Goal: Information Seeking & Learning: Understand process/instructions

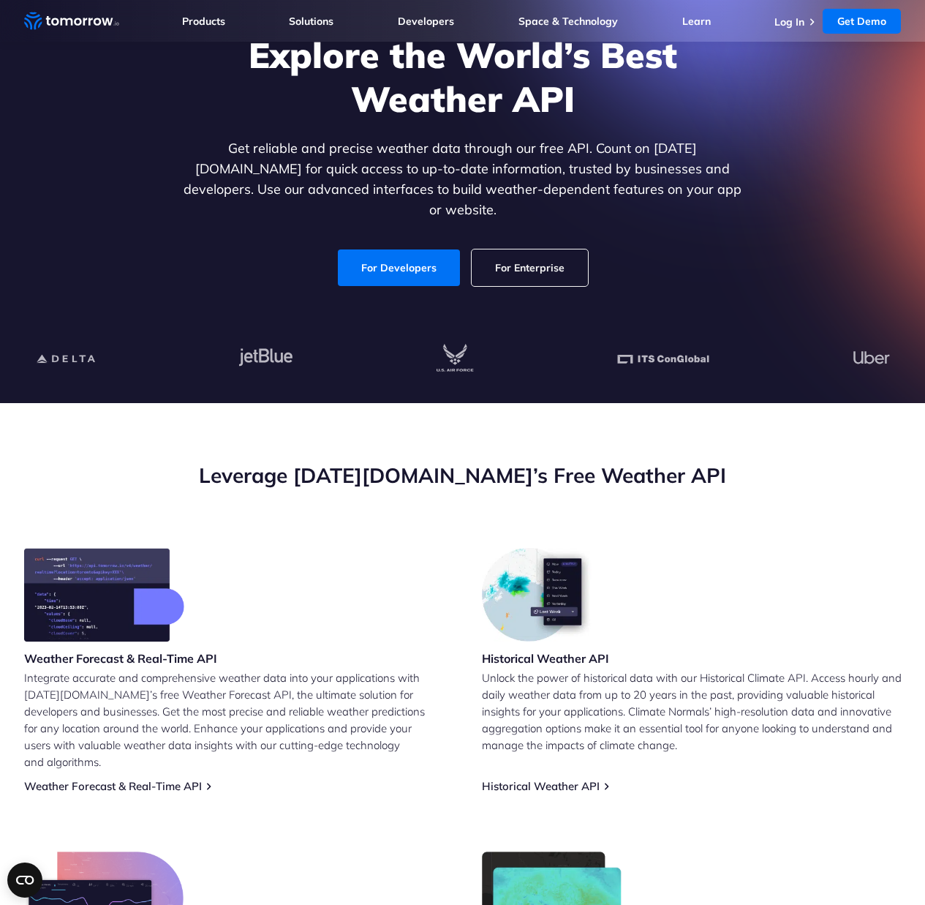
scroll to position [142, 0]
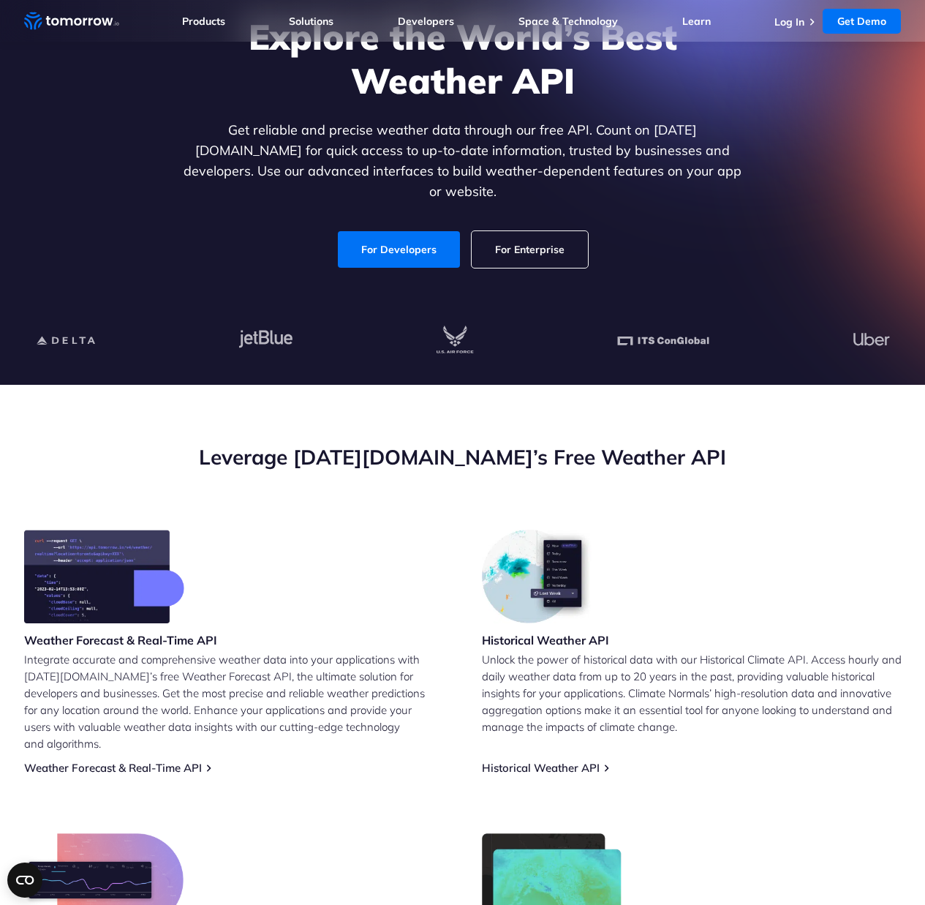
click at [81, 228] on div "Explore the World’s Best Weather API Get reliable and precise weather data thro…" at bounding box center [462, 141] width 901 height 311
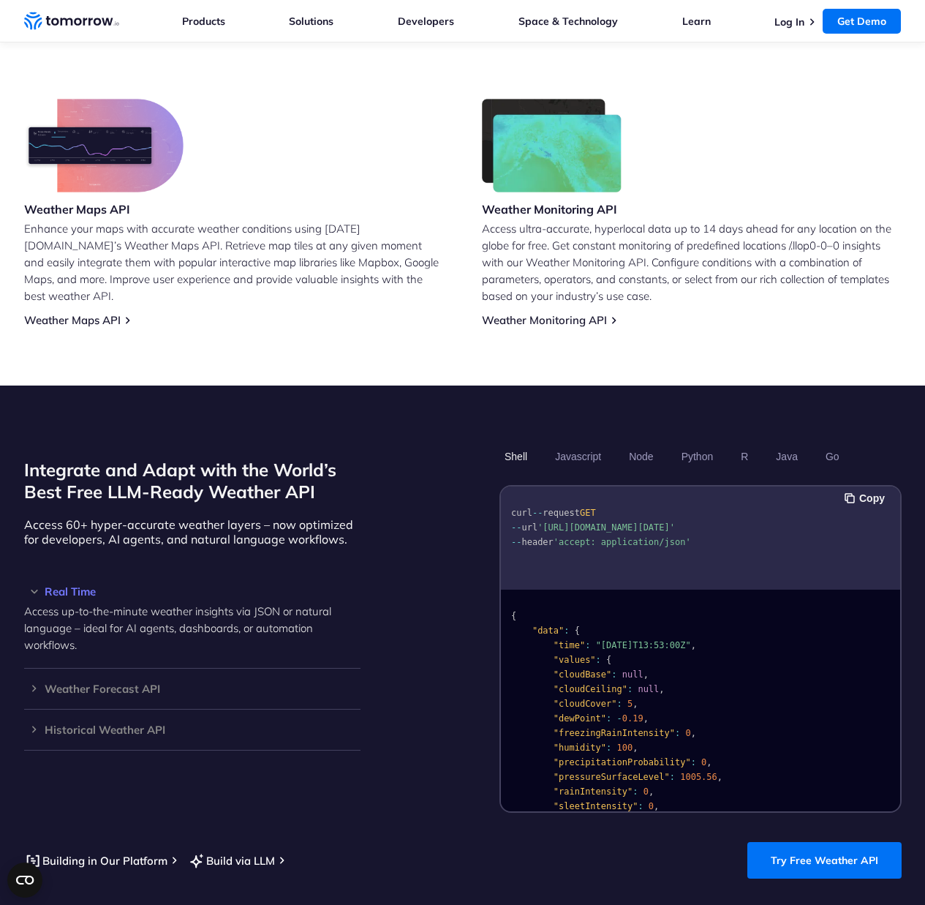
scroll to position [1059, 0]
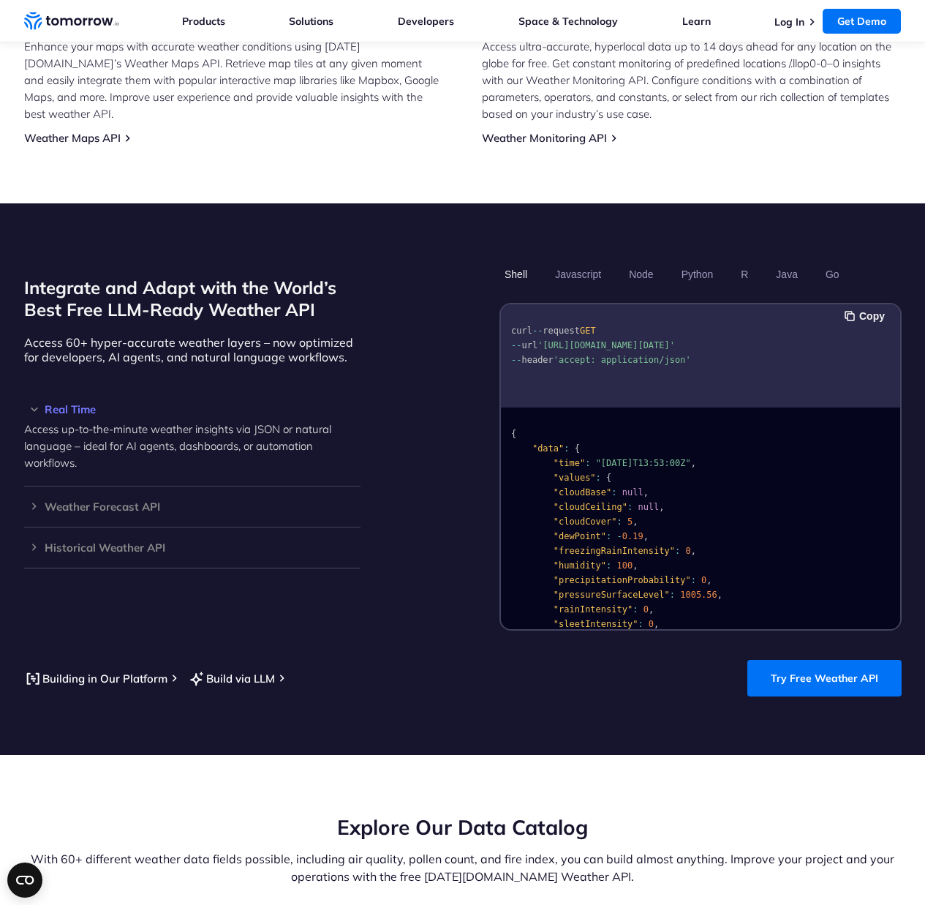
click at [665, 266] on ul "Shell Javascript Node Python R Java Go" at bounding box center [700, 274] width 402 height 25
click at [648, 262] on button "Node" at bounding box center [641, 274] width 34 height 25
click at [502, 262] on button "Shell" at bounding box center [515, 274] width 33 height 25
click at [862, 308] on button "Copy" at bounding box center [867, 316] width 45 height 16
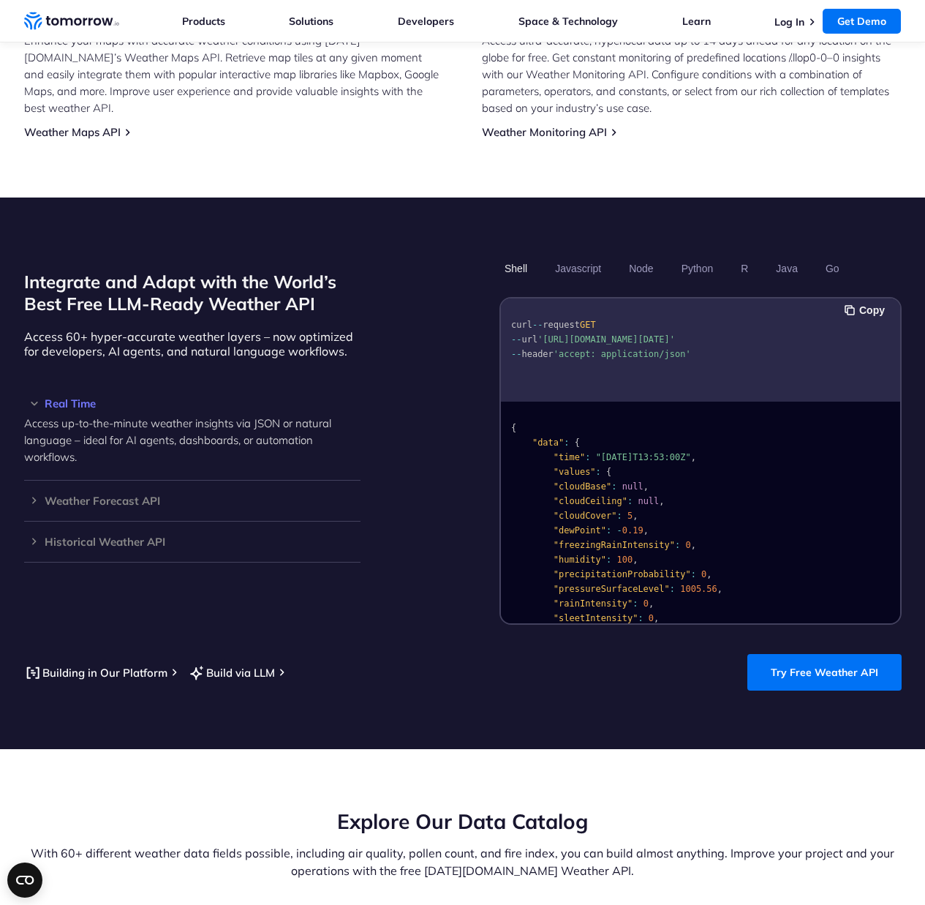
scroll to position [1068, 0]
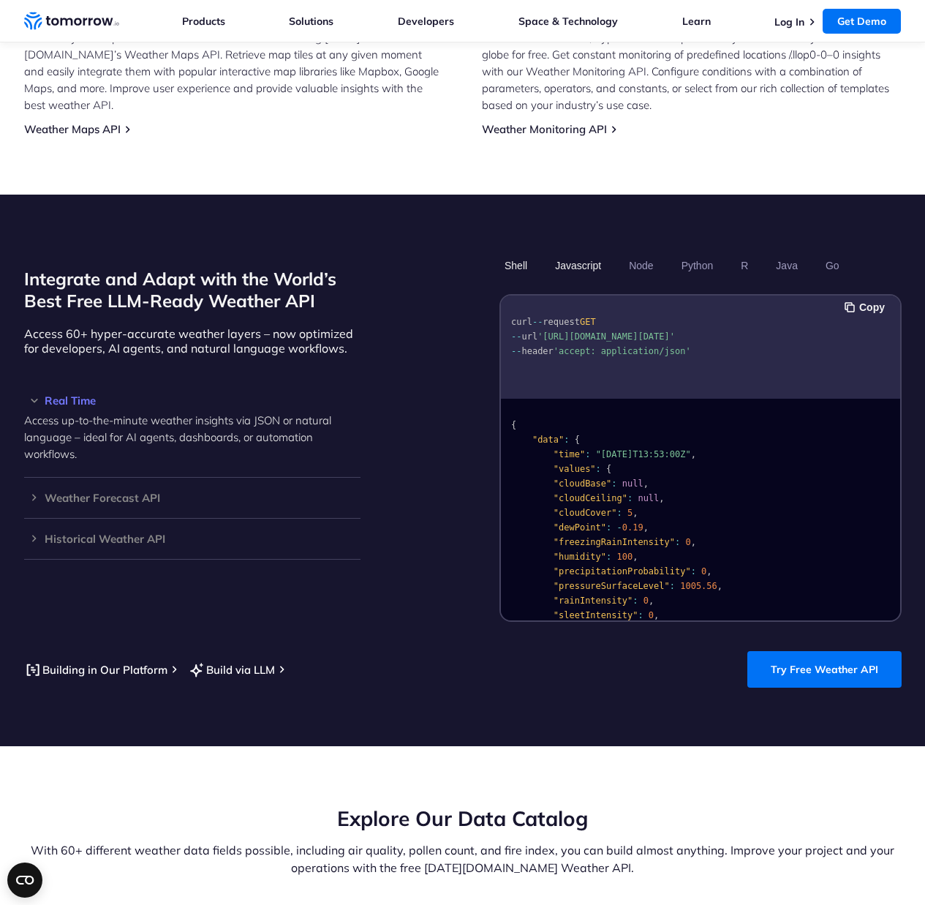
click at [585, 253] on button "Javascript" at bounding box center [578, 265] width 56 height 25
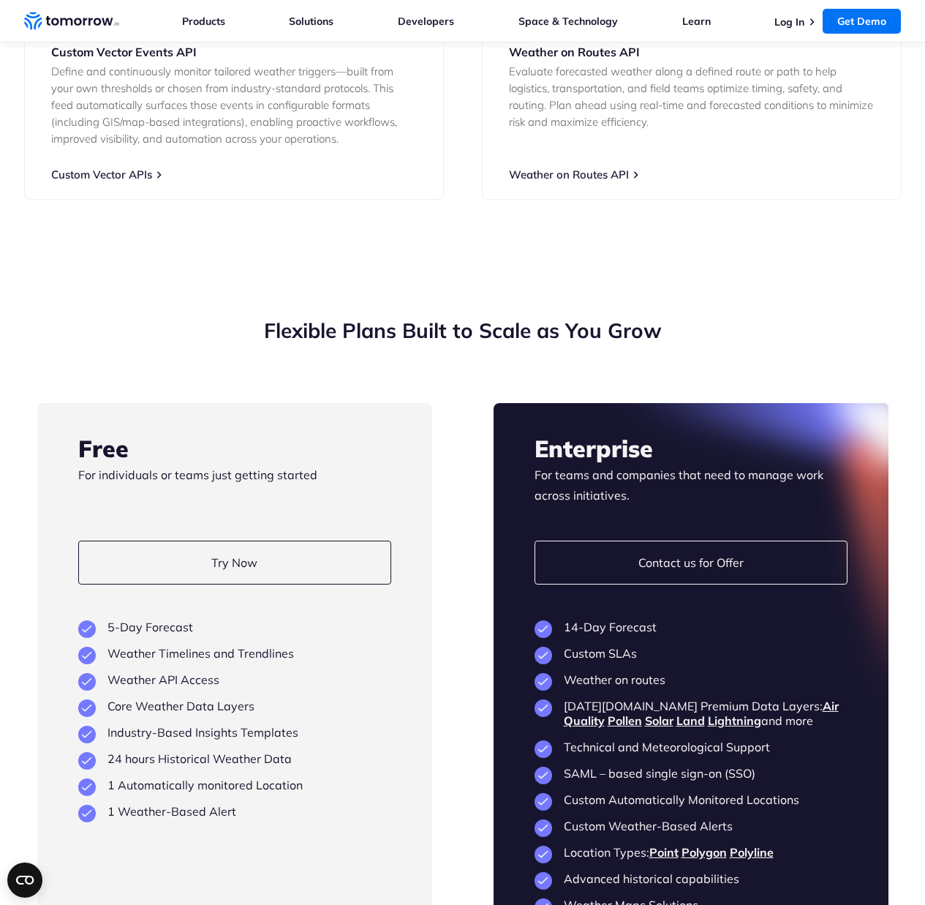
scroll to position [3391, 0]
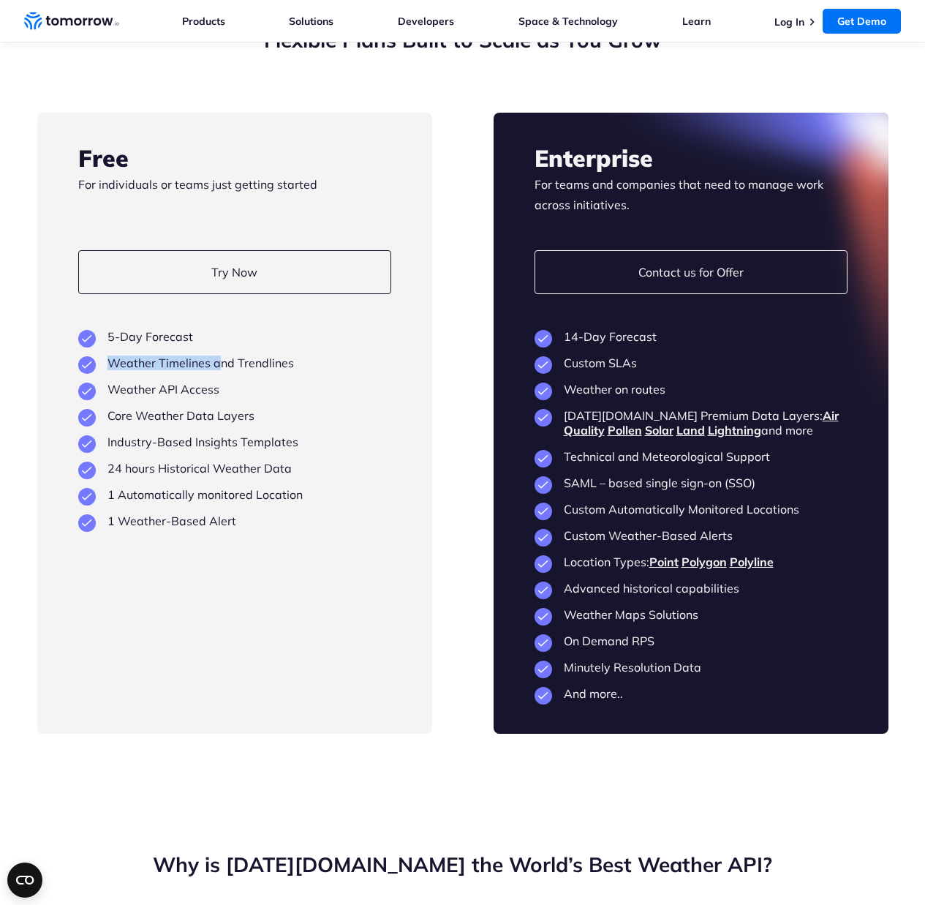
drag, startPoint x: 102, startPoint y: 350, endPoint x: 206, endPoint y: 352, distance: 103.9
click at [217, 355] on li "Weather Timelines and Trendlines" at bounding box center [234, 362] width 313 height 15
drag, startPoint x: 118, startPoint y: 369, endPoint x: 181, endPoint y: 372, distance: 63.0
click at [181, 382] on li "Weather API Access" at bounding box center [234, 389] width 313 height 15
drag, startPoint x: 129, startPoint y: 400, endPoint x: 245, endPoint y: 400, distance: 116.3
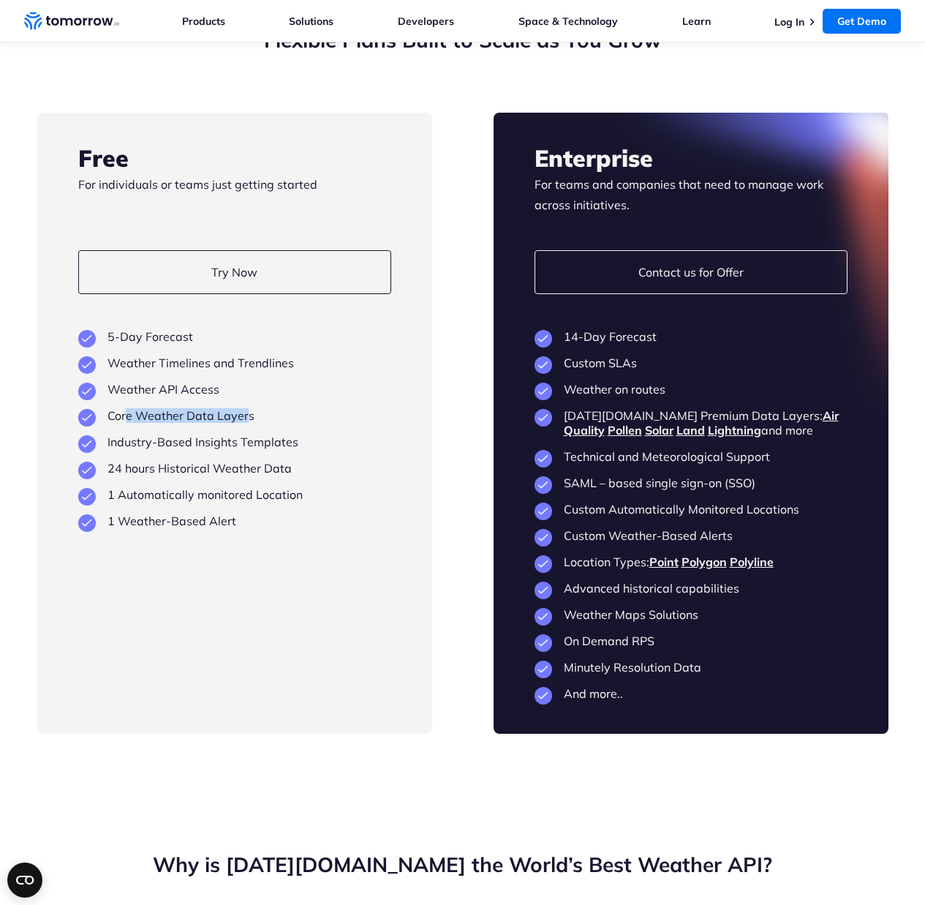
click at [245, 408] on li "Core Weather Data Layers" at bounding box center [234, 415] width 313 height 15
drag, startPoint x: 109, startPoint y: 424, endPoint x: 188, endPoint y: 425, distance: 79.0
click at [188, 434] on li "Industry-Based Insights Templates" at bounding box center [234, 441] width 313 height 15
drag, startPoint x: 122, startPoint y: 453, endPoint x: 216, endPoint y: 454, distance: 94.3
click at [238, 461] on li "24 hours Historical Weather Data" at bounding box center [234, 468] width 313 height 15
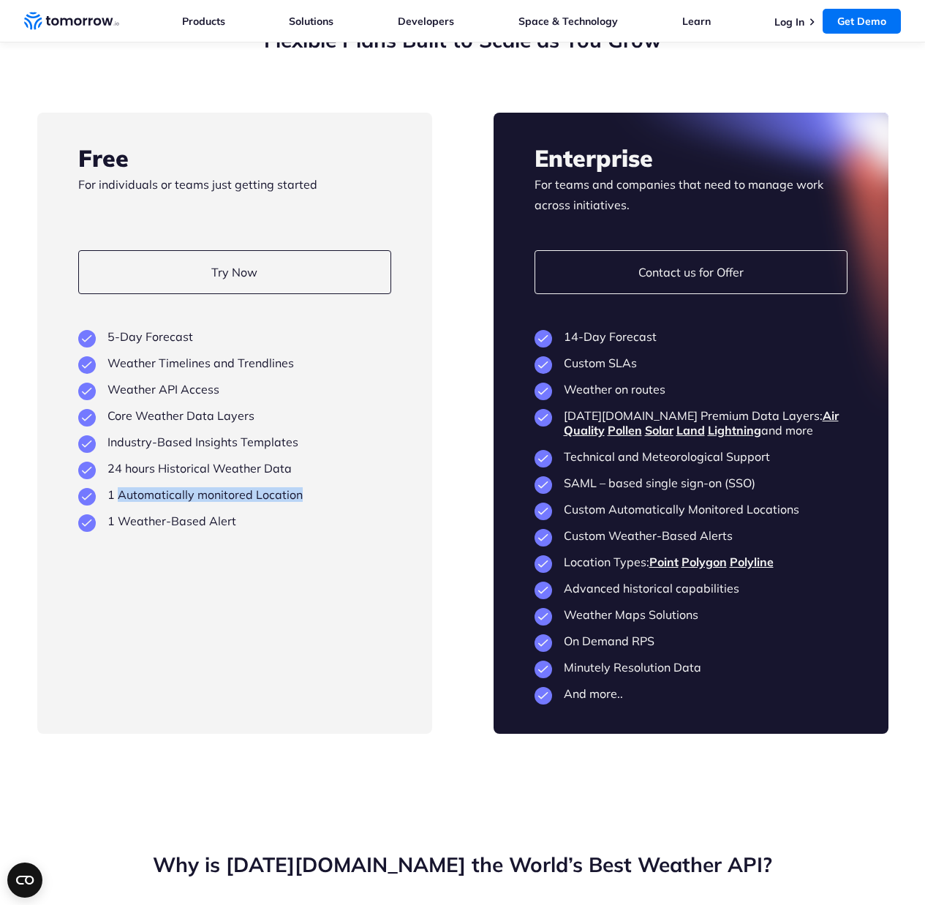
drag, startPoint x: 118, startPoint y: 474, endPoint x: 299, endPoint y: 481, distance: 181.5
click at [299, 487] on li "1 Automatically monitored Location" at bounding box center [234, 494] width 313 height 15
drag, startPoint x: 120, startPoint y: 503, endPoint x: 252, endPoint y: 515, distance: 132.2
click at [252, 515] on div "Free For individuals or teams just getting started Try Now View Key Features 5-…" at bounding box center [234, 423] width 395 height 621
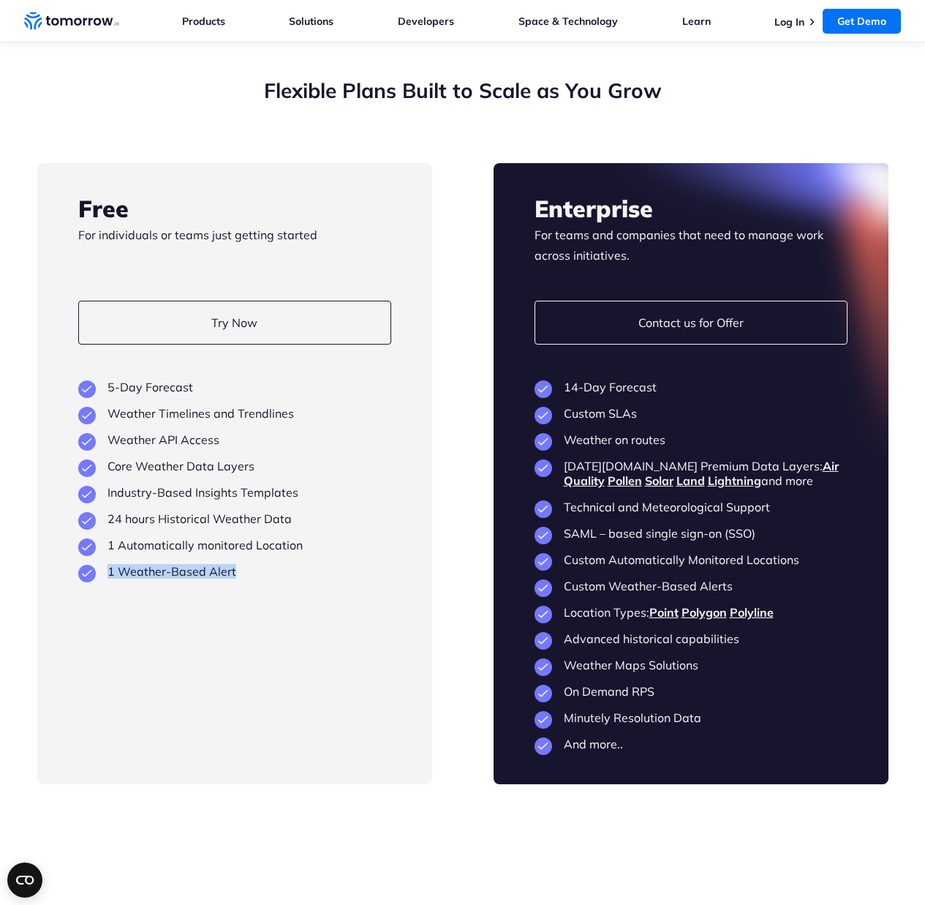
scroll to position [3235, 0]
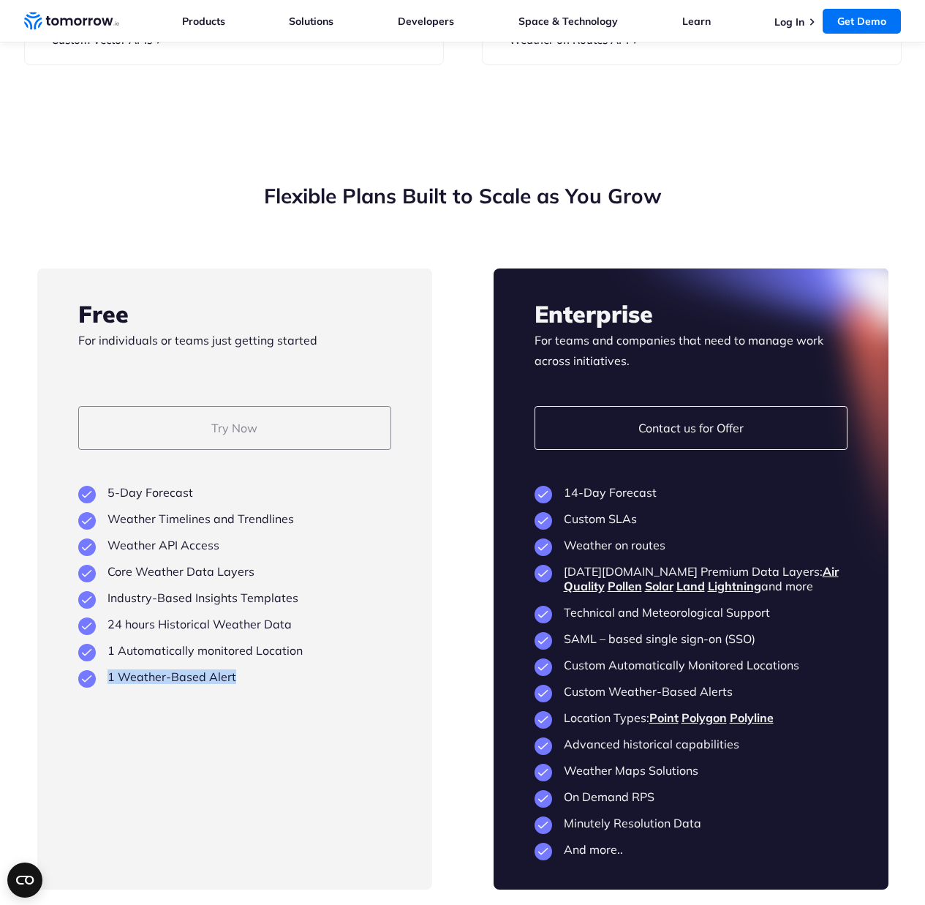
click at [245, 408] on link "Try Now" at bounding box center [234, 428] width 313 height 44
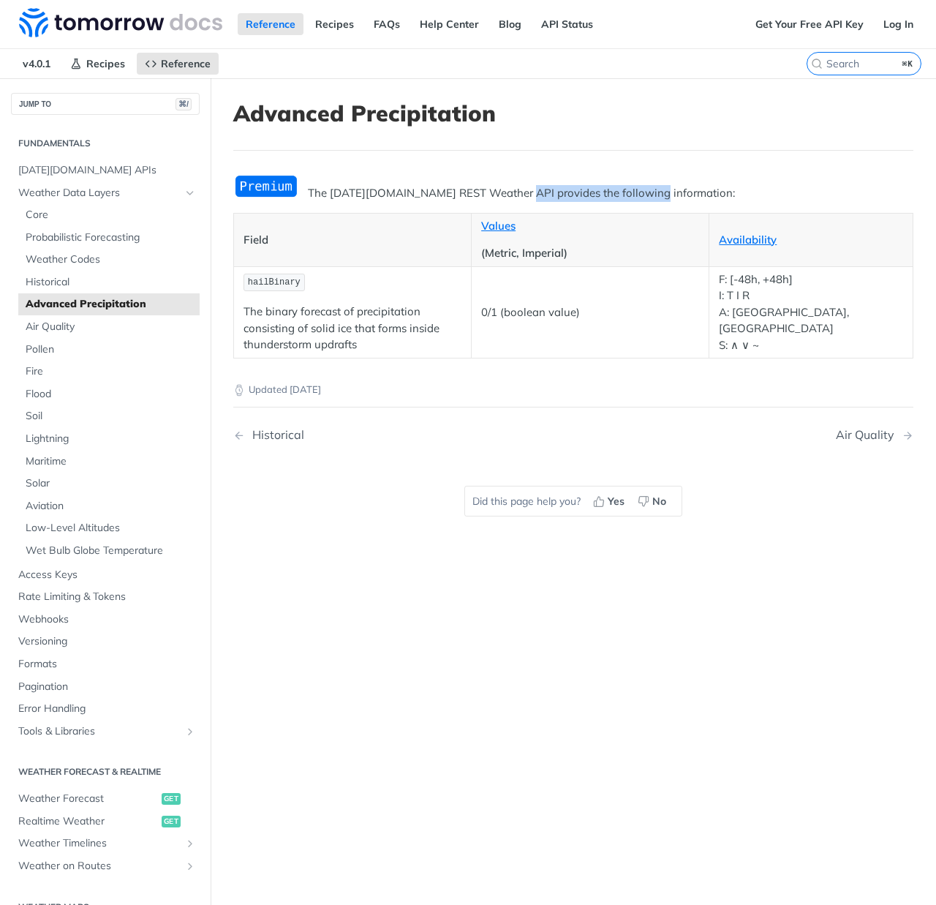
drag, startPoint x: 527, startPoint y: 191, endPoint x: 646, endPoint y: 189, distance: 118.5
click at [646, 189] on p "The Tomorrow.io REST Weather API provides the following information:" at bounding box center [573, 193] width 680 height 17
click at [258, 184] on img "Expand image" at bounding box center [266, 186] width 66 height 24
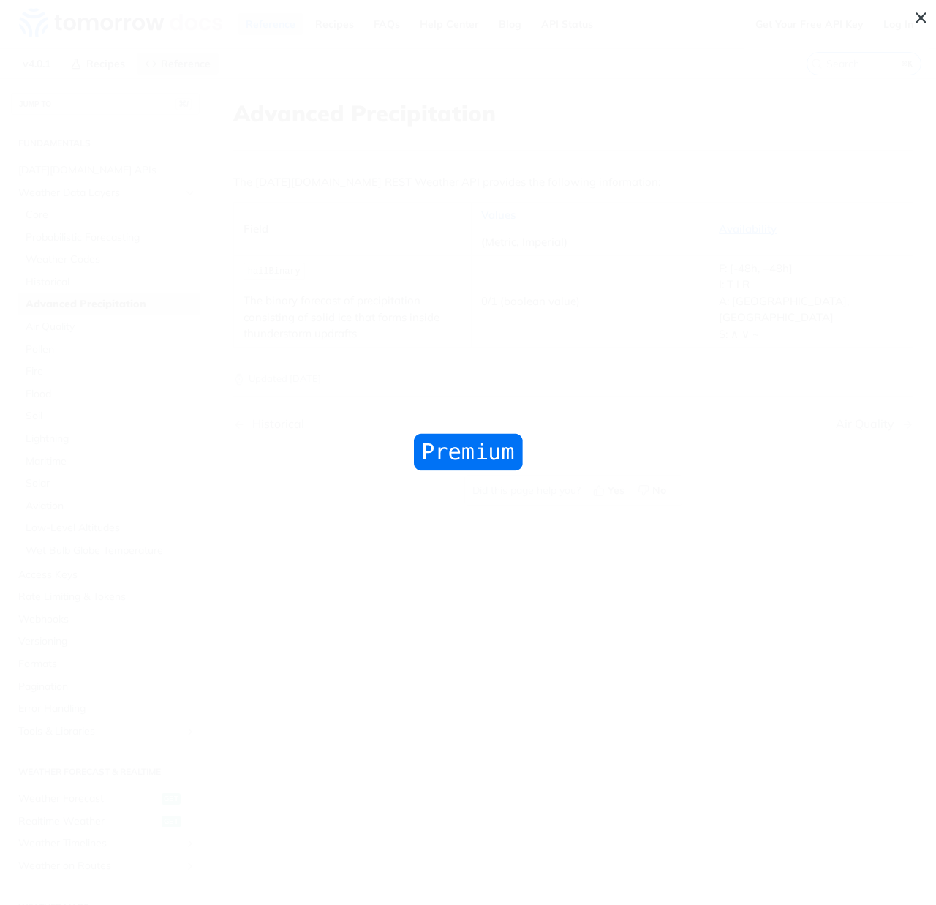
click at [492, 227] on span "Collapse image" at bounding box center [468, 452] width 936 height 905
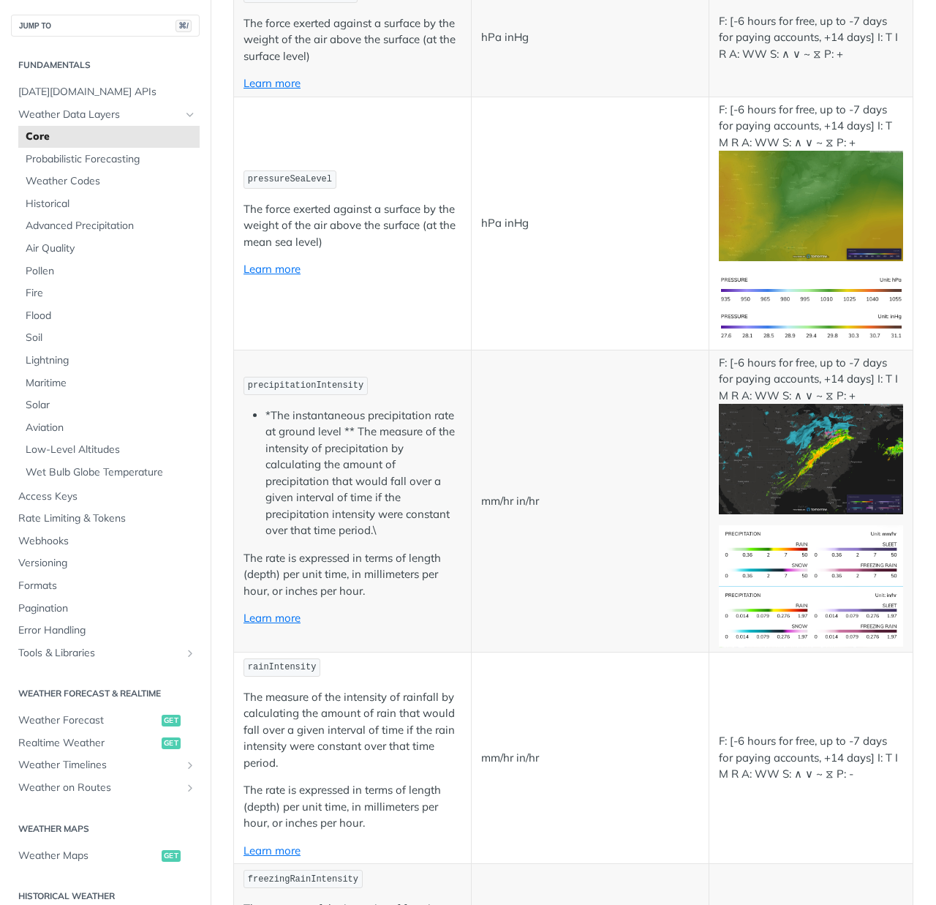
scroll to position [1935, 0]
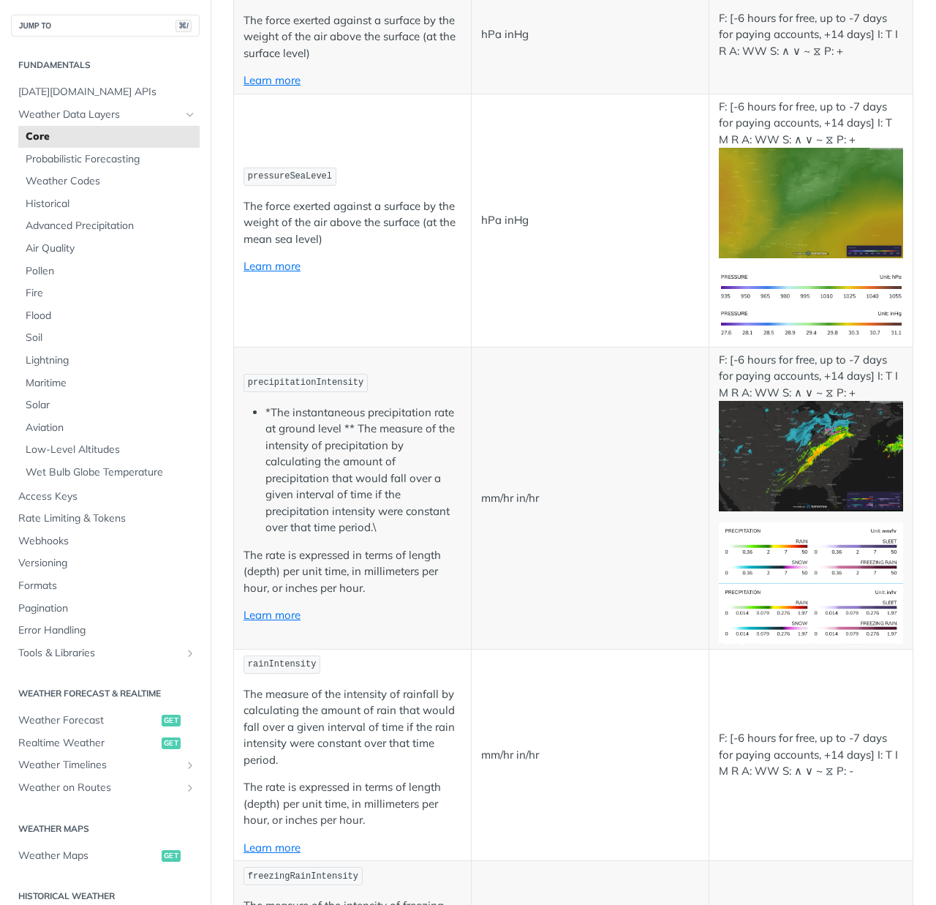
click at [329, 377] on span "precipitationIntensity" at bounding box center [306, 382] width 116 height 10
copy span "precipitationIntensity"
click at [284, 659] on span "rainIntensity" at bounding box center [282, 664] width 69 height 10
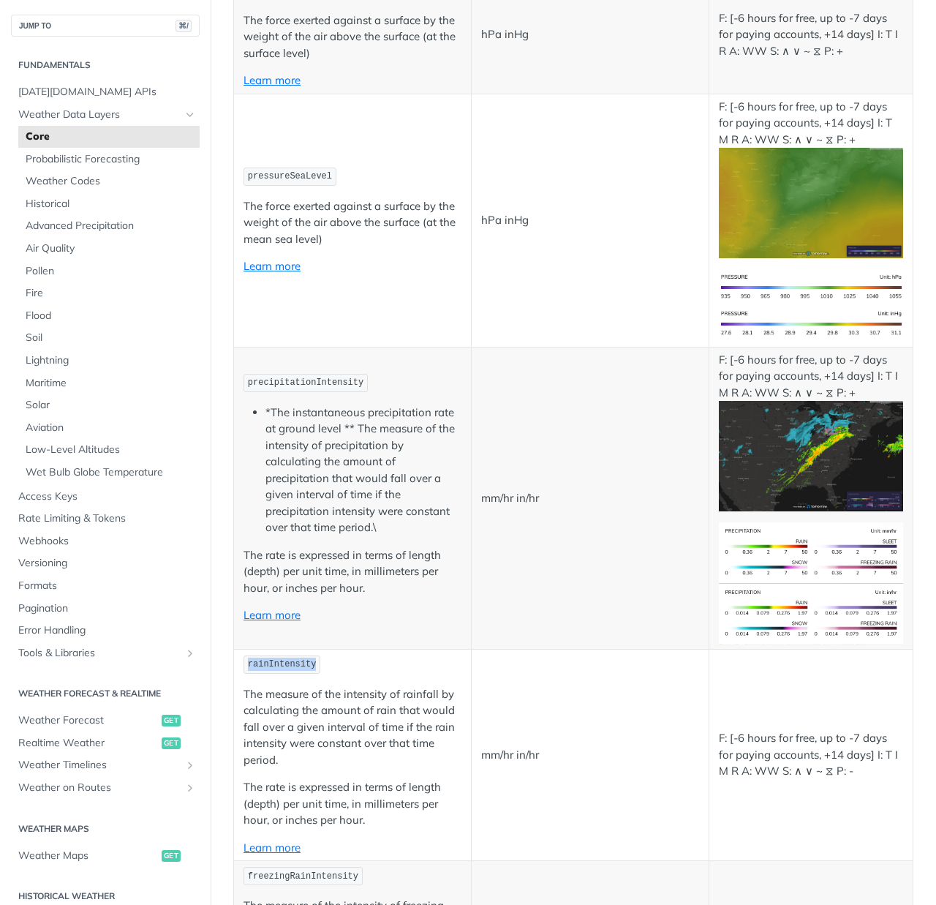
copy span "rainIntensity"
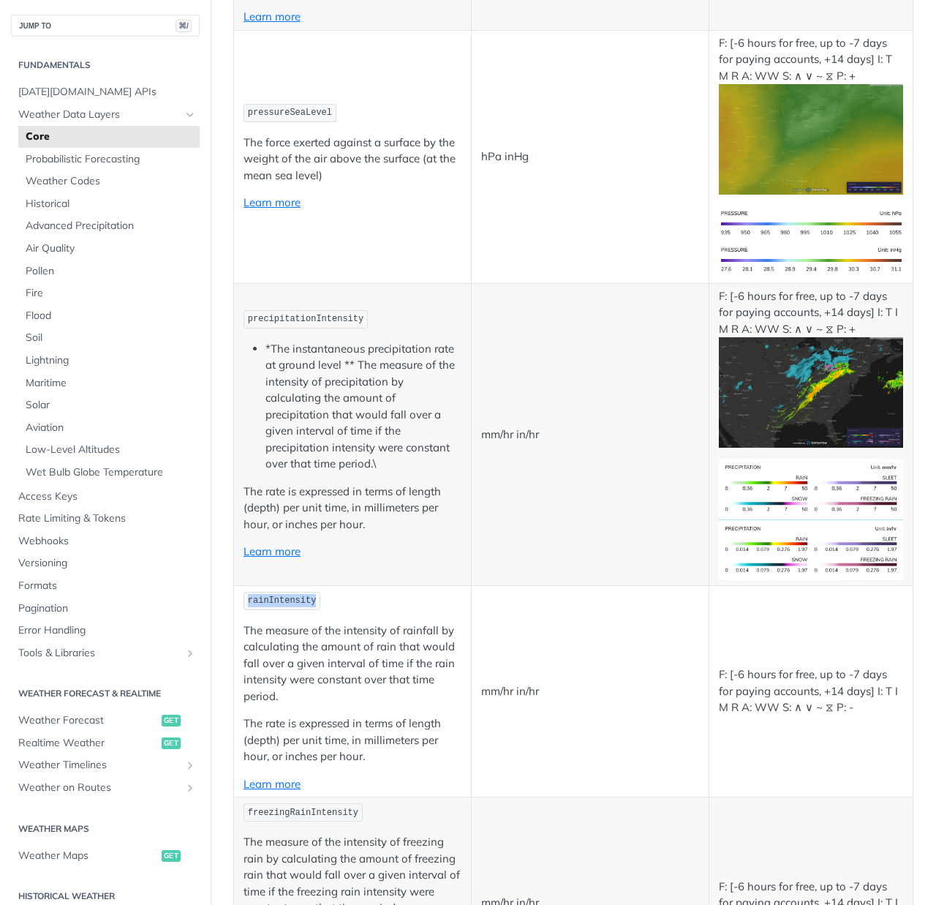
scroll to position [1996, 0]
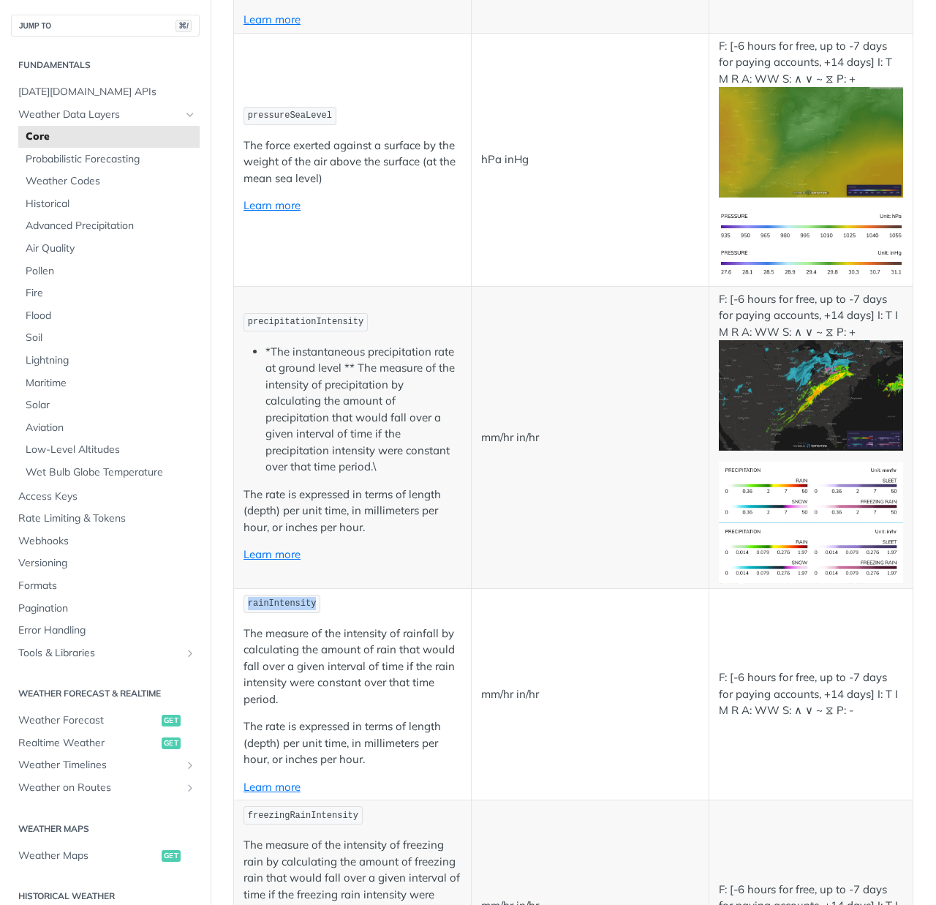
click at [759, 355] on img "Expand image" at bounding box center [811, 395] width 184 height 110
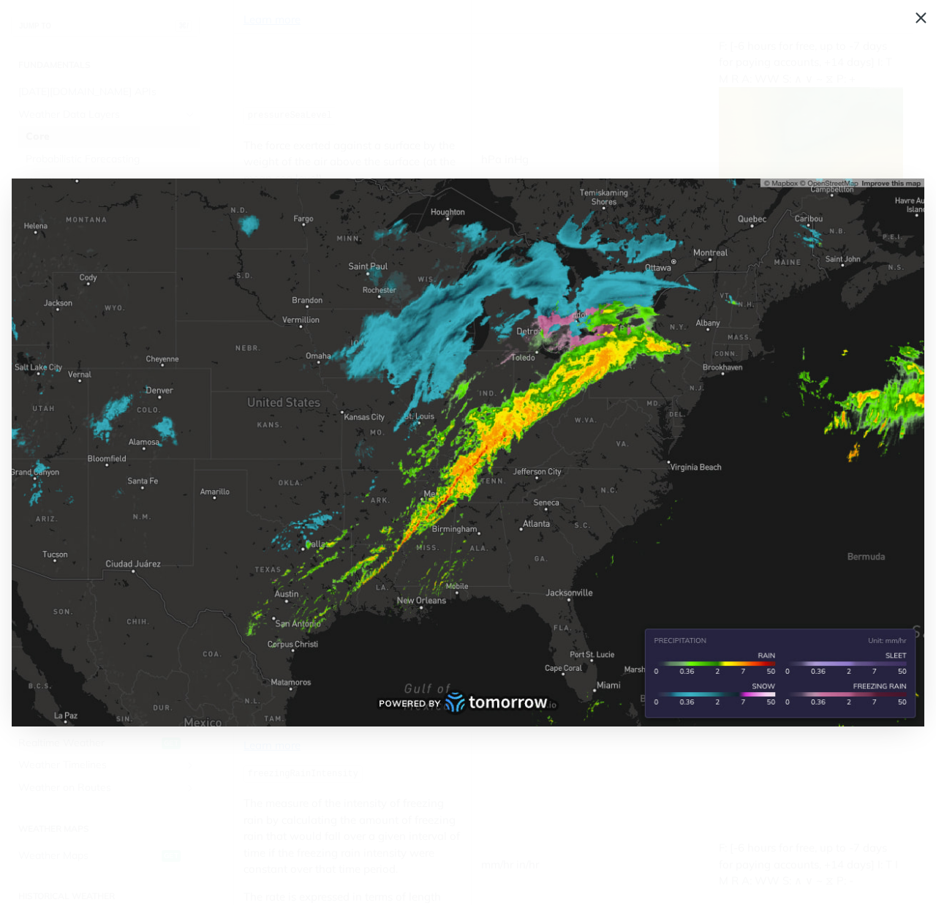
click at [921, 18] on span "Collapse image" at bounding box center [468, 452] width 936 height 905
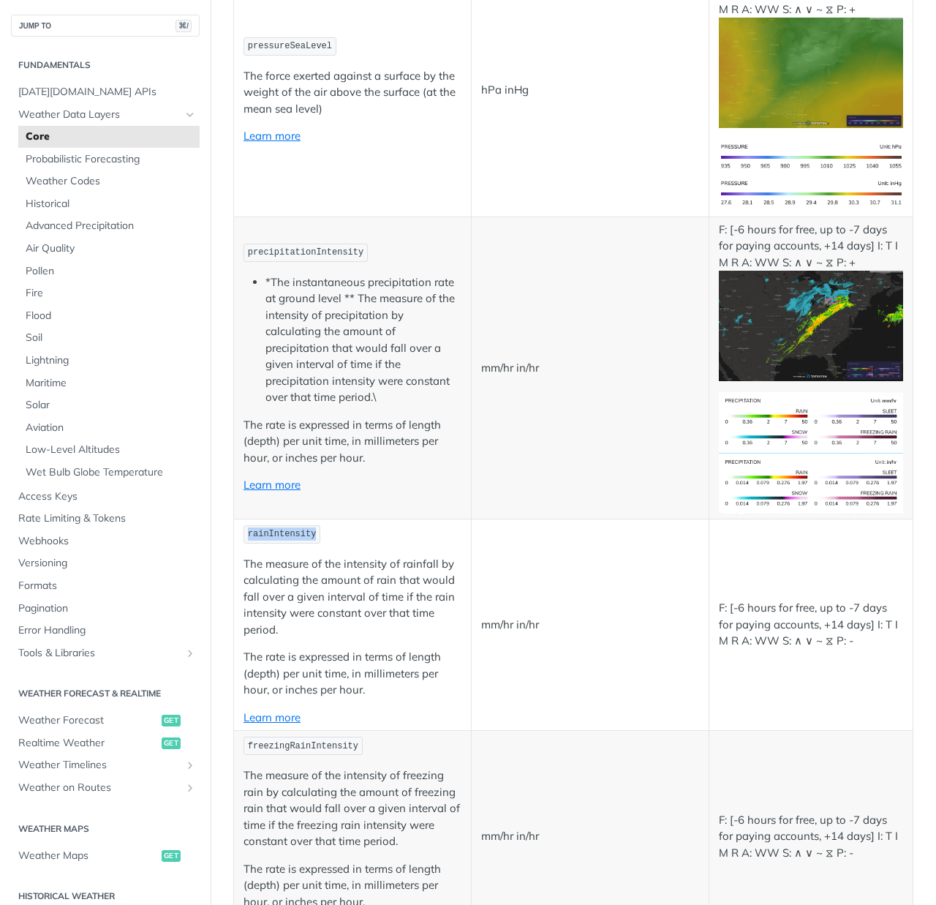
scroll to position [2068, 0]
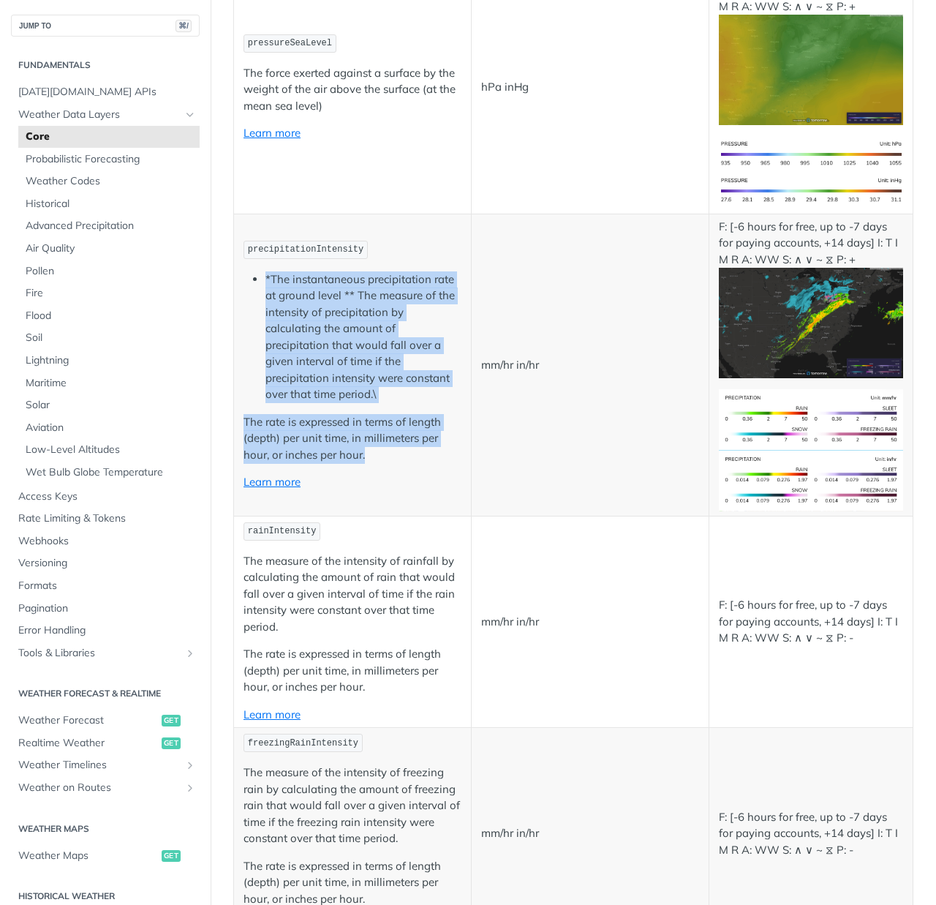
drag, startPoint x: 376, startPoint y: 418, endPoint x: 260, endPoint y: 233, distance: 217.5
click at [260, 233] on td "precipitationIntensity *The instantaneous precipitation rate at ground level **…" at bounding box center [353, 365] width 238 height 302
copy td "*The instantaneous precipitation rate at ground level ** The measure of the int…"
click at [289, 475] on link "Learn more" at bounding box center [272, 482] width 57 height 14
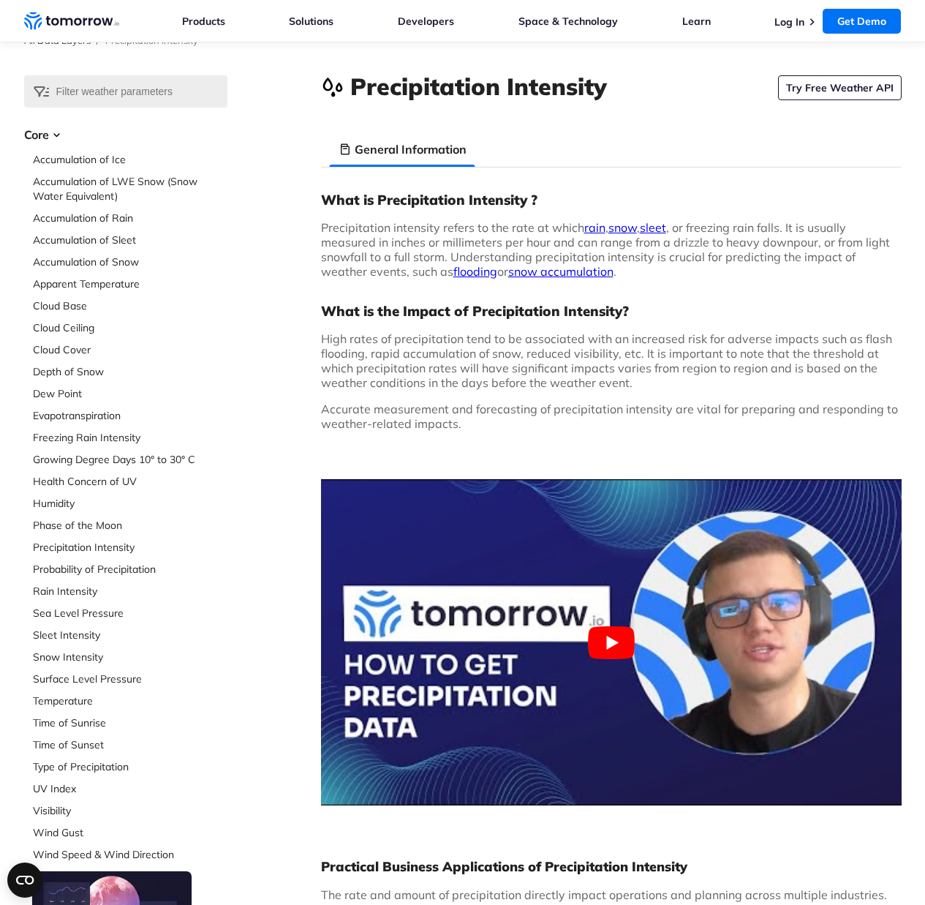
scroll to position [82, 0]
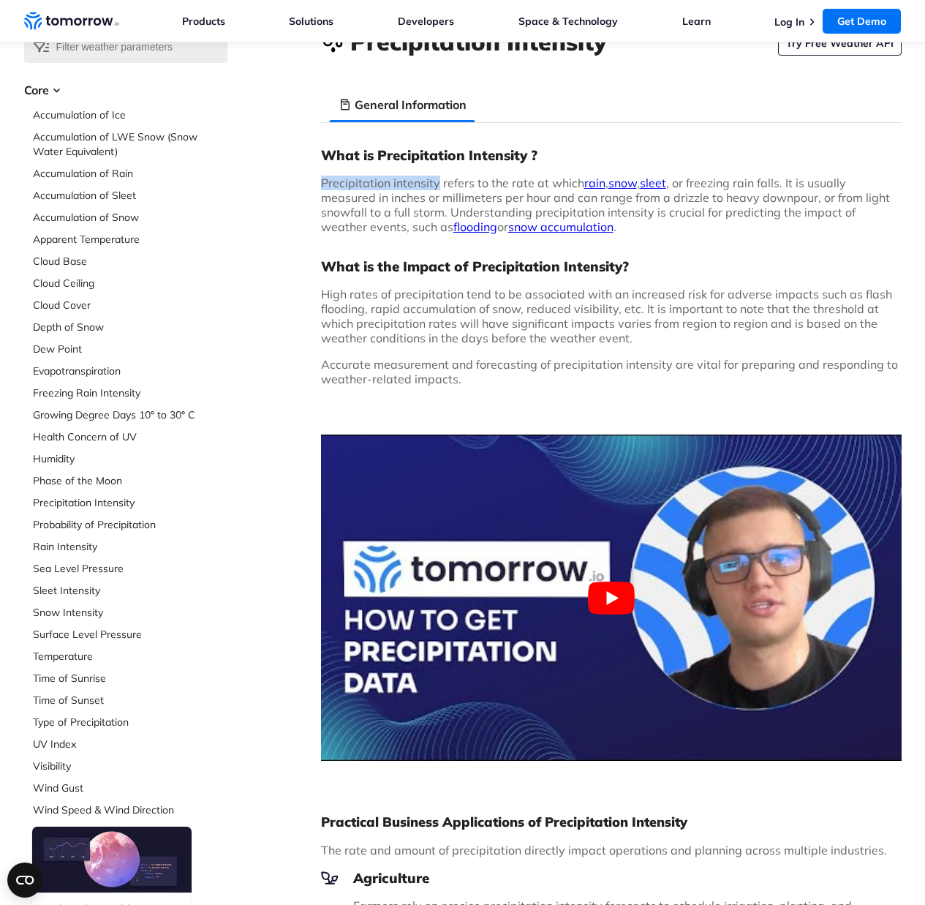
drag, startPoint x: 435, startPoint y: 181, endPoint x: 325, endPoint y: 182, distance: 109.7
click at [323, 181] on span "Precipitation intensity refers to the rate at which rain , snow , sleet , or fr…" at bounding box center [605, 205] width 569 height 59
copy span "Precipitation intensity"
click at [636, 554] on button "Play Youtube video" at bounding box center [611, 597] width 581 height 326
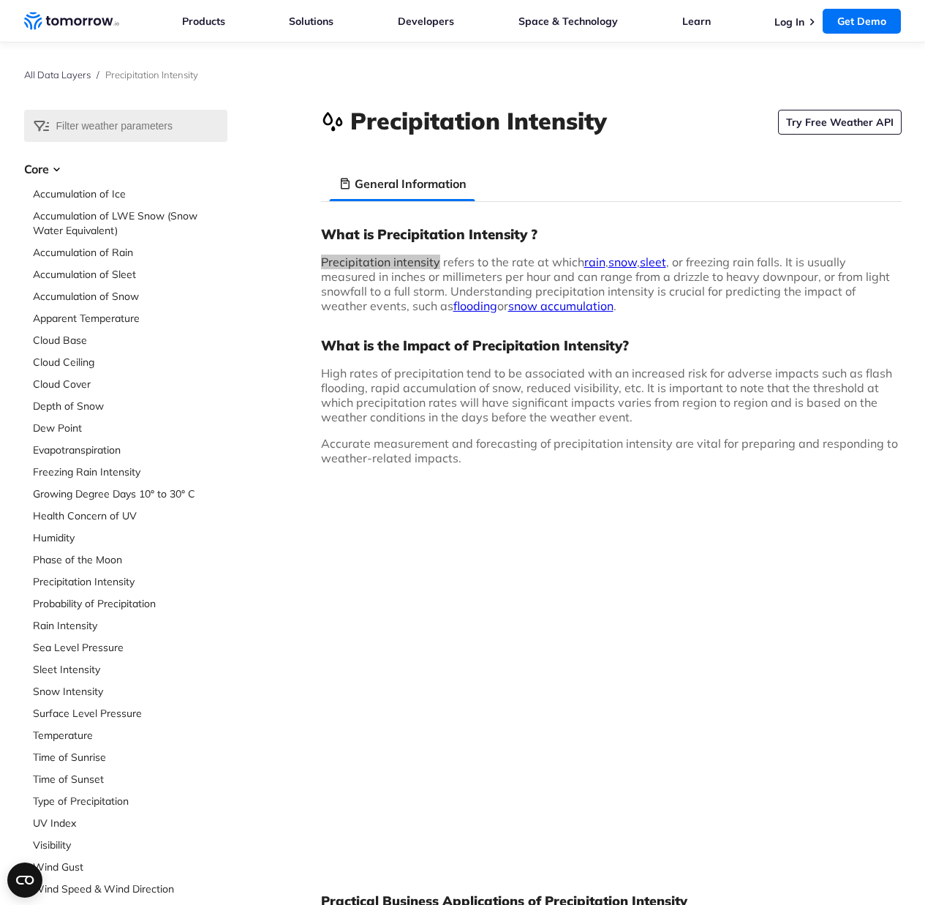
scroll to position [6, 0]
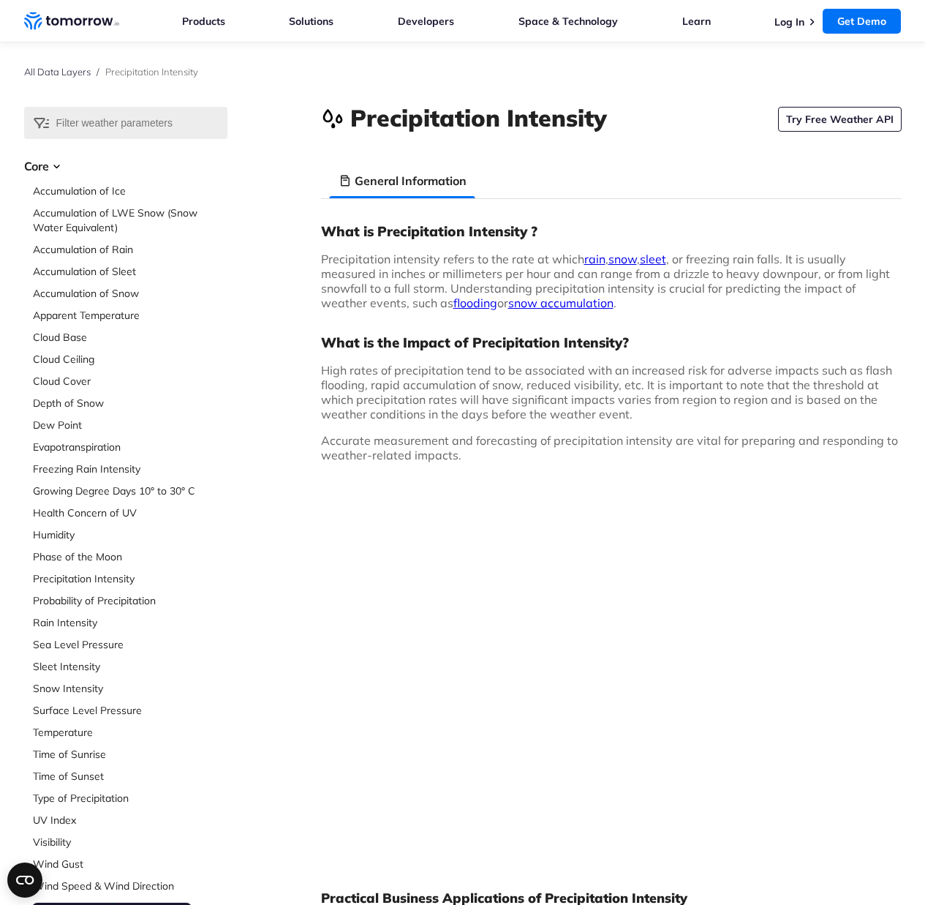
drag, startPoint x: 851, startPoint y: 54, endPoint x: 887, endPoint y: 56, distance: 35.9
click at [851, 54] on div "All Data Layers / Precipitation Intensity" at bounding box center [463, 72] width 878 height 70
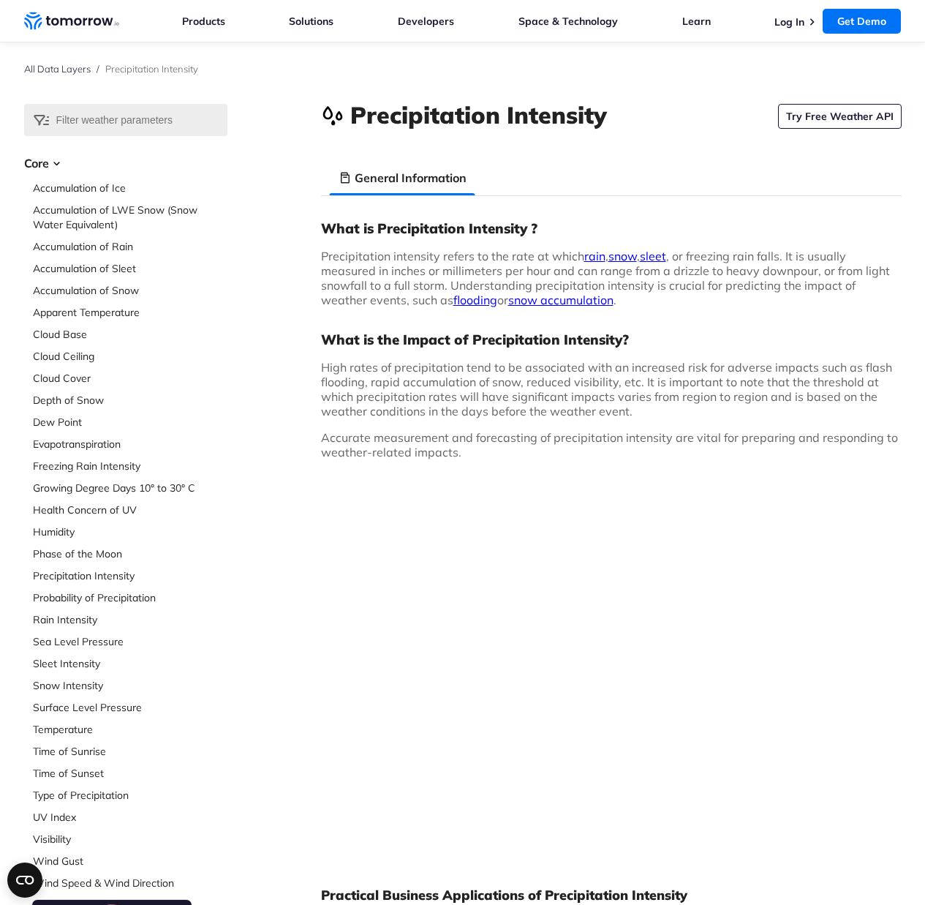
scroll to position [169, 0]
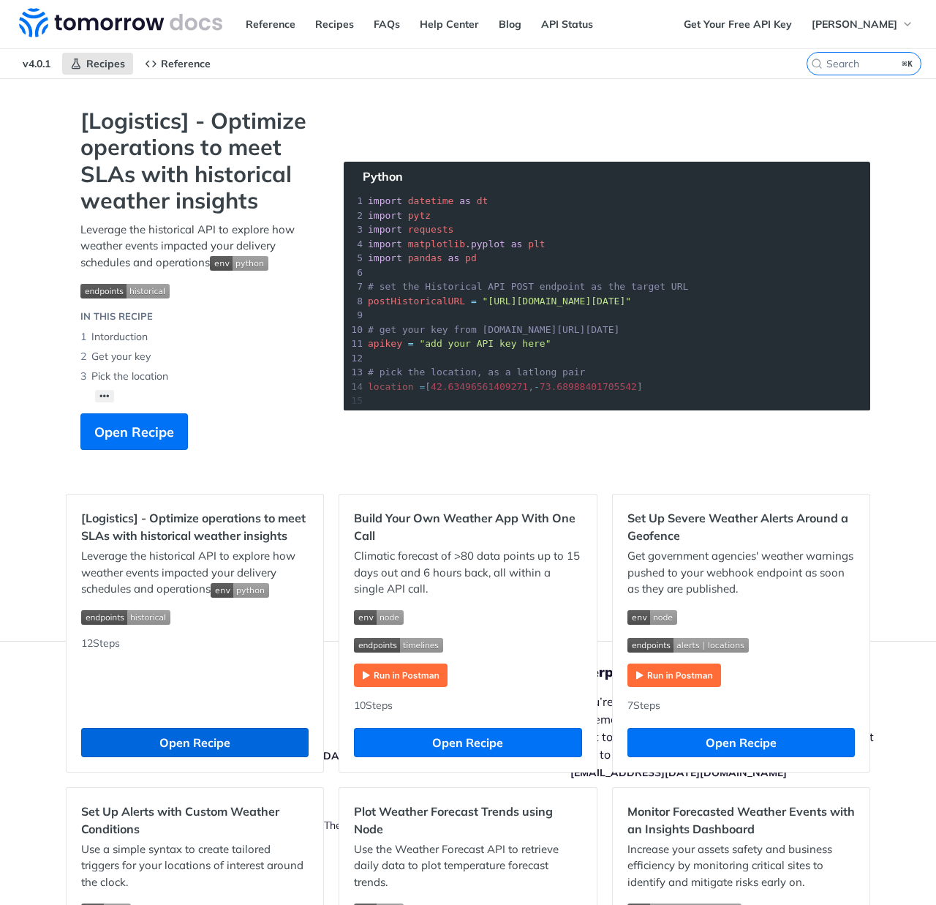
click at [209, 737] on button "Open Recipe" at bounding box center [194, 742] width 227 height 29
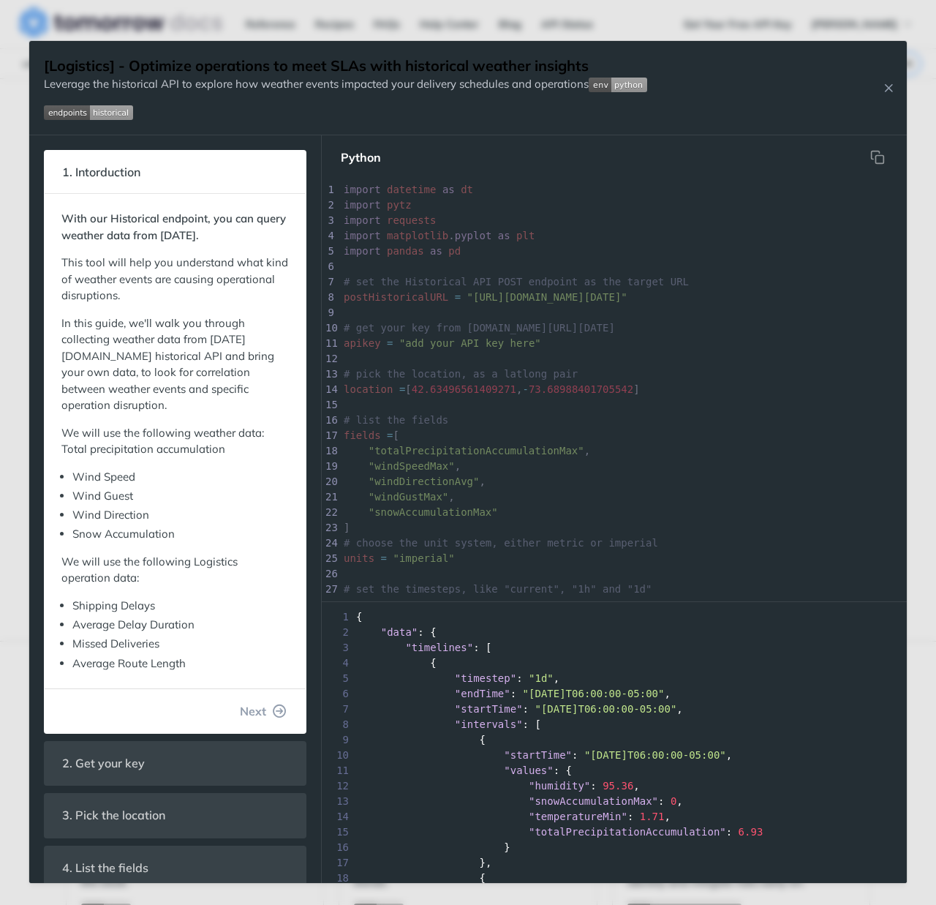
click at [900, 88] on div "[Logistics] - Optimize operations to meet SLAs with historical weather insights…" at bounding box center [468, 88] width 878 height 94
click at [890, 82] on icon "Close Recipe" at bounding box center [888, 87] width 13 height 13
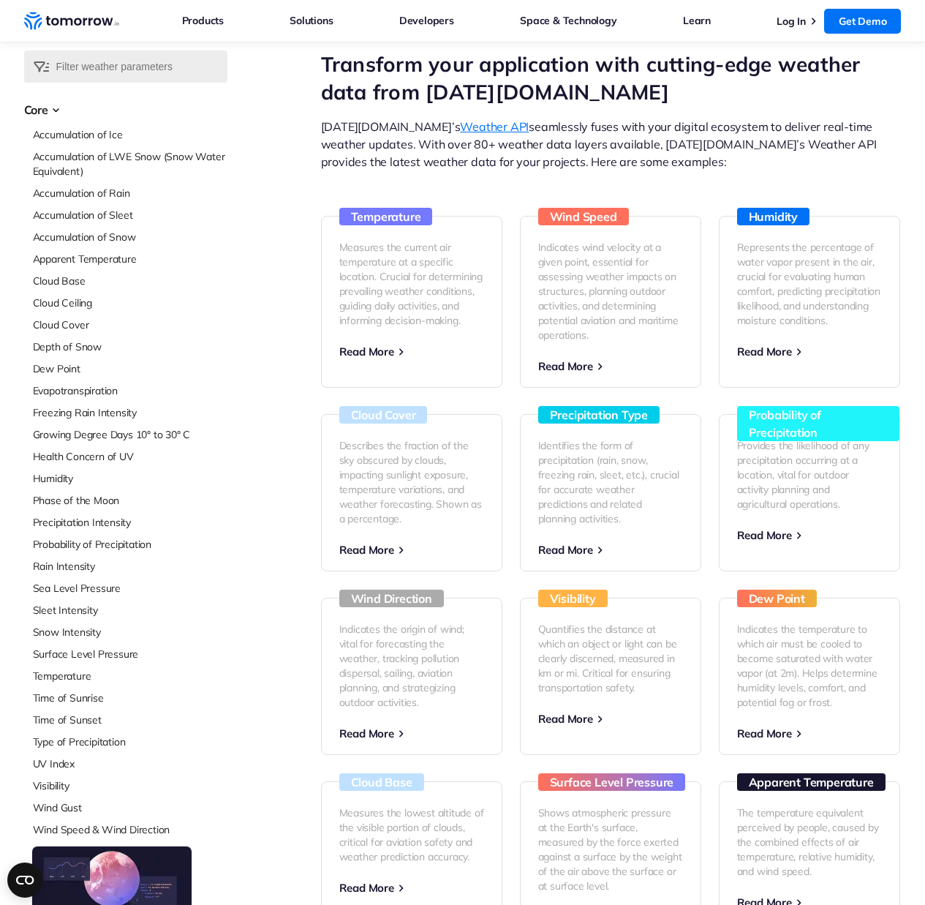
scroll to position [99, 0]
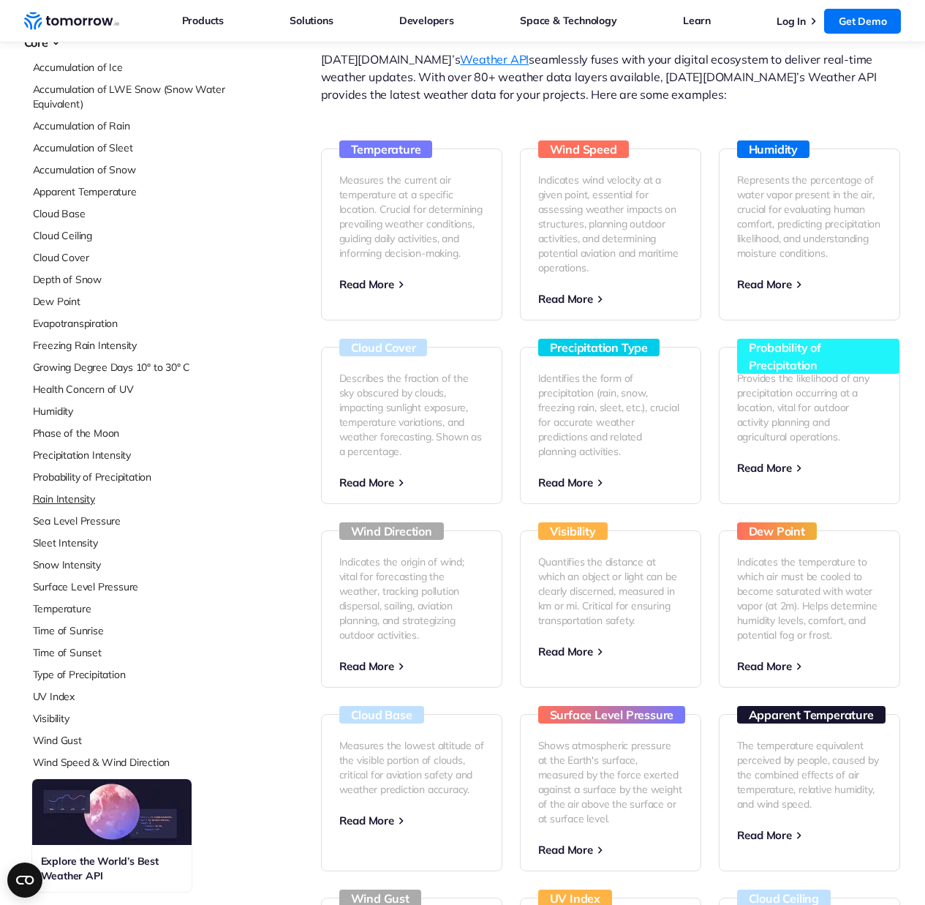
click at [83, 499] on link "Rain Intensity" at bounding box center [130, 498] width 195 height 15
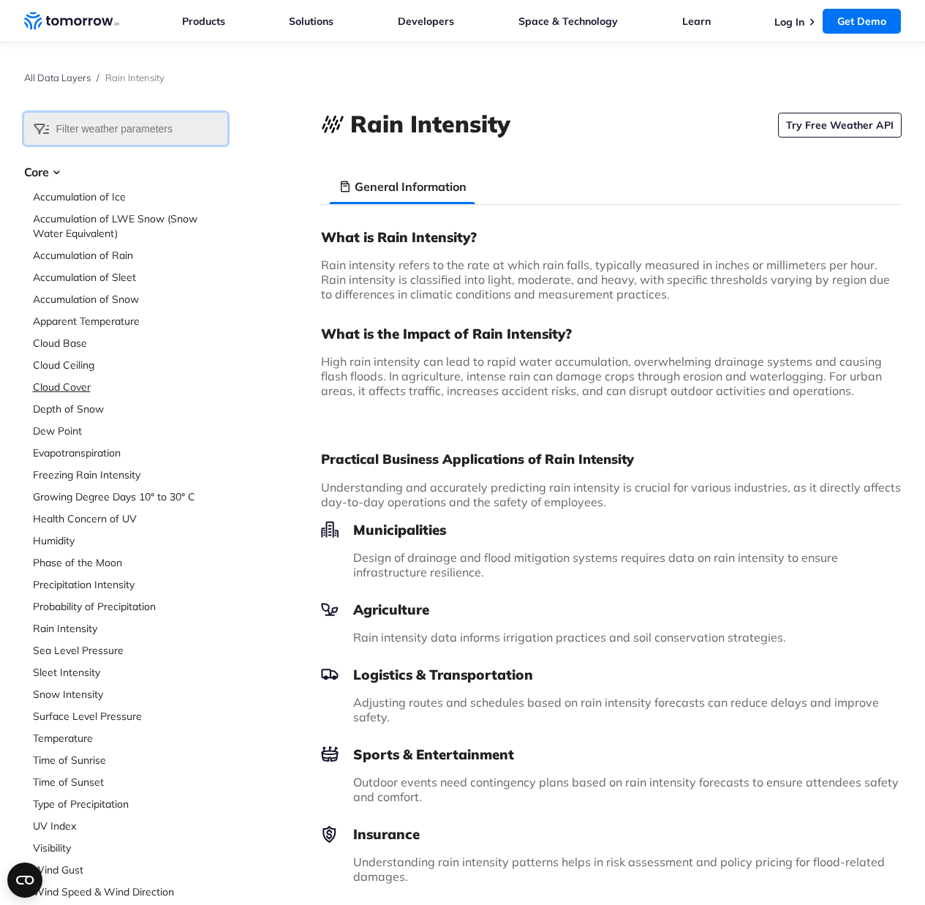
click at [154, 128] on input "text" at bounding box center [125, 129] width 203 height 32
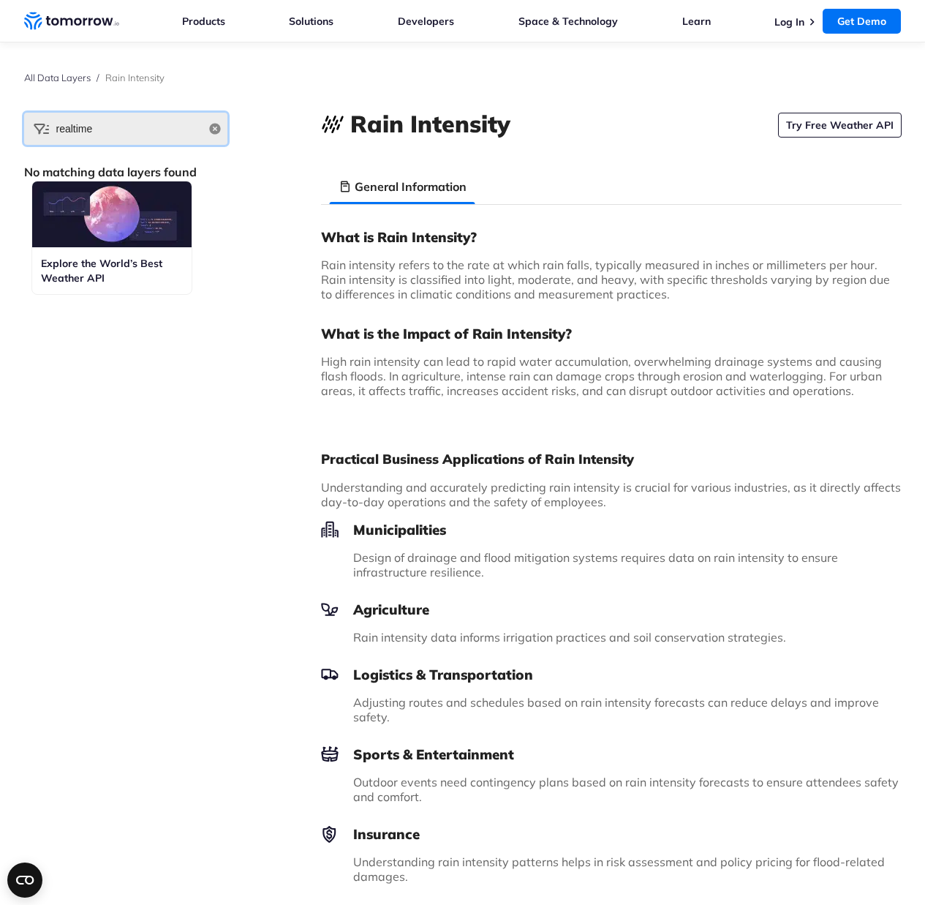
type input "realtime"
click at [97, 20] on icon "Home link" at bounding box center [97, 21] width 8 height 7
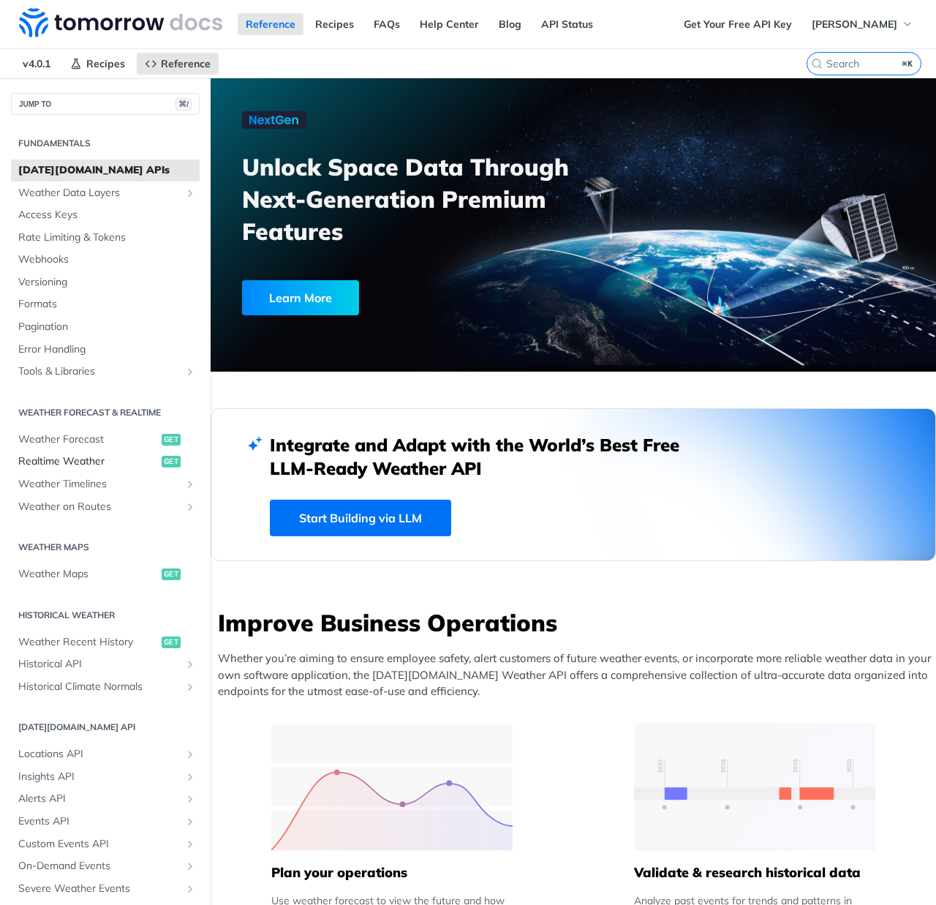
click at [69, 456] on span "Realtime Weather" at bounding box center [88, 461] width 140 height 15
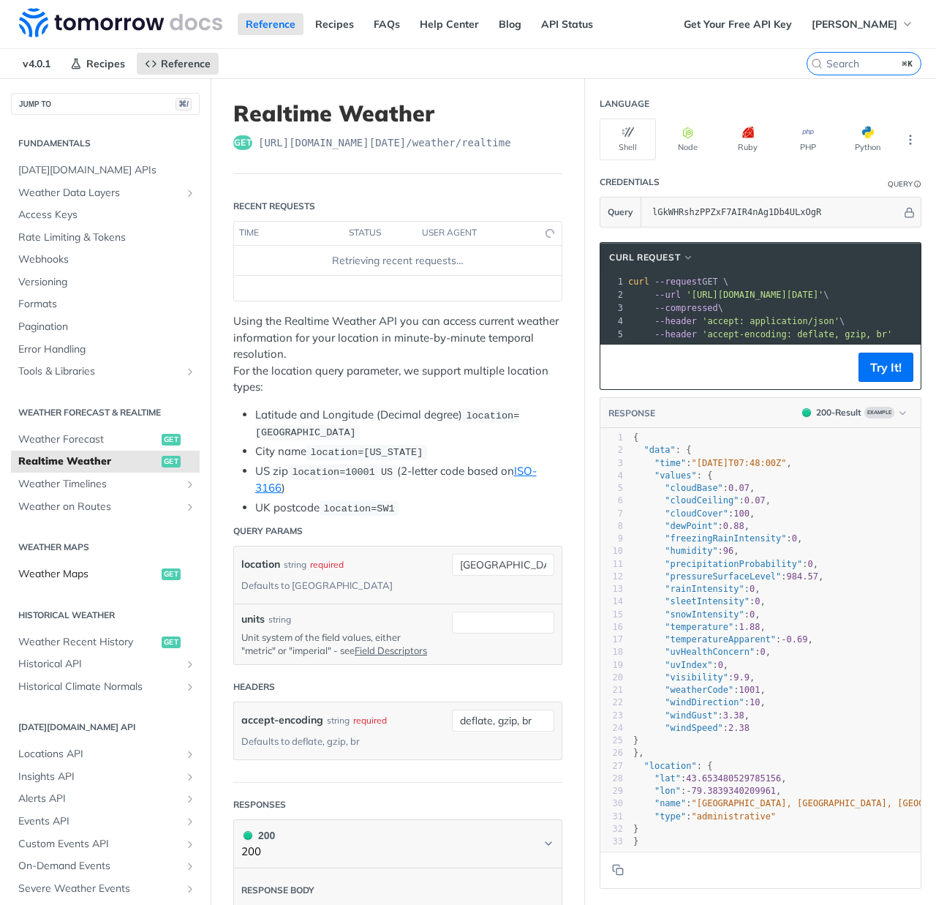
click at [58, 567] on span "Weather Maps" at bounding box center [88, 574] width 140 height 15
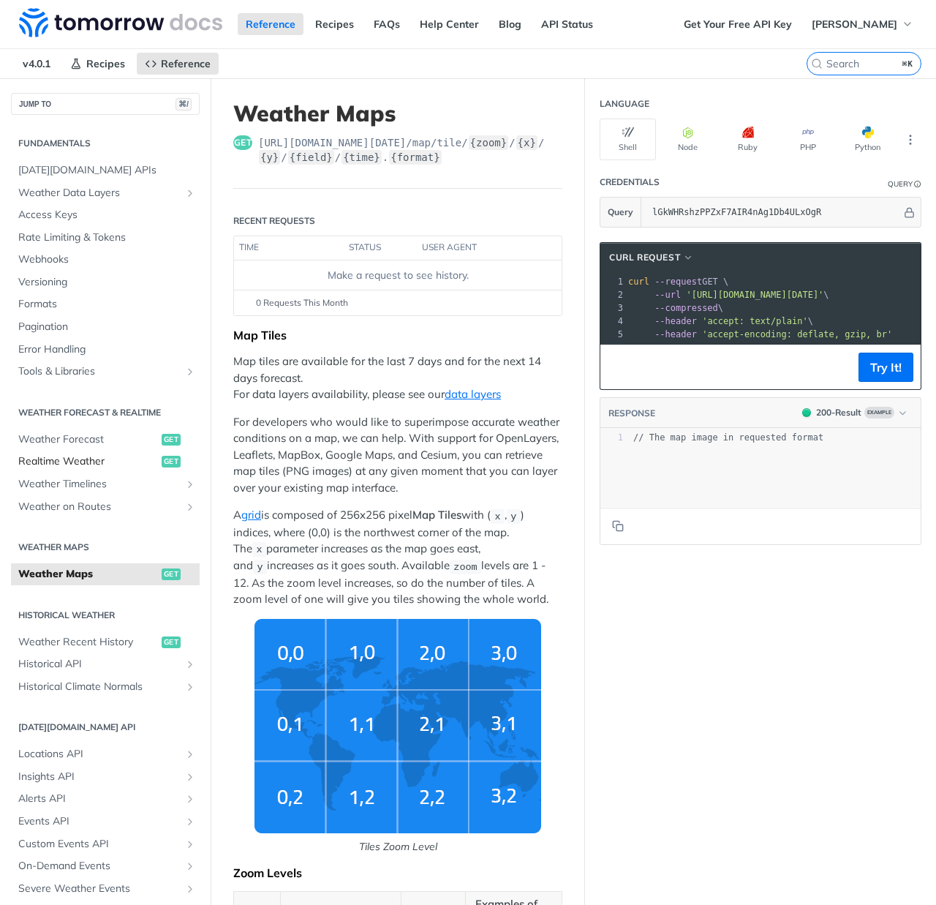
click at [72, 454] on span "Realtime Weather" at bounding box center [88, 461] width 140 height 15
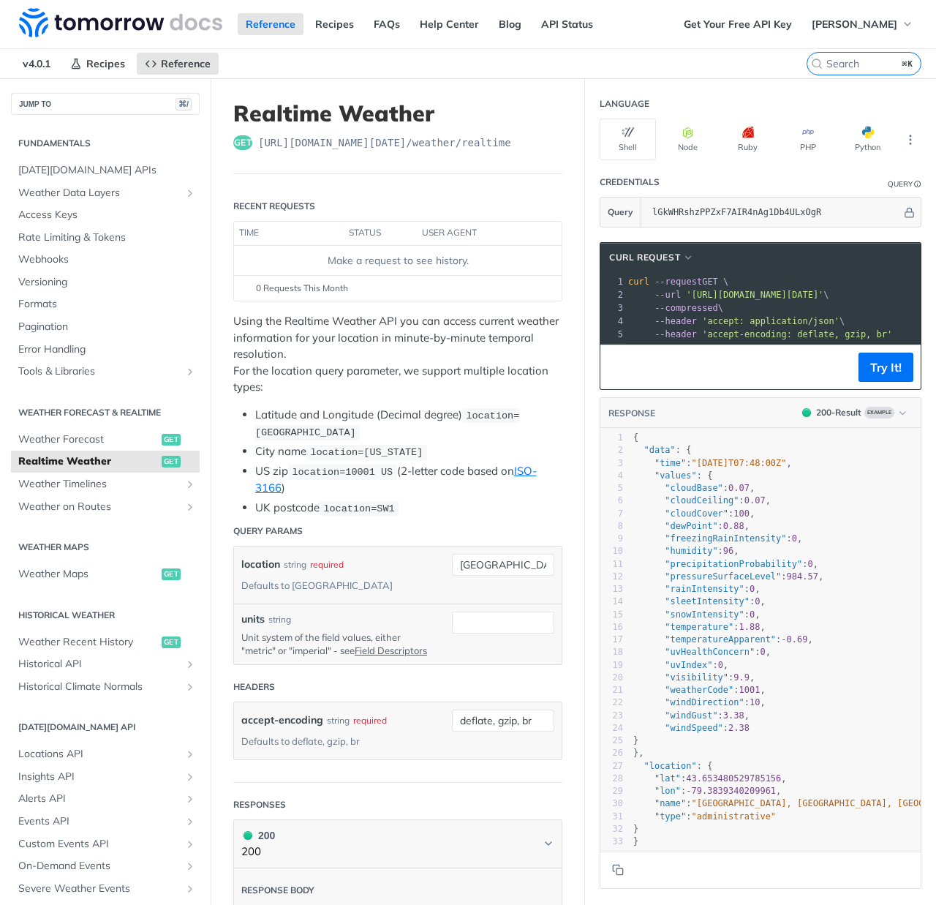
click at [809, 310] on pre "--compressed \" at bounding box center [939, 307] width 629 height 13
click at [871, 381] on button "Try It!" at bounding box center [886, 366] width 55 height 29
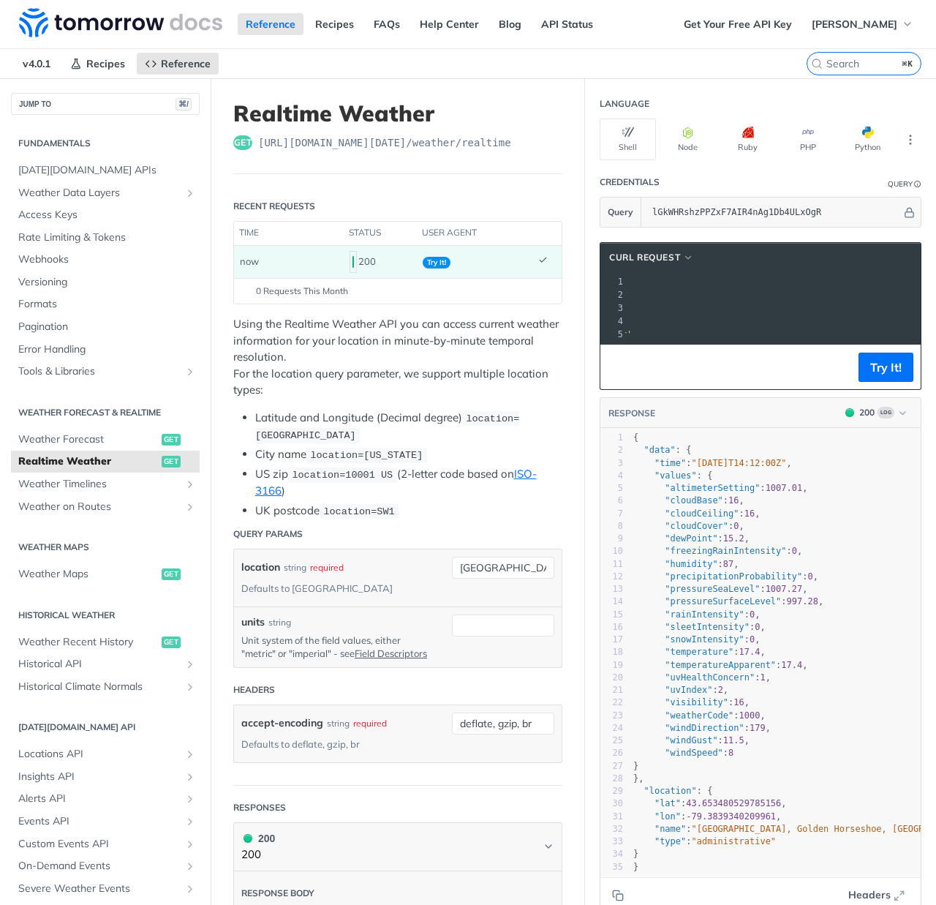
click at [563, 295] on span "'https://api.tomorrow.io/v4/weather/realtime?location=toronto&apikey=lGkWHRshzP…" at bounding box center [494, 295] width 137 height 10
click at [742, 355] on div "cURL Request xxxxxxxxxx 1 curl --request GET \ 2 --url 'https://api.tomorrow.io…" at bounding box center [761, 316] width 322 height 148
click at [738, 305] on pre "--compressed \" at bounding box center [939, 307] width 629 height 13
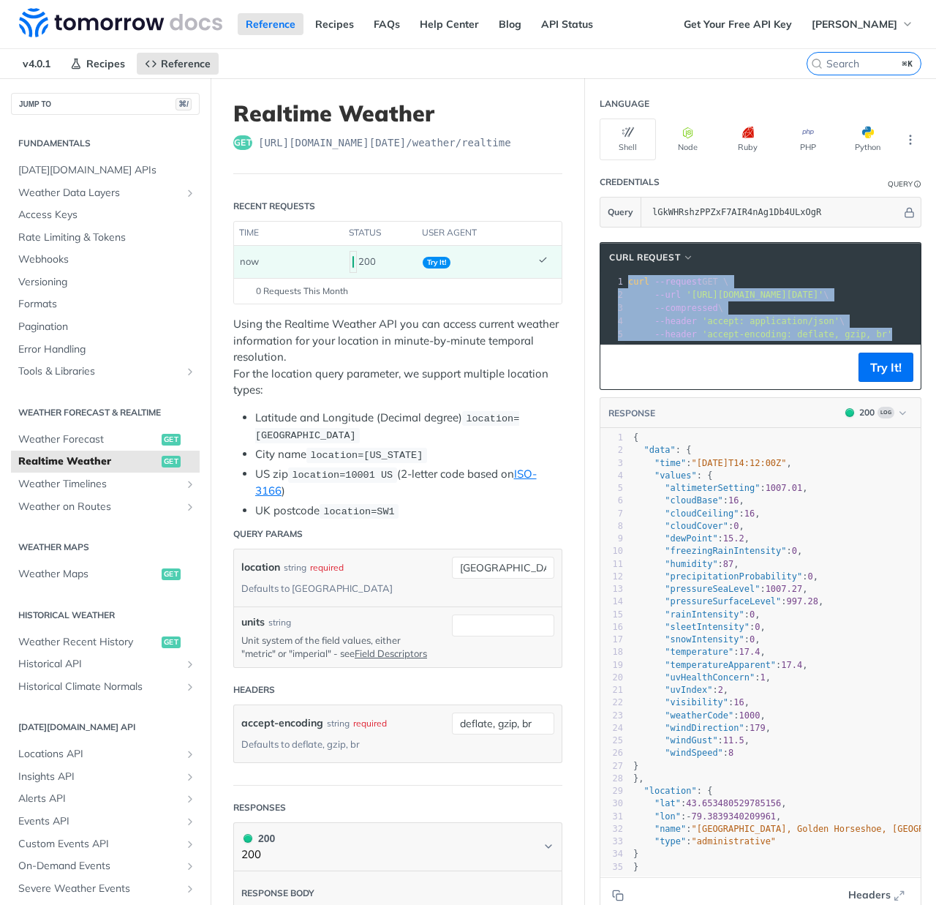
copy div "curl --request GET \ 2 --url 'https://api.tomorrow.io/v4/weather/realtime?locat…"
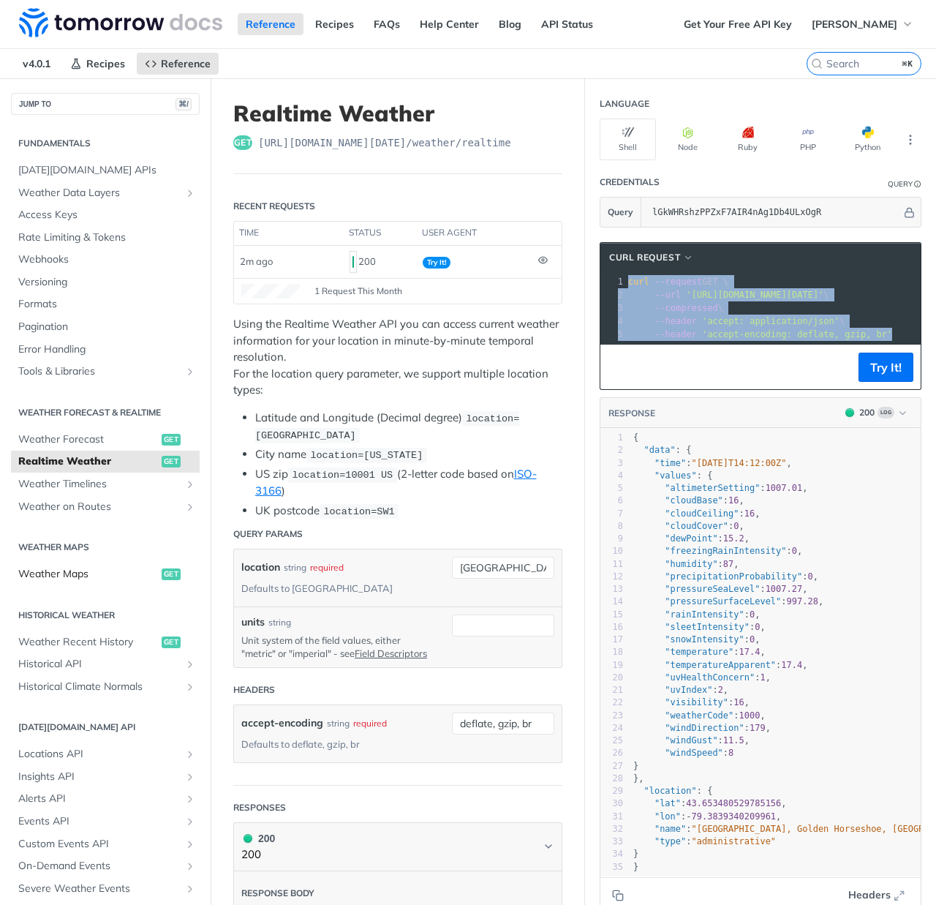
click at [72, 567] on span "Weather Maps" at bounding box center [88, 574] width 140 height 15
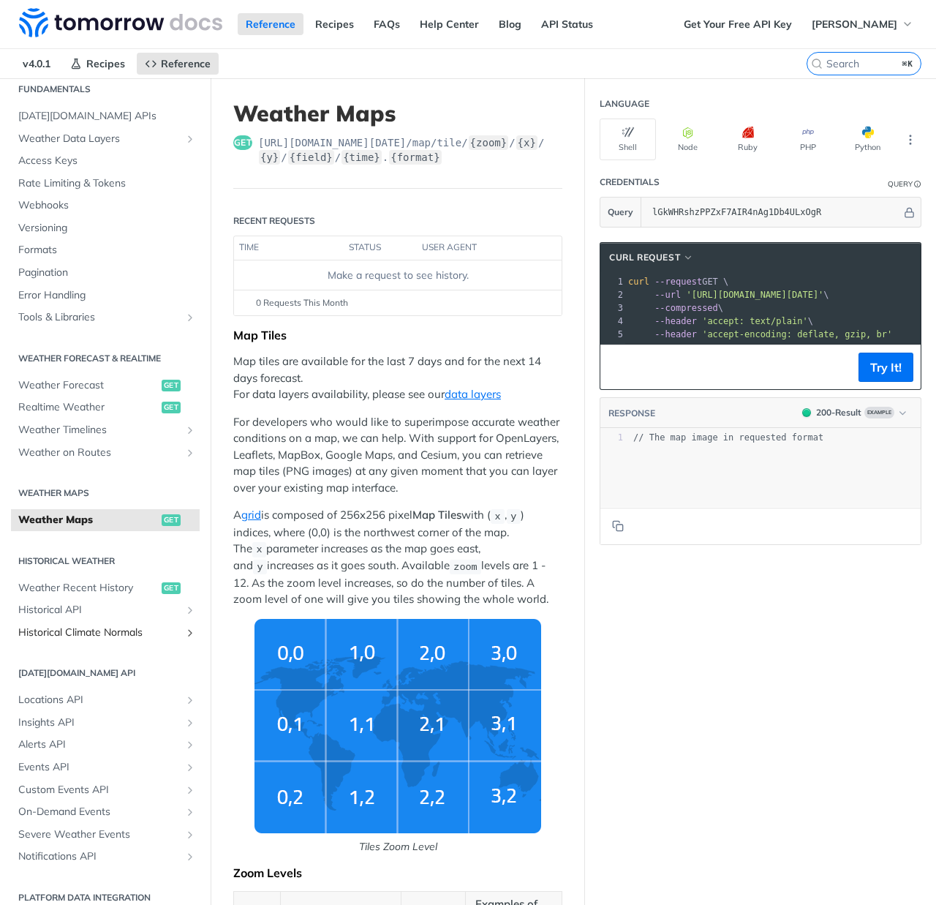
scroll to position [57, 0]
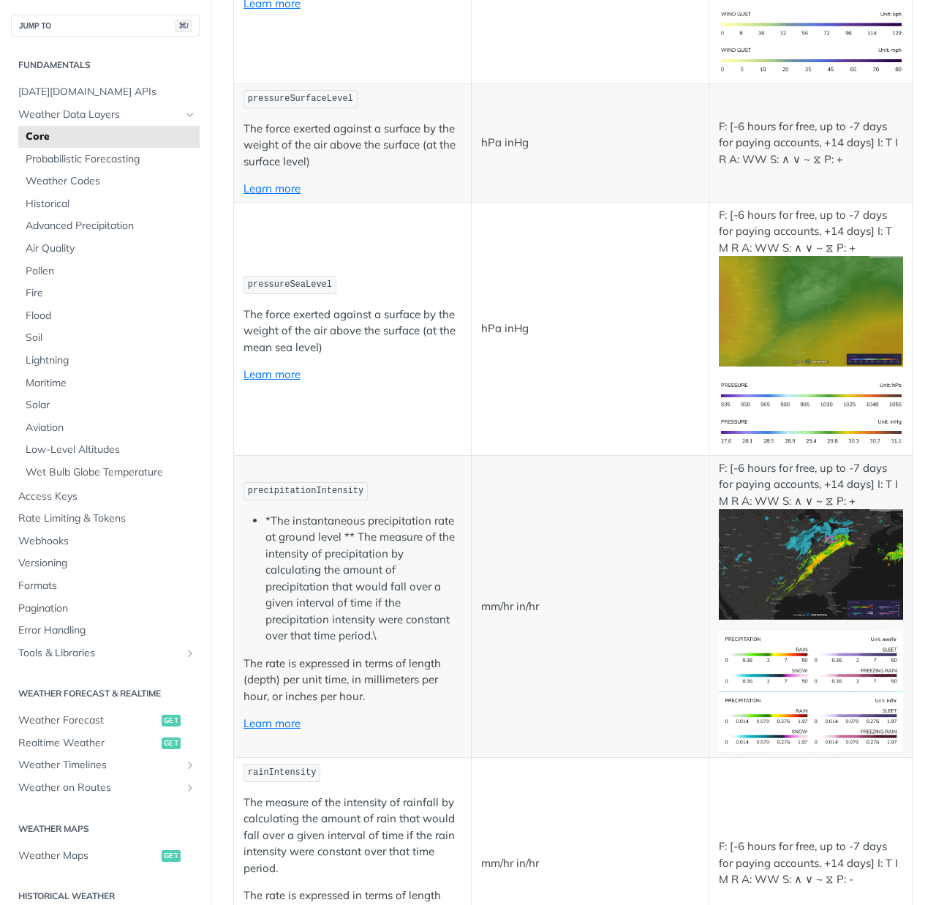
scroll to position [1895, 0]
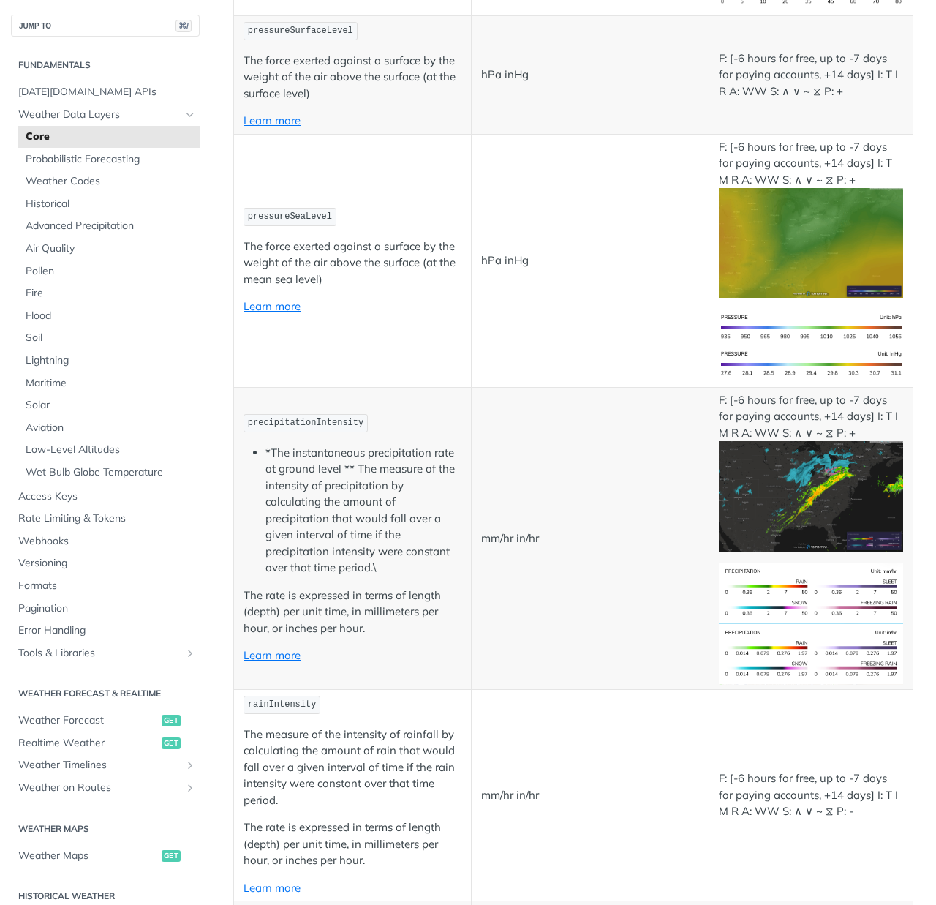
click at [787, 505] on img "Expand image" at bounding box center [811, 496] width 184 height 110
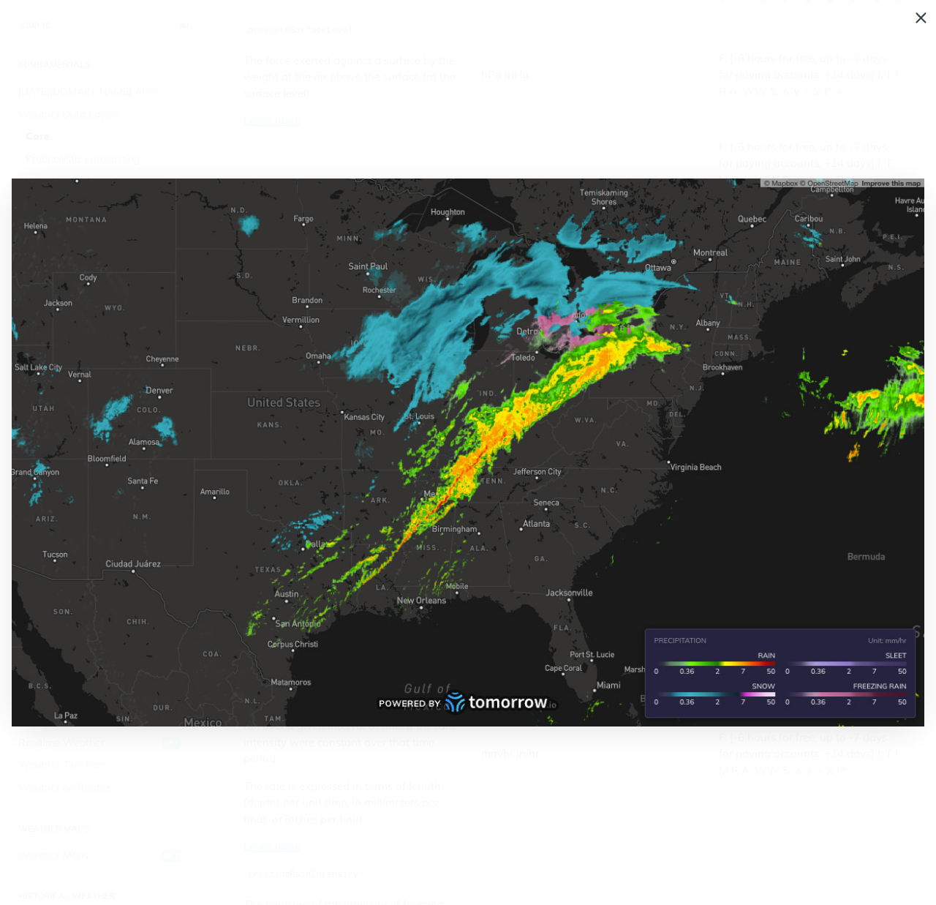
click at [655, 101] on span "Collapse image" at bounding box center [468, 452] width 936 height 905
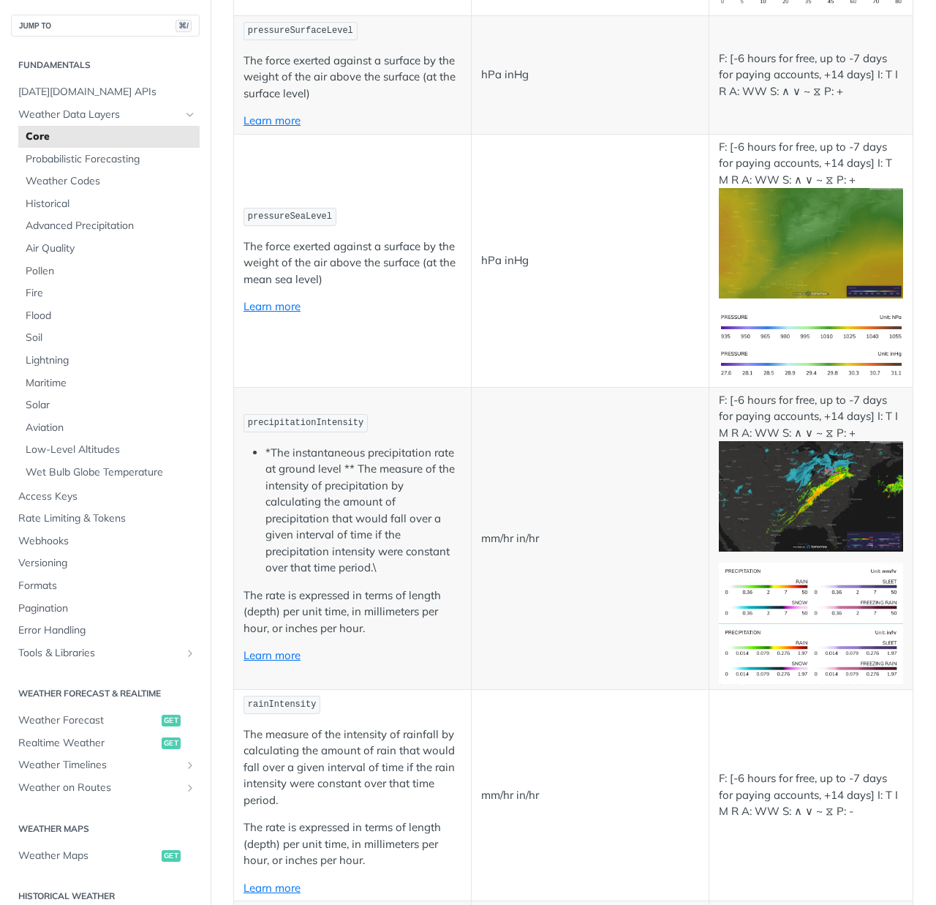
click at [356, 541] on td "precipitationIntensity *The instantaneous precipitation rate at ground level **…" at bounding box center [353, 538] width 238 height 302
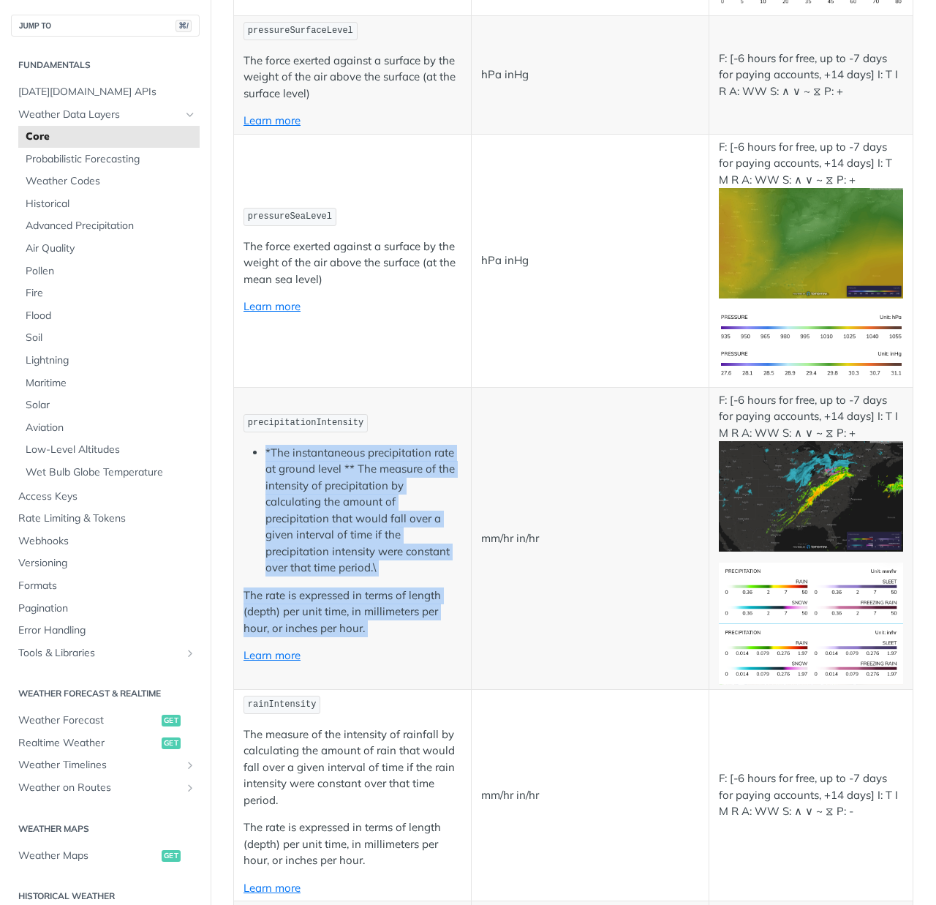
drag, startPoint x: 360, startPoint y: 604, endPoint x: 266, endPoint y: 418, distance: 208.7
click at [266, 418] on td "precipitationIntensity *The instantaneous precipitation rate at ground level **…" at bounding box center [353, 538] width 238 height 302
copy td "*The instantaneous precipitation rate at ground level ** The measure of the int…"
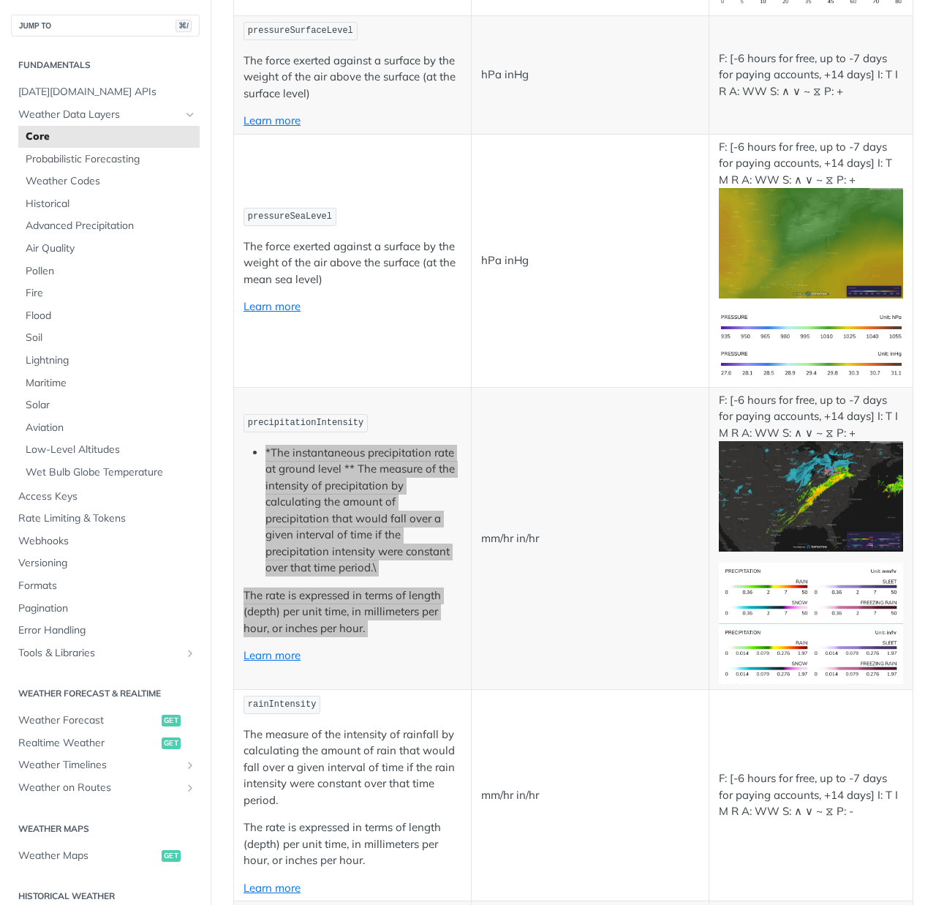
drag, startPoint x: 16, startPoint y: 757, endPoint x: 301, endPoint y: 415, distance: 445.0
click at [298, 445] on li "*The instantaneous precipitation rate at ground level ** The measure of the int…" at bounding box center [363, 511] width 196 height 132
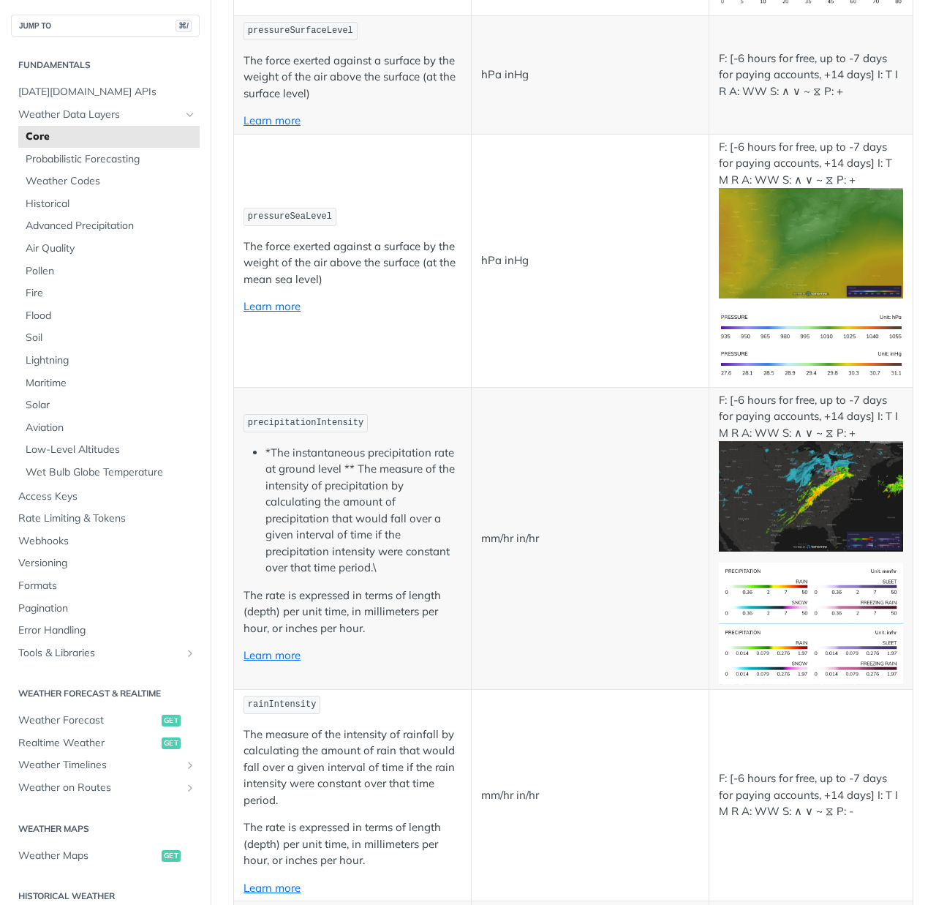
click at [304, 418] on span "precipitationIntensity" at bounding box center [306, 423] width 116 height 10
copy span "precipitationIntensity"
click at [324, 336] on td "pressureSeaLevel The force exerted against a surface by the weight of the air a…" at bounding box center [353, 260] width 238 height 253
click at [336, 418] on span "precipitationIntensity" at bounding box center [306, 423] width 116 height 10
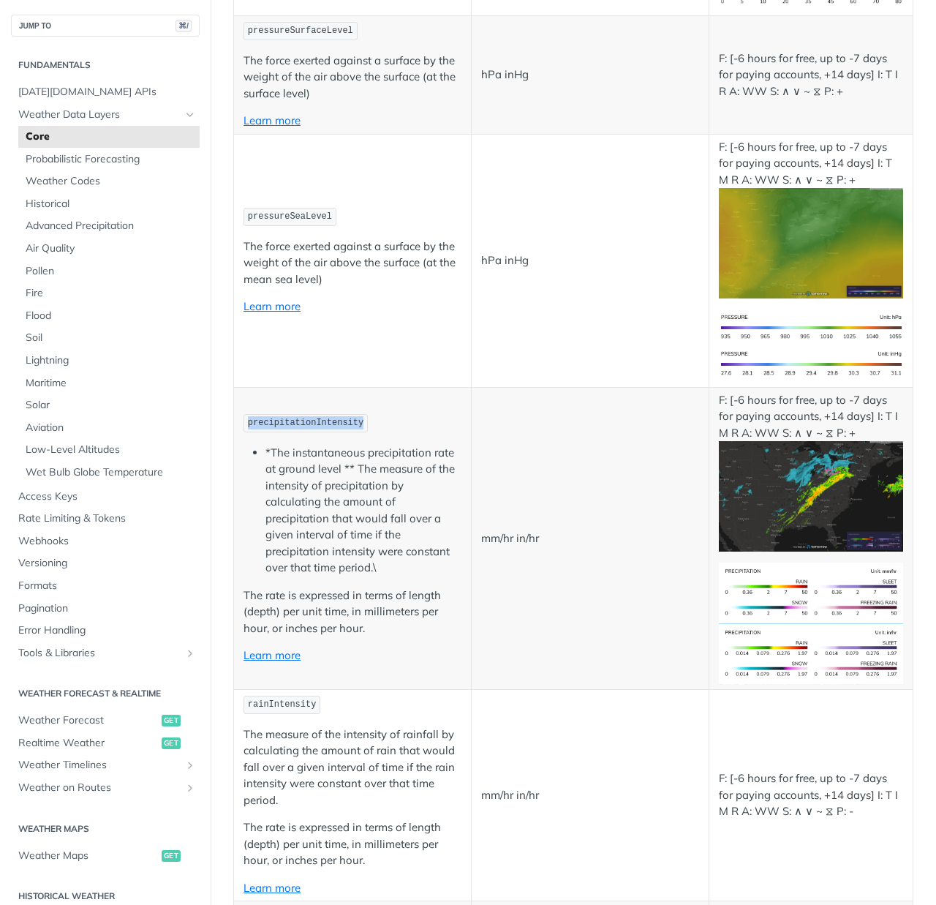
click at [336, 418] on span "precipitationIntensity" at bounding box center [306, 423] width 116 height 10
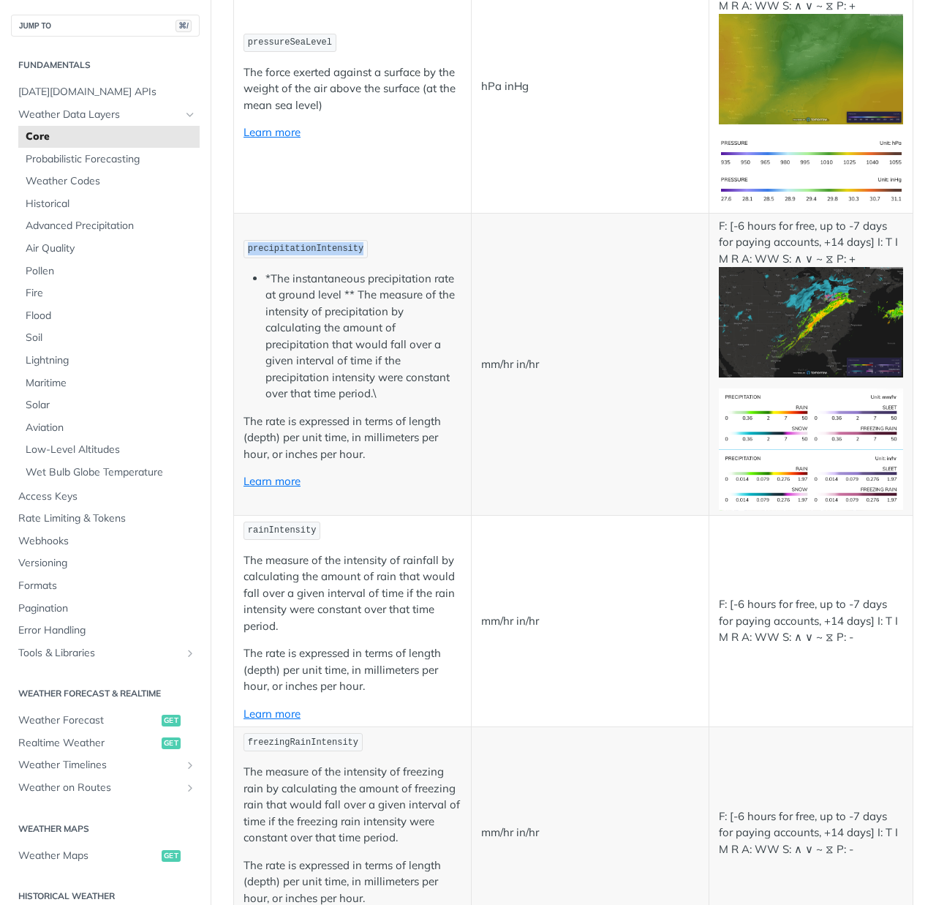
scroll to position [2230, 0]
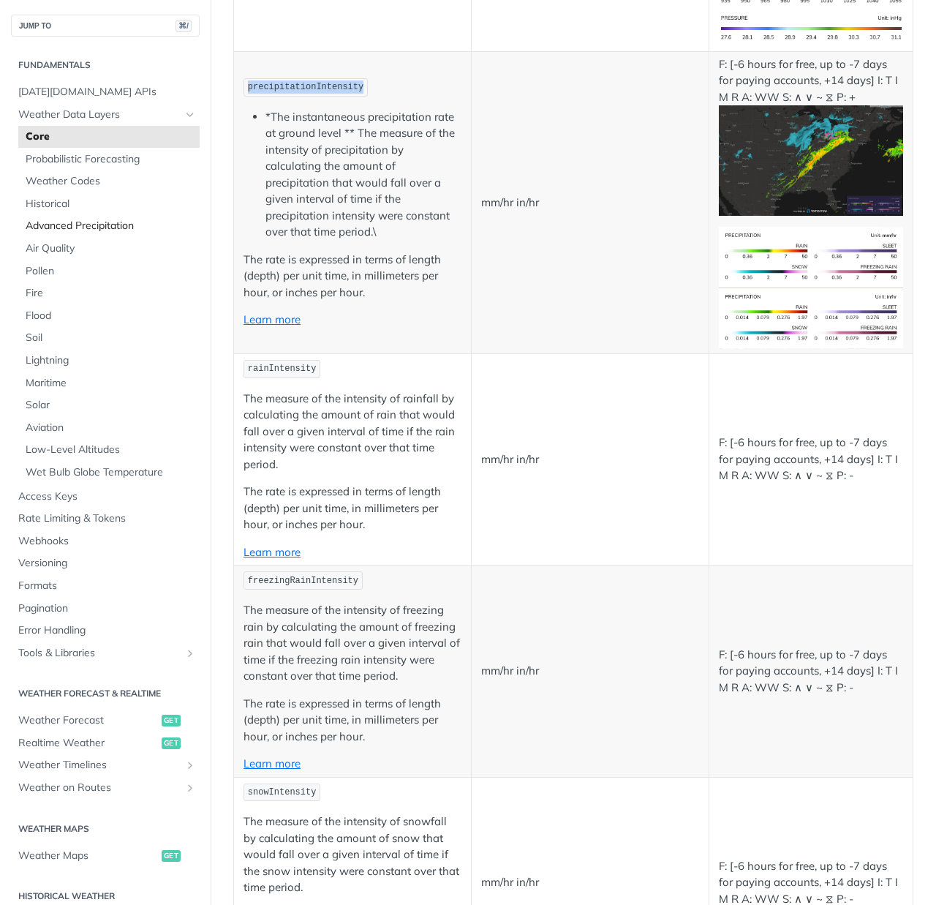
click at [73, 226] on span "Advanced Precipitation" at bounding box center [111, 226] width 170 height 15
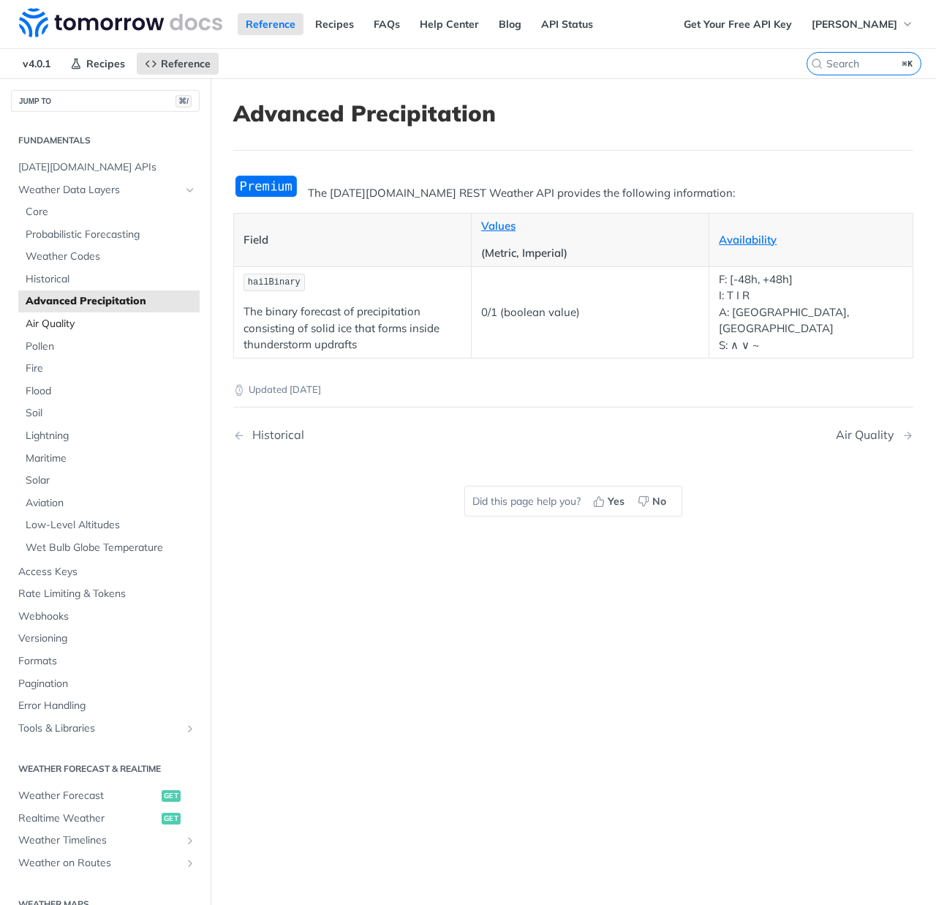
scroll to position [6, 0]
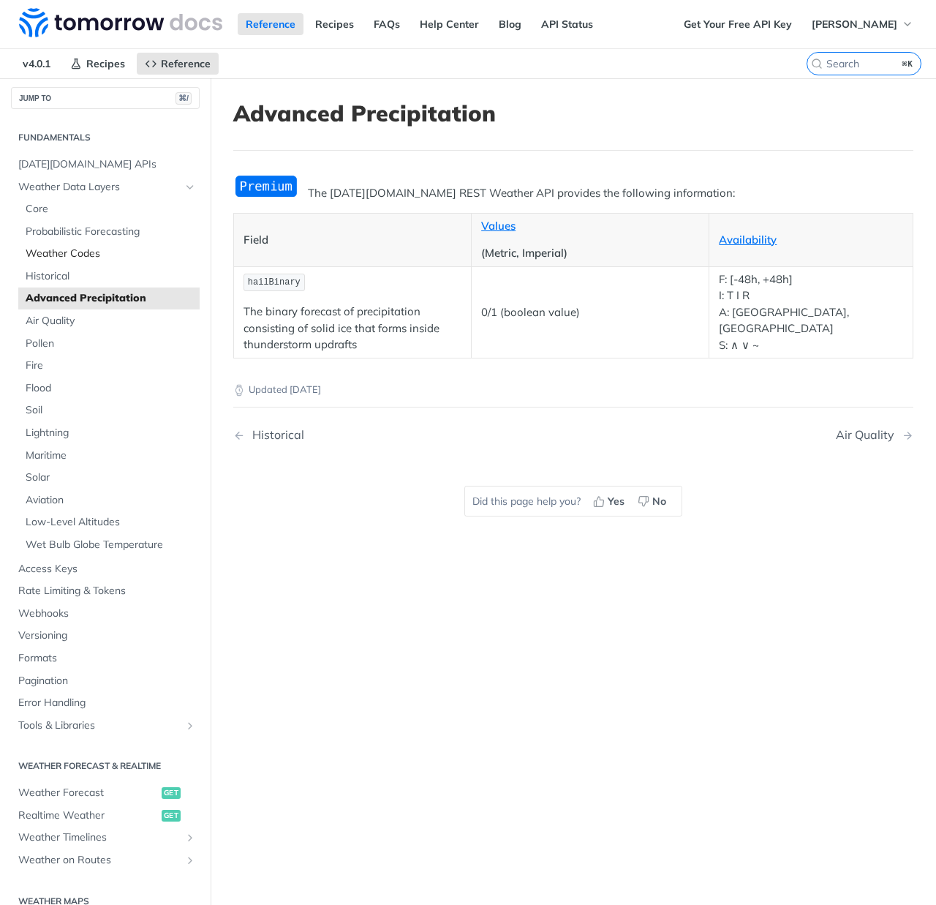
click at [50, 259] on link "Weather Codes" at bounding box center [108, 254] width 181 height 22
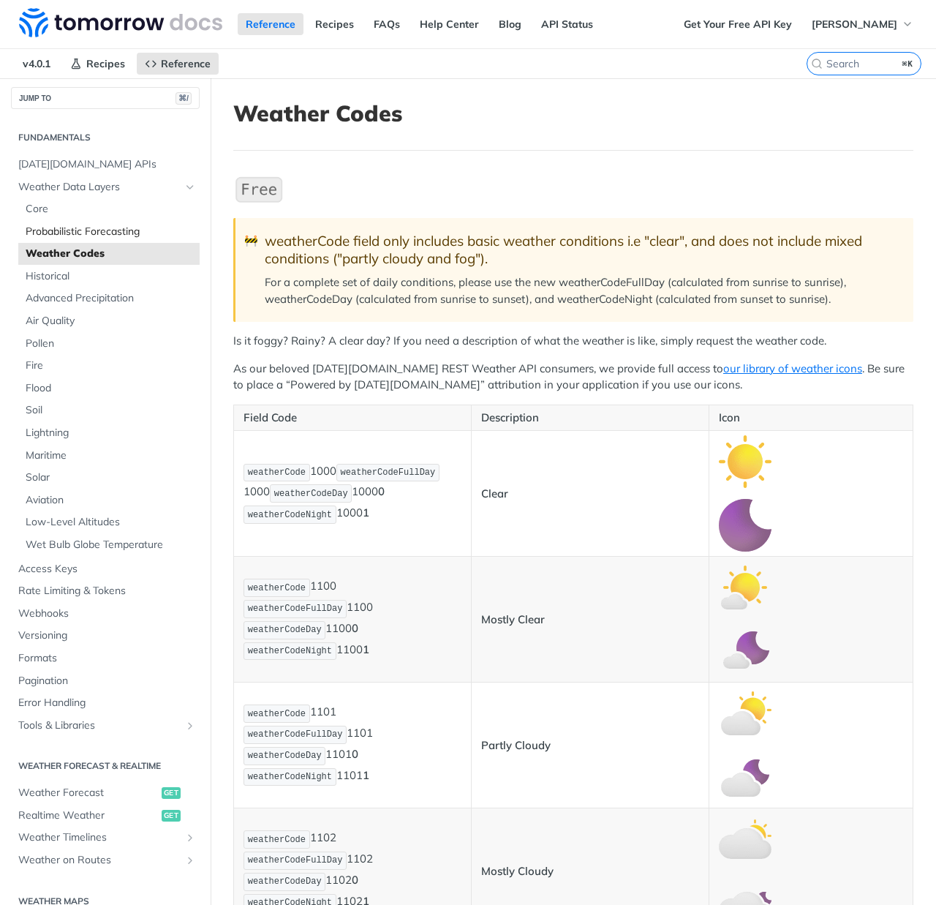
click at [49, 235] on span "Probabilistic Forecasting" at bounding box center [111, 232] width 170 height 15
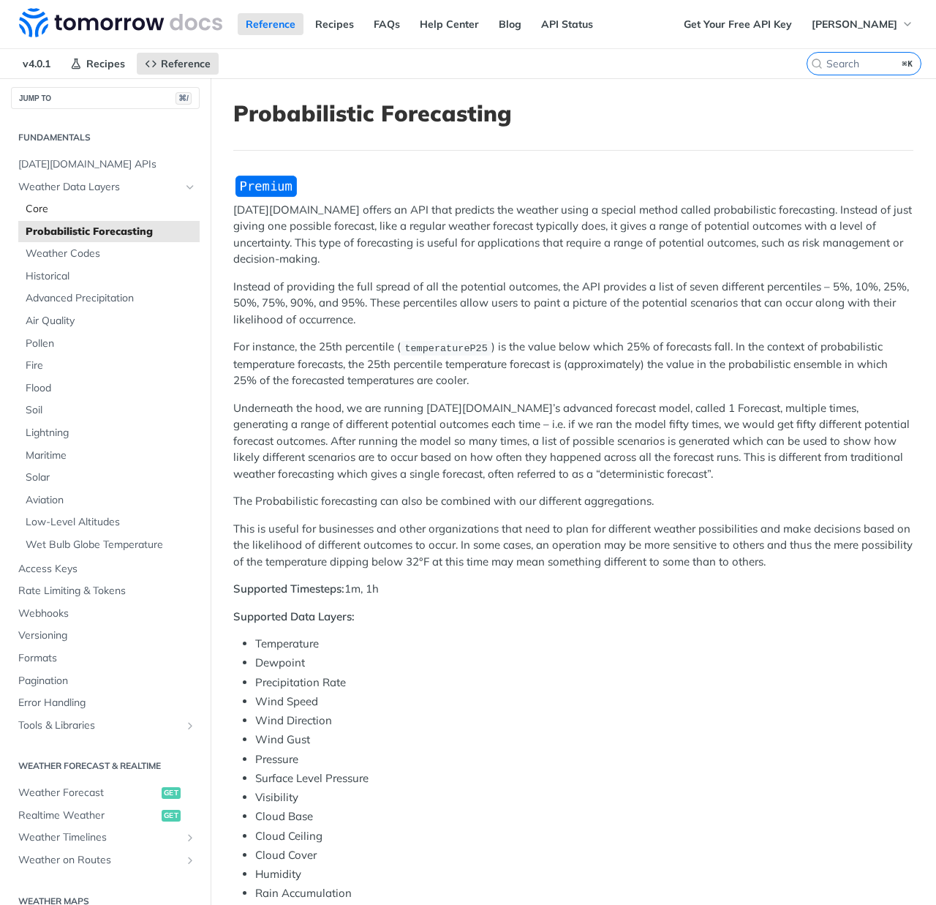
click at [45, 216] on link "Core" at bounding box center [108, 209] width 181 height 22
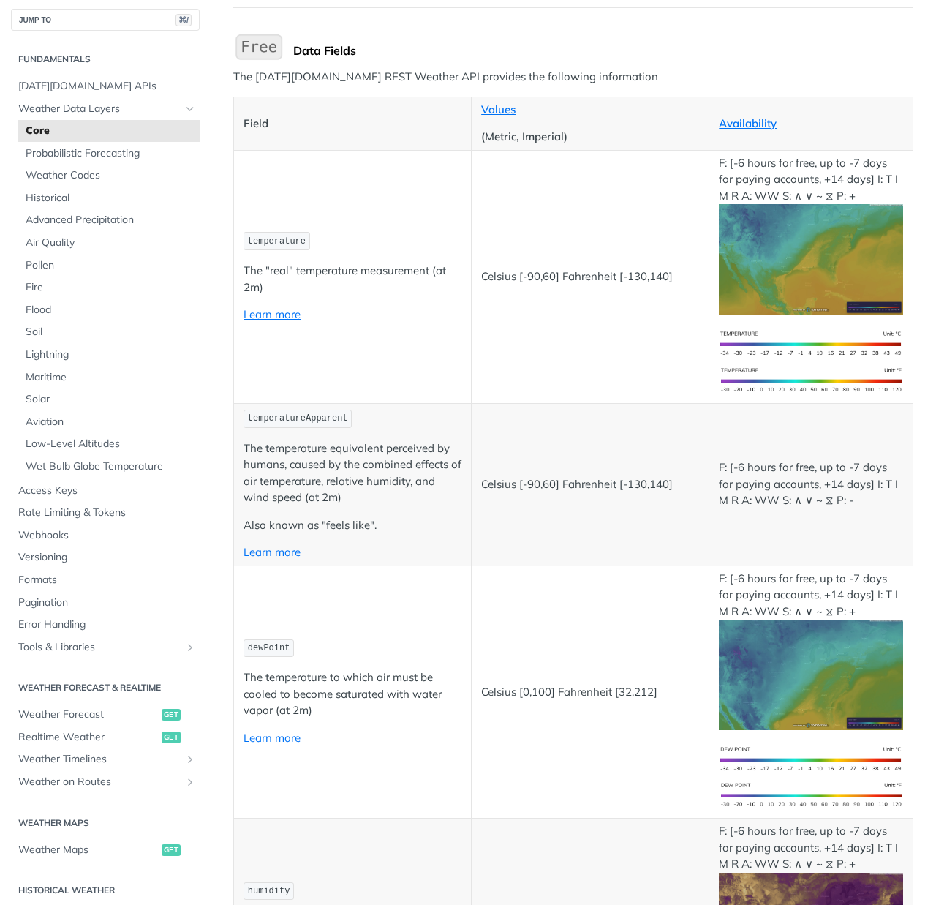
scroll to position [926, 0]
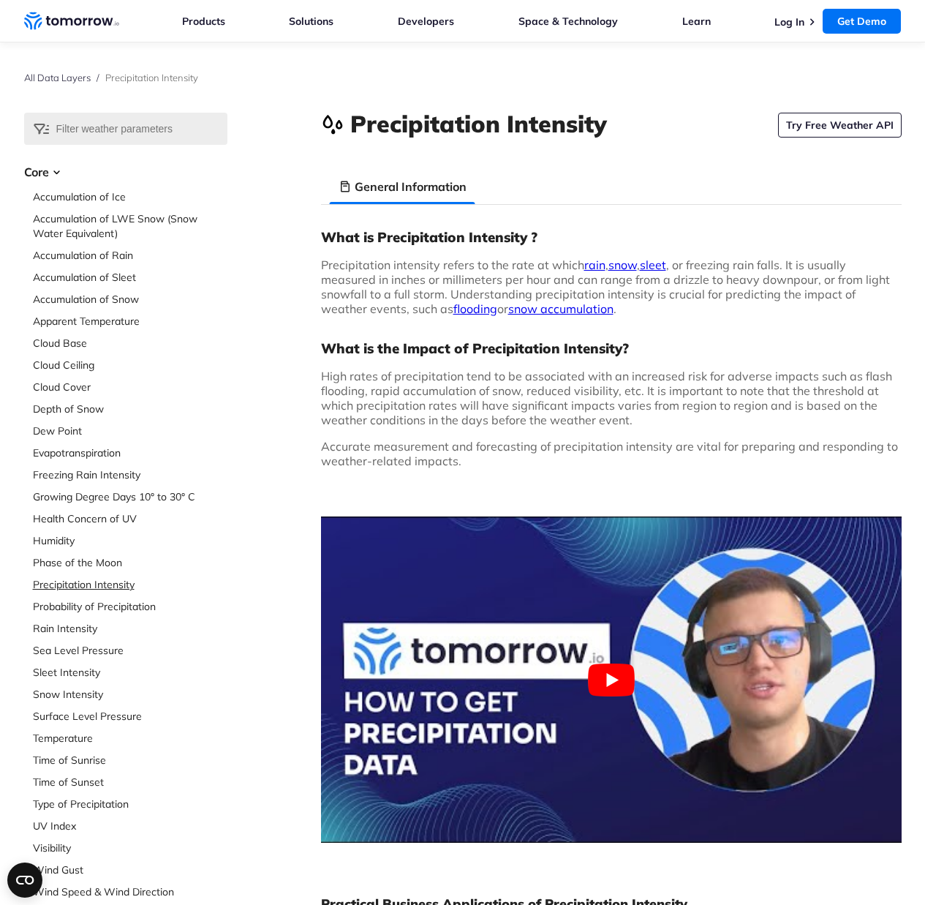
click at [102, 584] on link "Precipitation Intensity" at bounding box center [130, 584] width 195 height 15
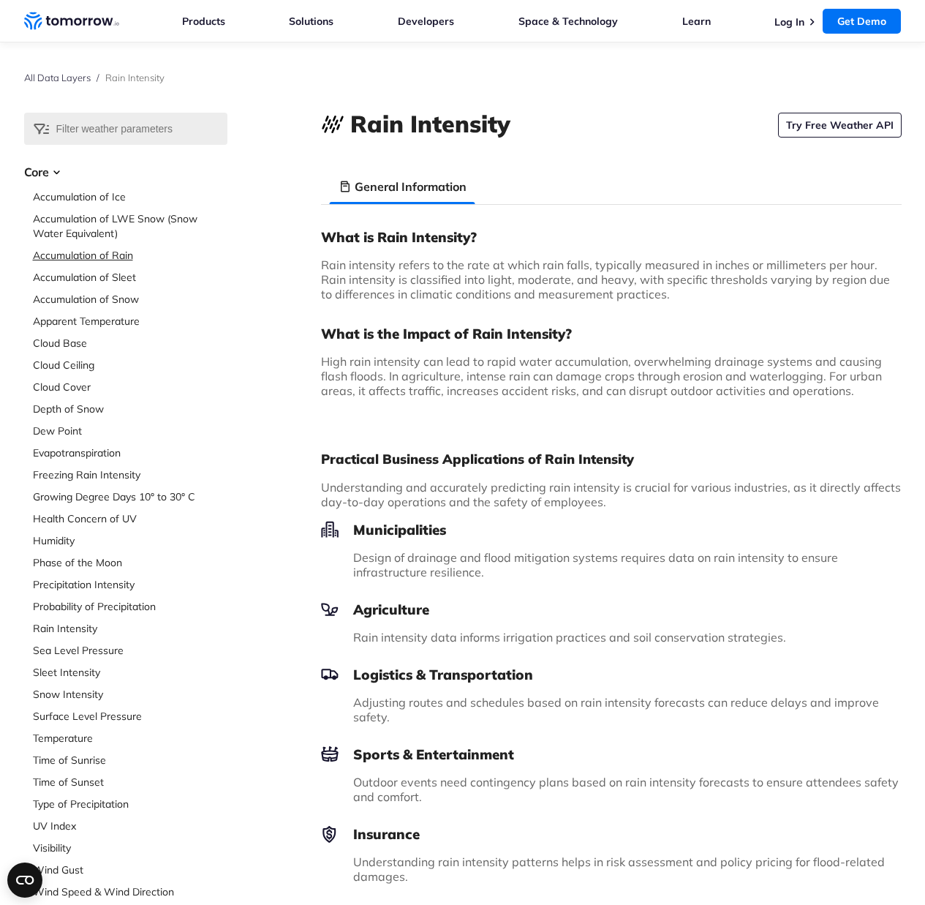
click at [98, 258] on link "Accumulation of Rain" at bounding box center [130, 255] width 195 height 15
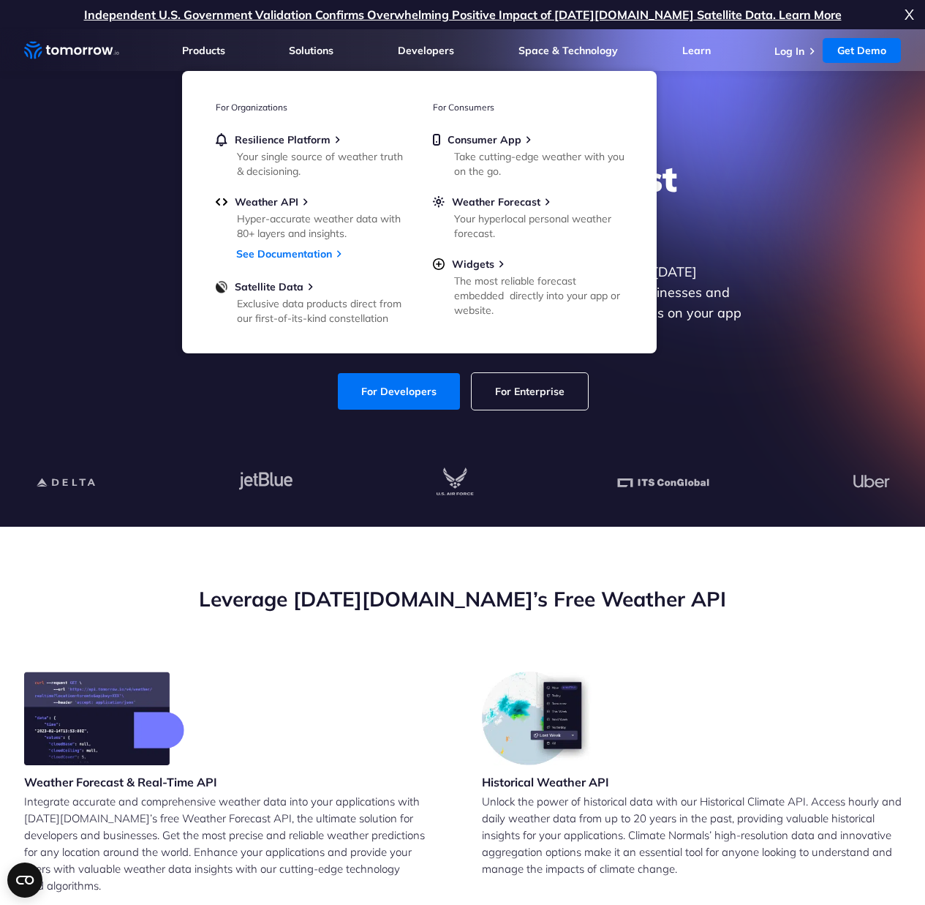
click at [127, 395] on div "Explore the World’s Best Weather API Get reliable and precise weather data thro…" at bounding box center [462, 283] width 901 height 311
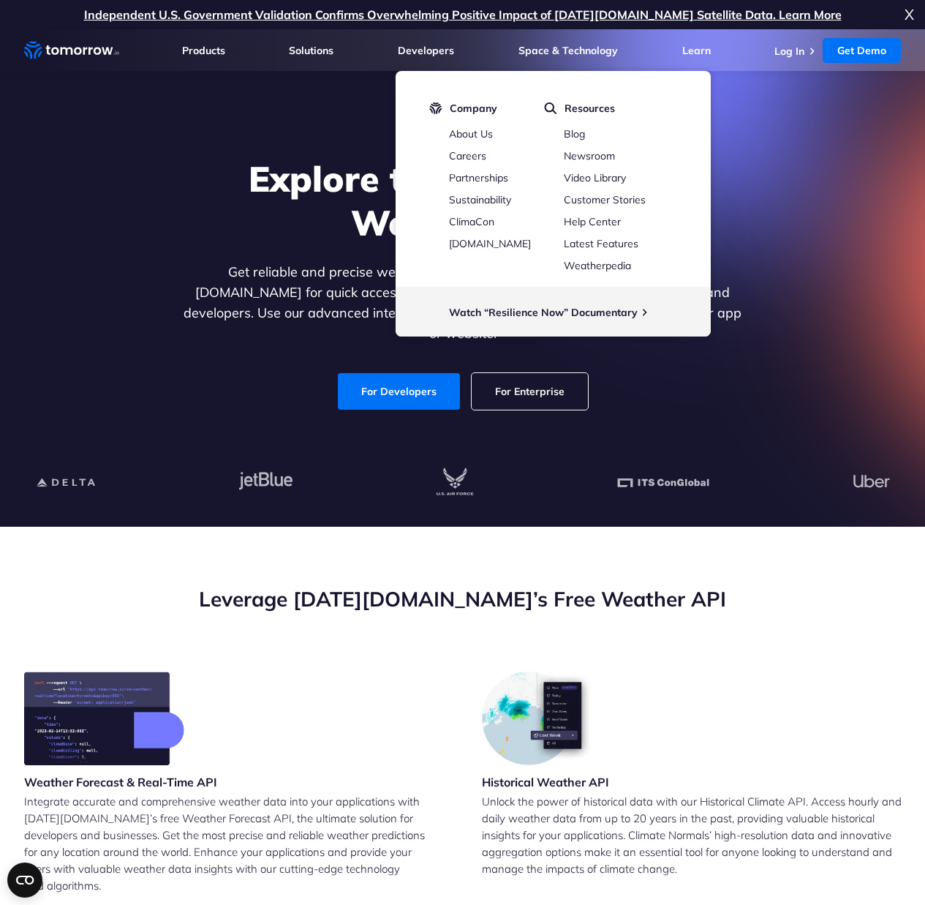
click at [195, 173] on h1 "Explore the World’s Best Weather API" at bounding box center [463, 200] width 565 height 88
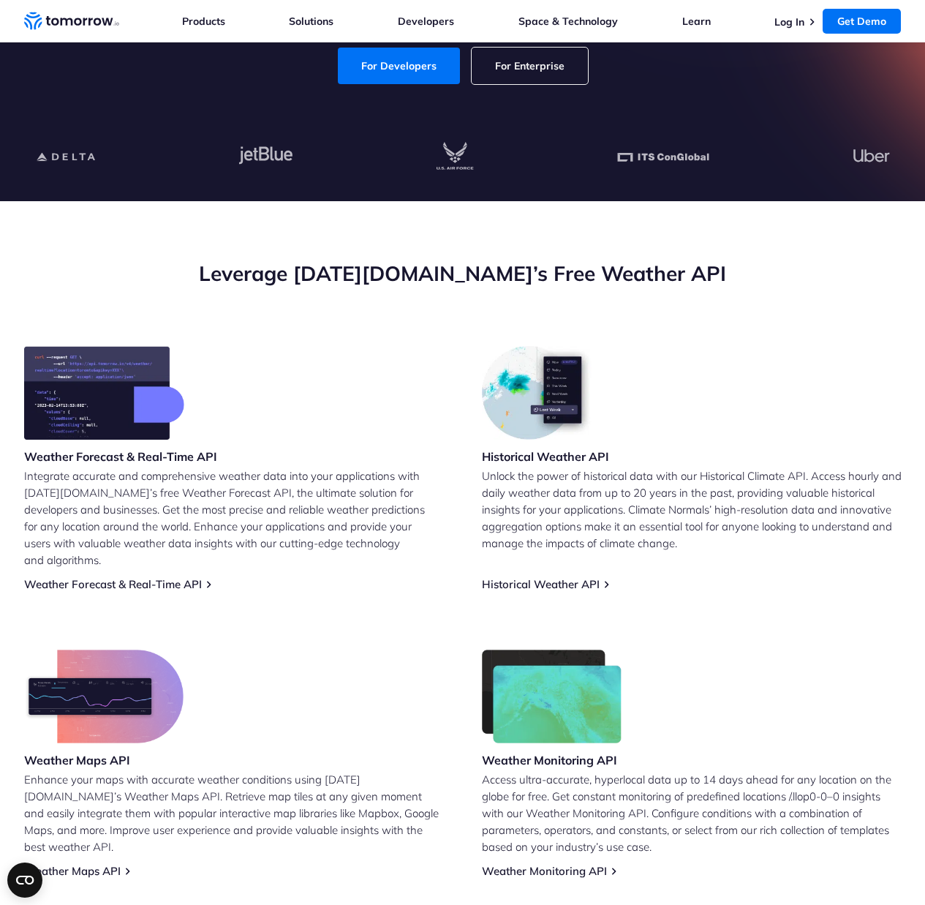
scroll to position [540, 0]
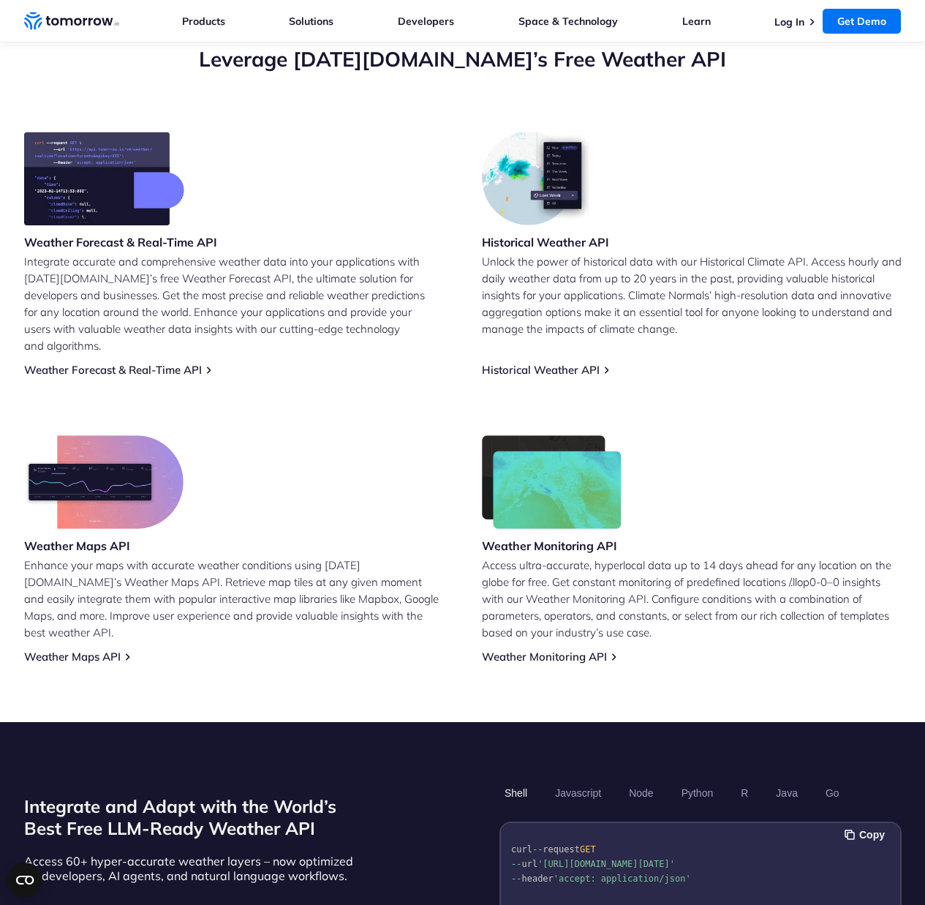
click at [246, 530] on div "Weather Maps API Enhance your maps with accurate weather conditions using Tomor…" at bounding box center [234, 549] width 420 height 228
click at [516, 565] on p "Access ultra-accurate, hyperlocal data up to 14 days ahead for any location on …" at bounding box center [692, 599] width 420 height 84
drag, startPoint x: 560, startPoint y: 566, endPoint x: 780, endPoint y: 562, distance: 220.2
click at [780, 562] on p "Access ultra-accurate, hyperlocal data up to 14 days ahead for any location on …" at bounding box center [692, 599] width 420 height 84
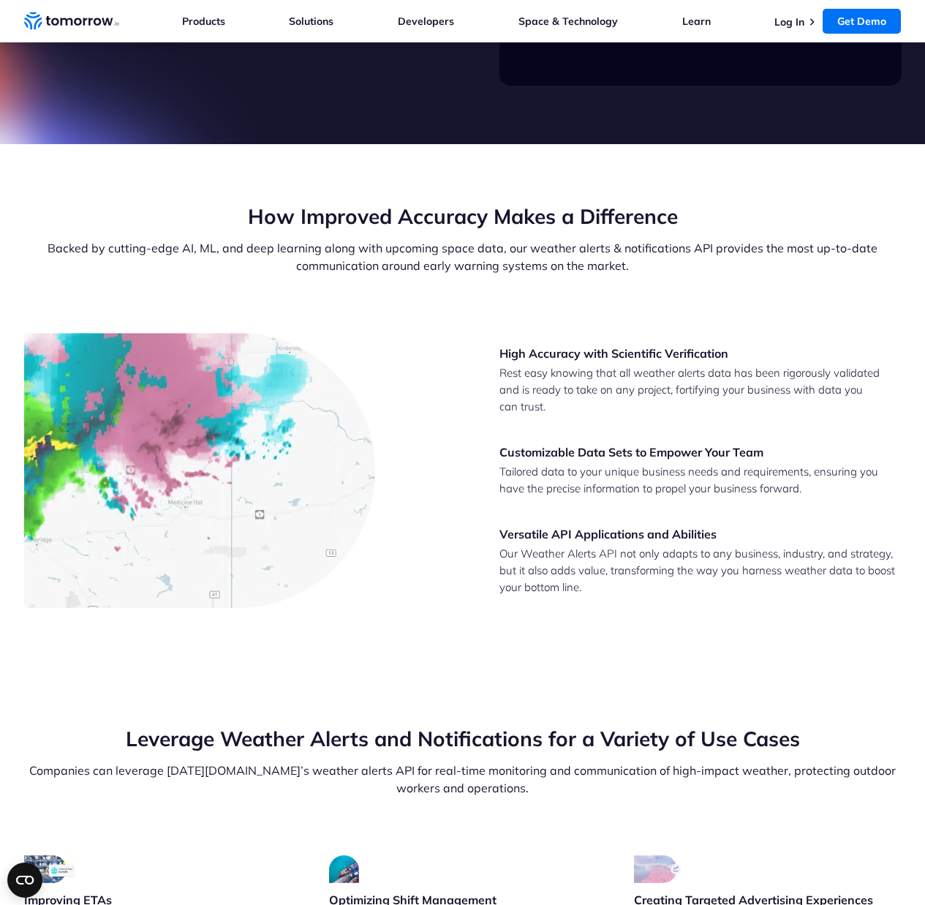
scroll to position [1852, 0]
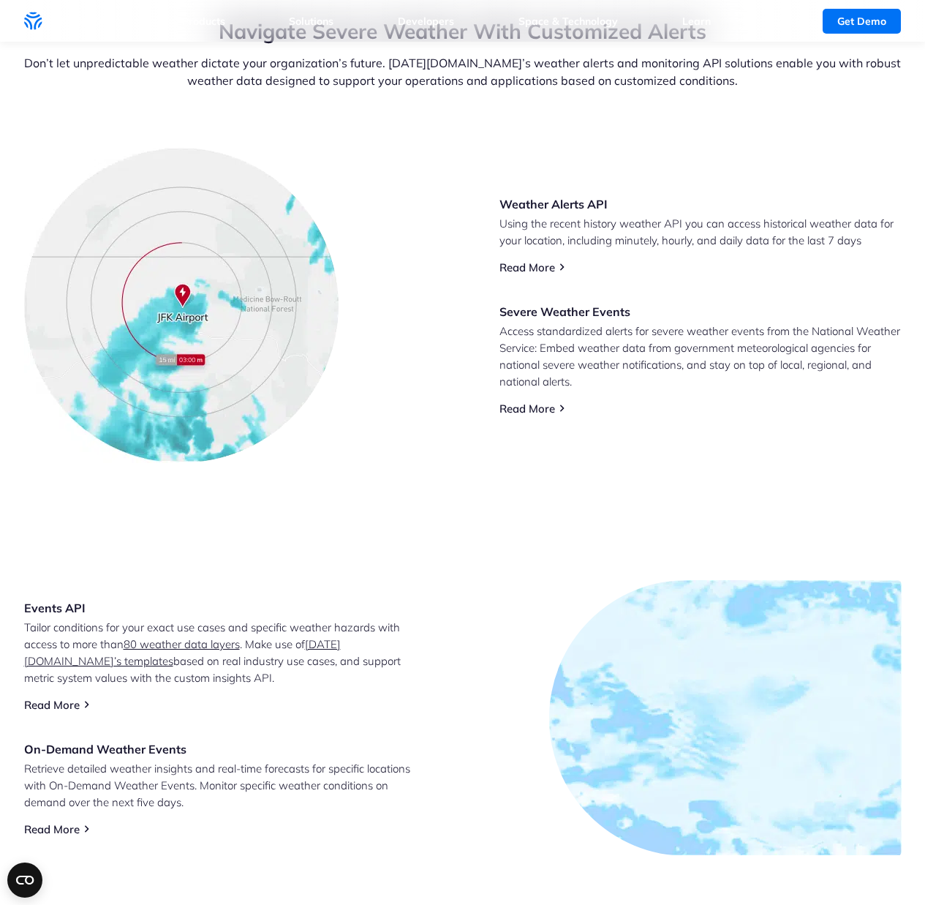
scroll to position [0, 0]
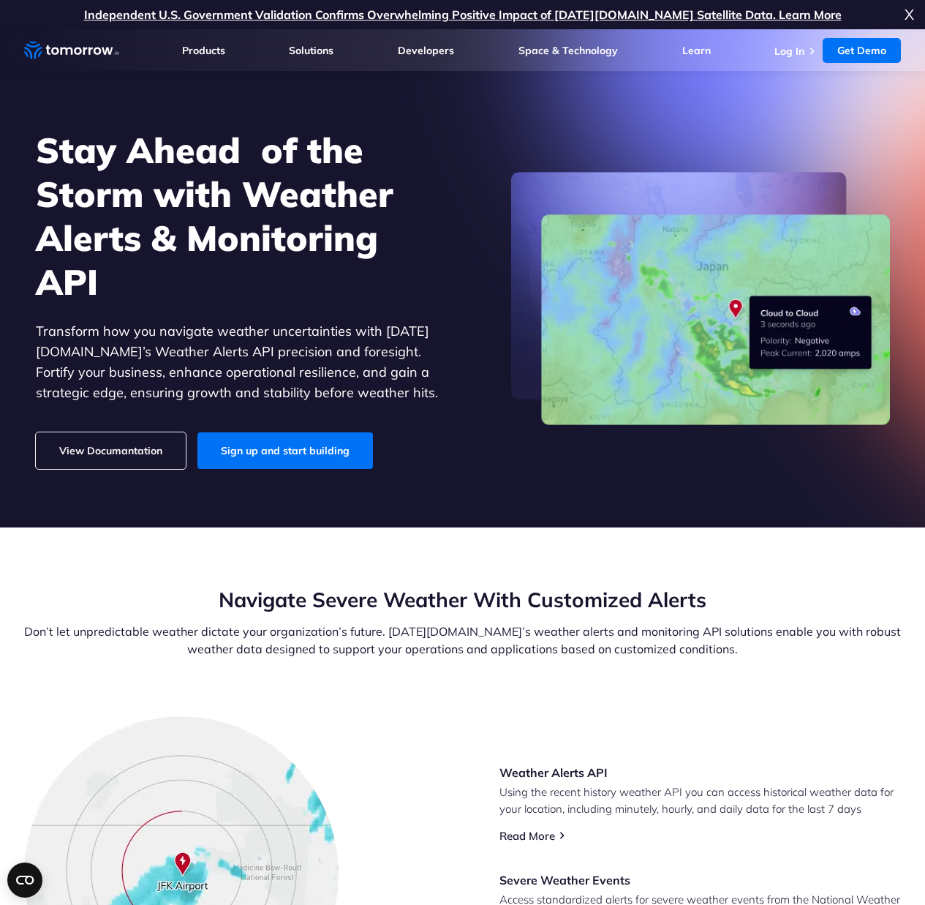
click at [118, 460] on link "View Documantation" at bounding box center [111, 450] width 150 height 37
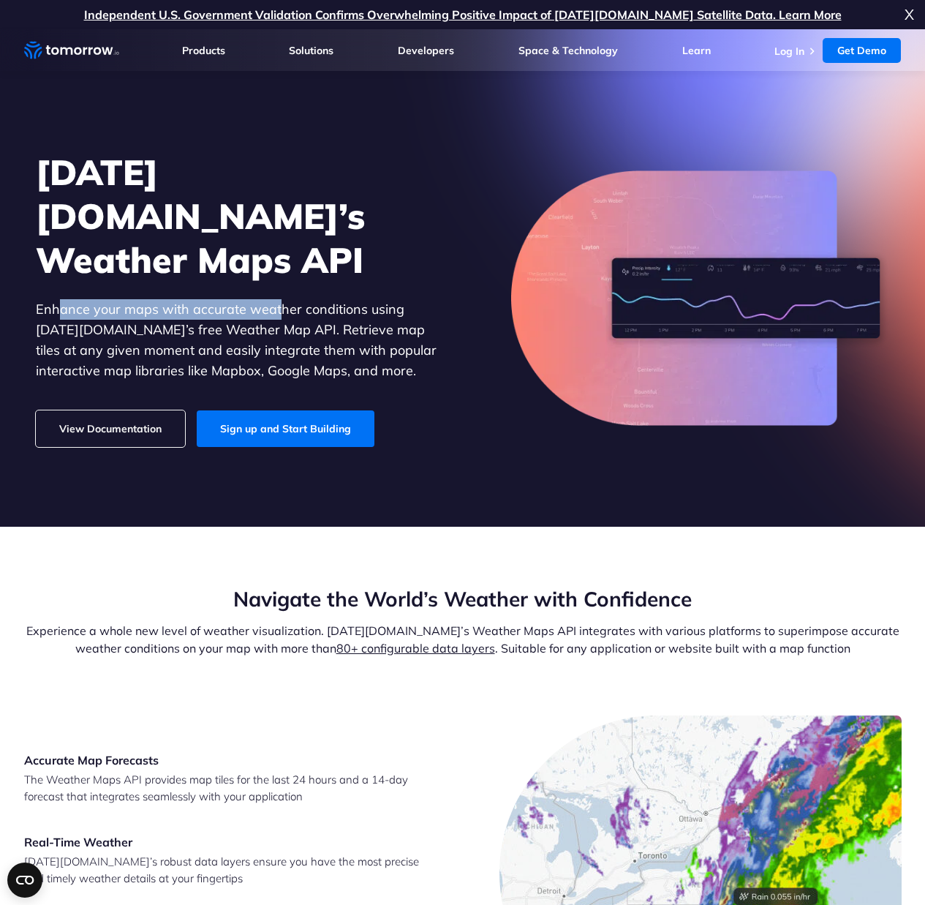
drag, startPoint x: 75, startPoint y: 287, endPoint x: 279, endPoint y: 282, distance: 204.1
click at [280, 299] on p "Enhance your maps with accurate weather conditions using [DATE][DOMAIN_NAME]’s …" at bounding box center [237, 340] width 402 height 82
click at [201, 320] on p "Enhance your maps with accurate weather conditions using [DATE][DOMAIN_NAME]’s …" at bounding box center [237, 340] width 402 height 82
drag, startPoint x: 159, startPoint y: 306, endPoint x: 260, endPoint y: 302, distance: 101.0
click at [260, 302] on p "Enhance your maps with accurate weather conditions using [DATE][DOMAIN_NAME]’s …" at bounding box center [237, 340] width 402 height 82
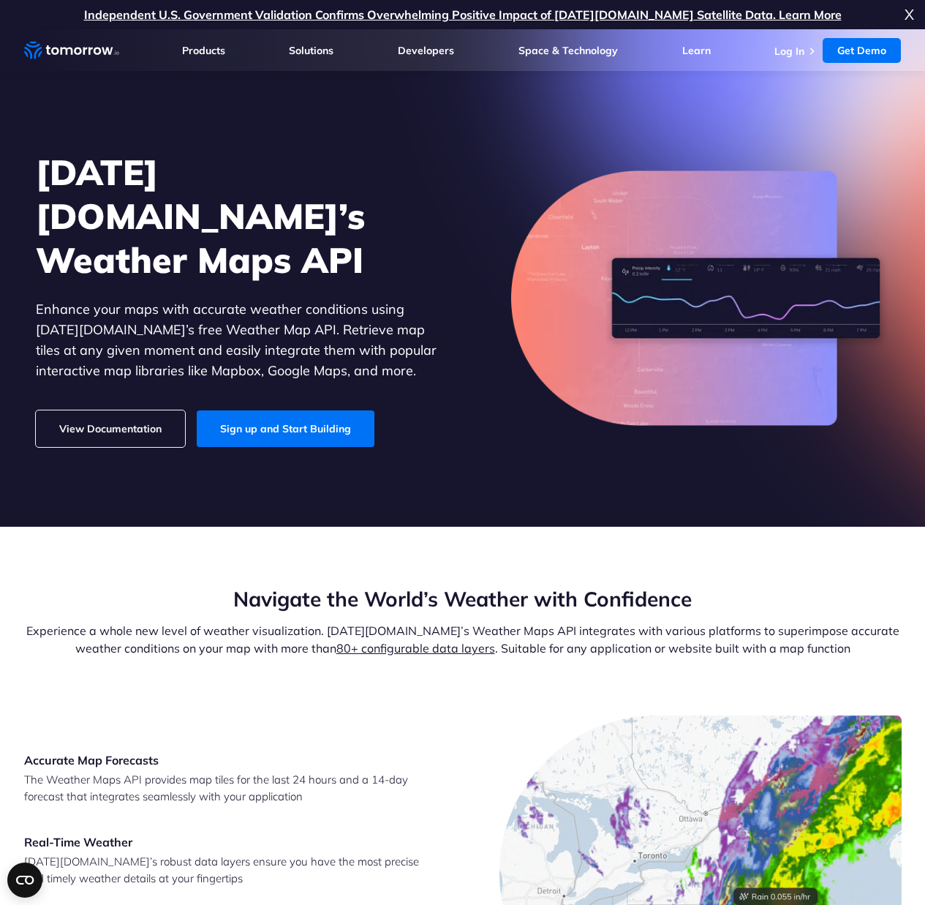
click at [290, 301] on p "Enhance your maps with accurate weather conditions using [DATE][DOMAIN_NAME]’s …" at bounding box center [237, 340] width 402 height 82
drag, startPoint x: 78, startPoint y: 327, endPoint x: 204, endPoint y: 323, distance: 125.9
click at [204, 323] on p "Enhance your maps with accurate weather conditions using Tomorrow.io’s free Wea…" at bounding box center [237, 340] width 402 height 82
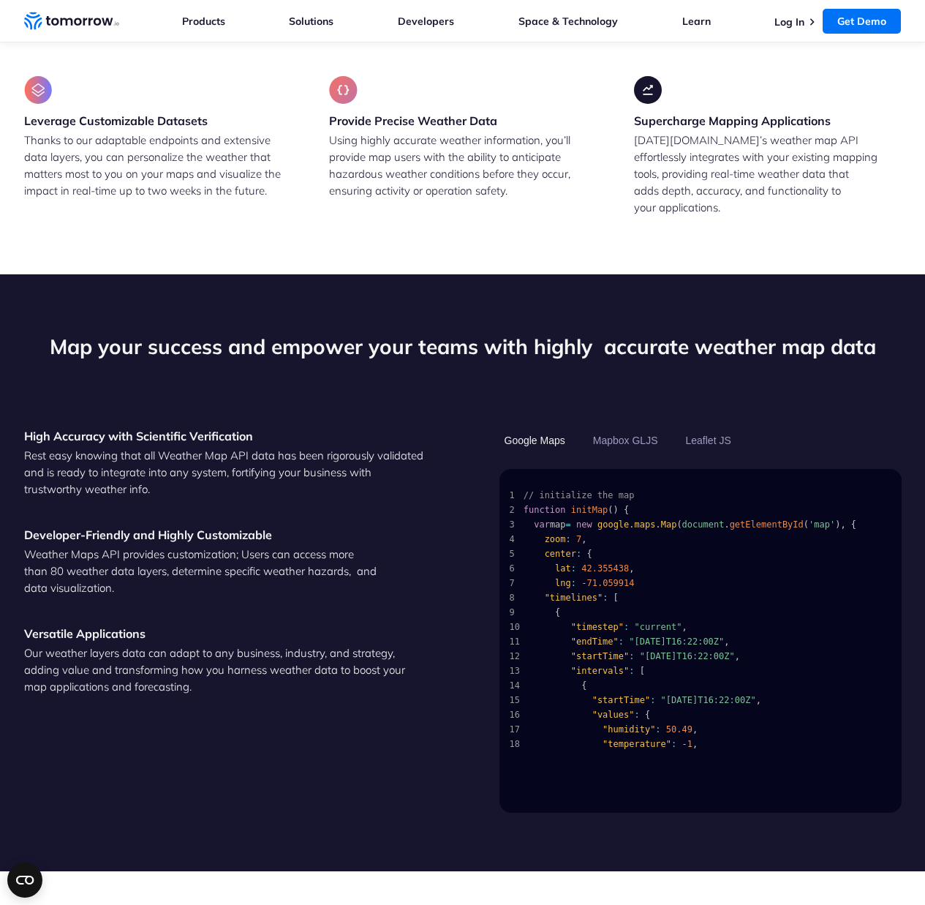
scroll to position [1330, 0]
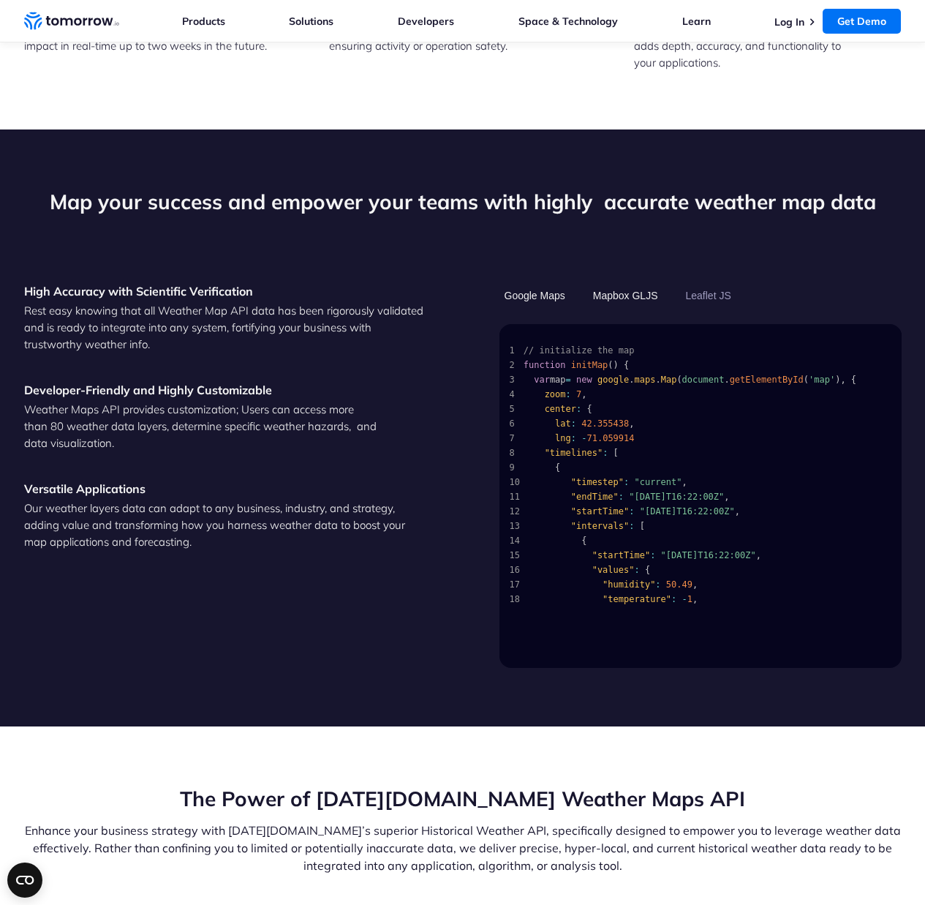
click at [626, 285] on button "Mapbox GLJS" at bounding box center [625, 295] width 75 height 25
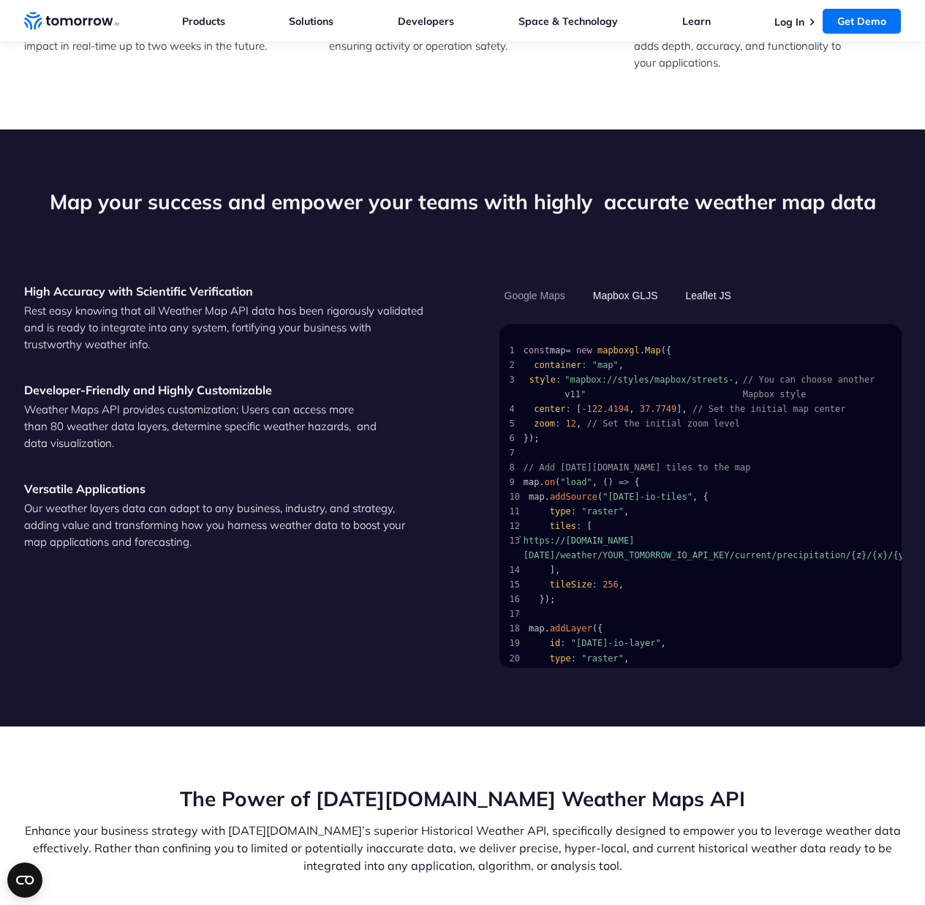
click at [706, 283] on button "Leaflet JS" at bounding box center [709, 295] width 56 height 25
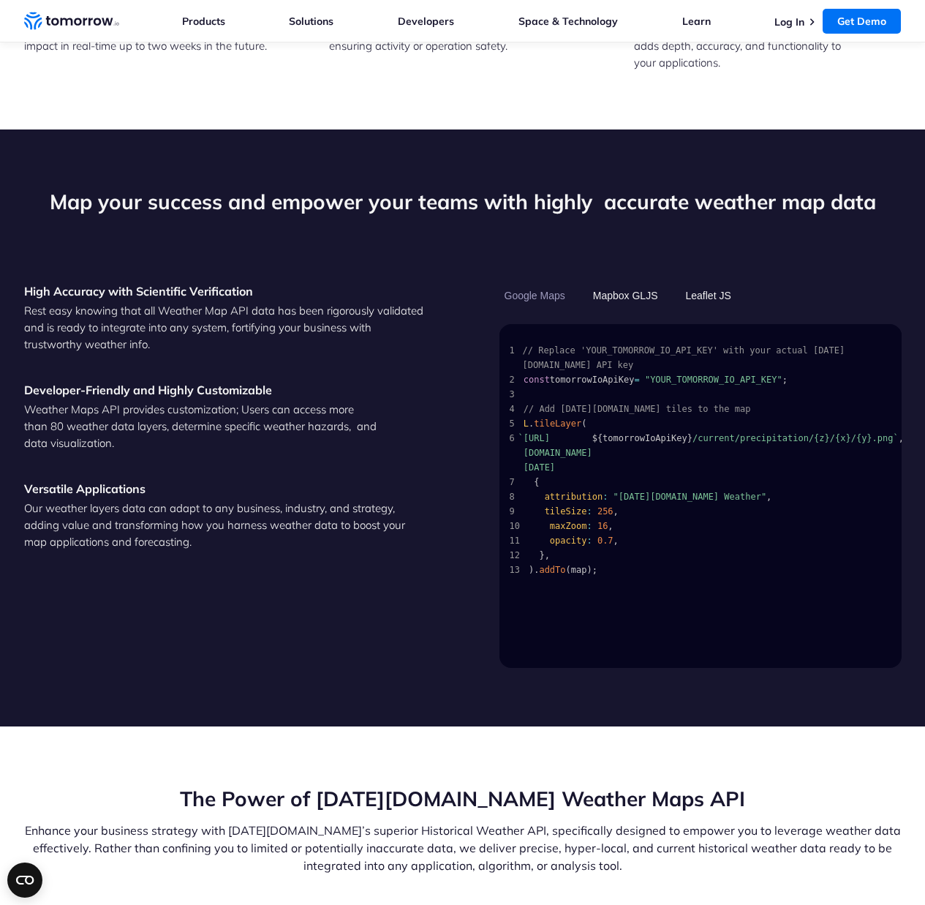
click at [631, 283] on button "Mapbox GLJS" at bounding box center [625, 295] width 75 height 25
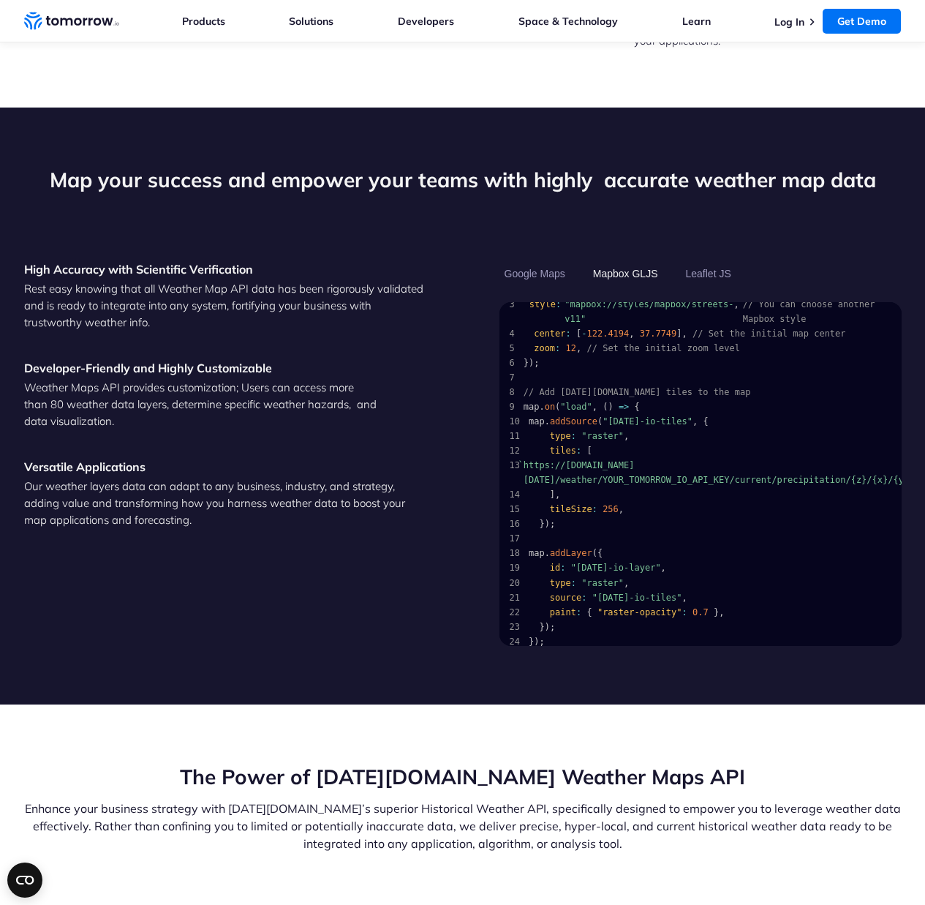
scroll to position [0, 0]
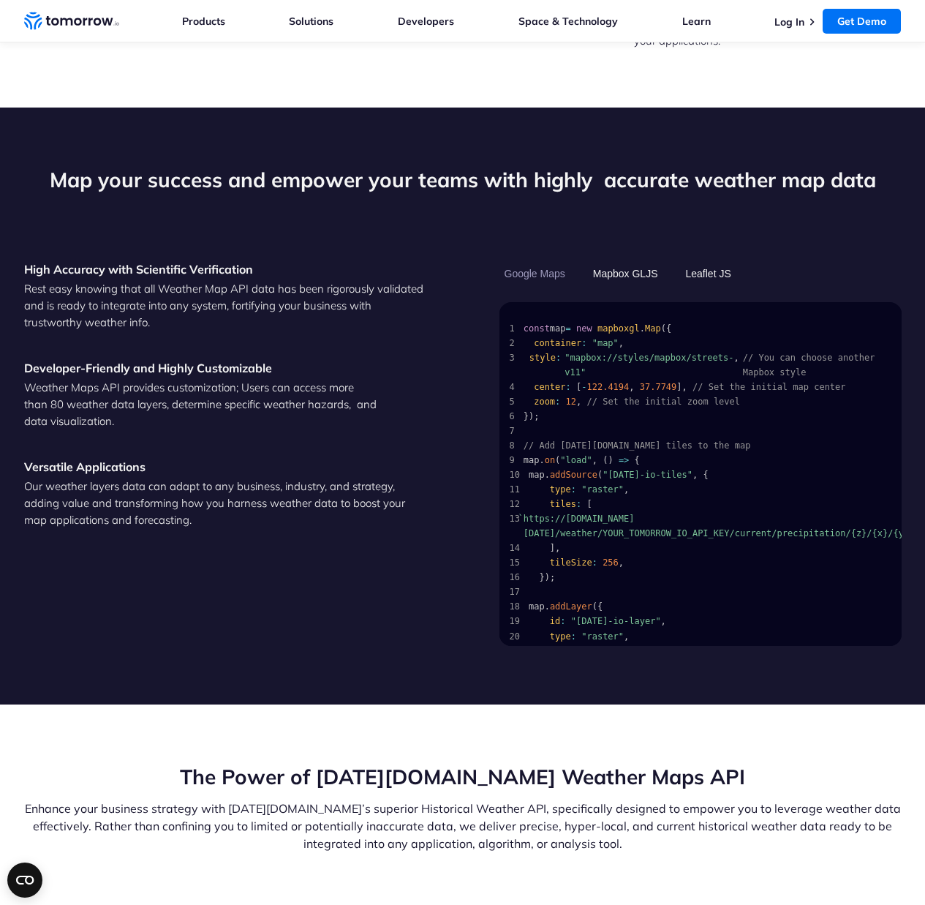
click at [701, 261] on button "Leaflet JS" at bounding box center [709, 273] width 56 height 25
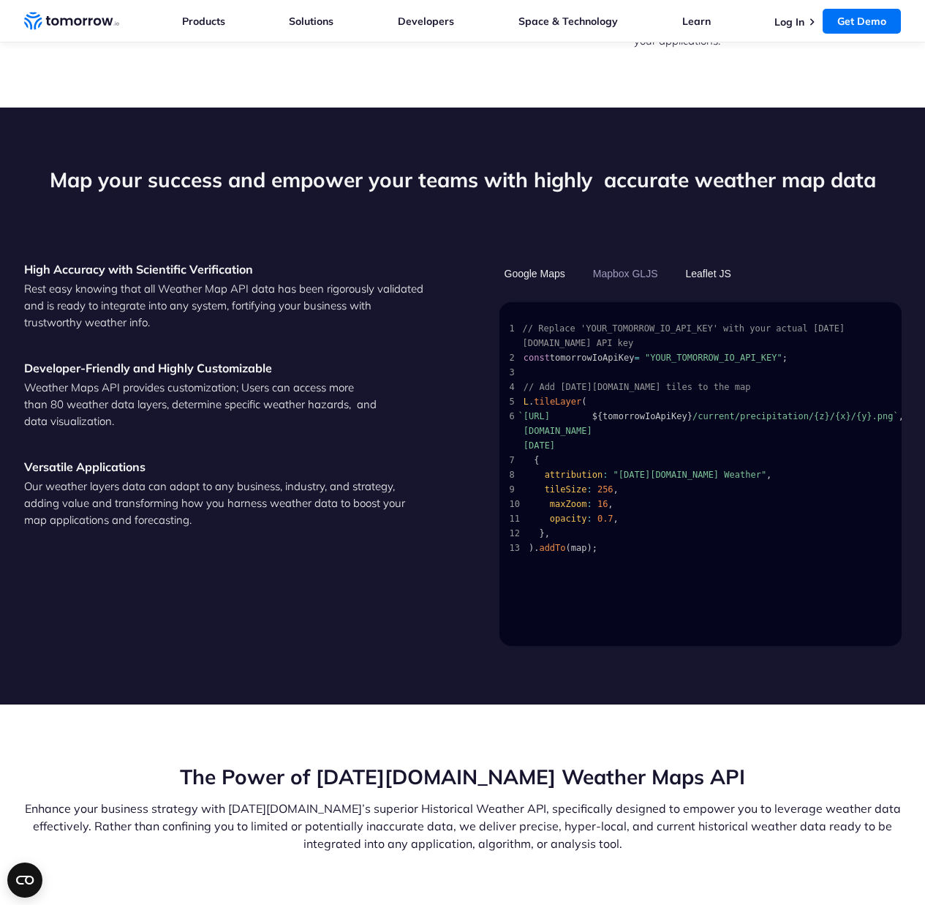
click at [538, 261] on button "Google Maps" at bounding box center [534, 273] width 71 height 25
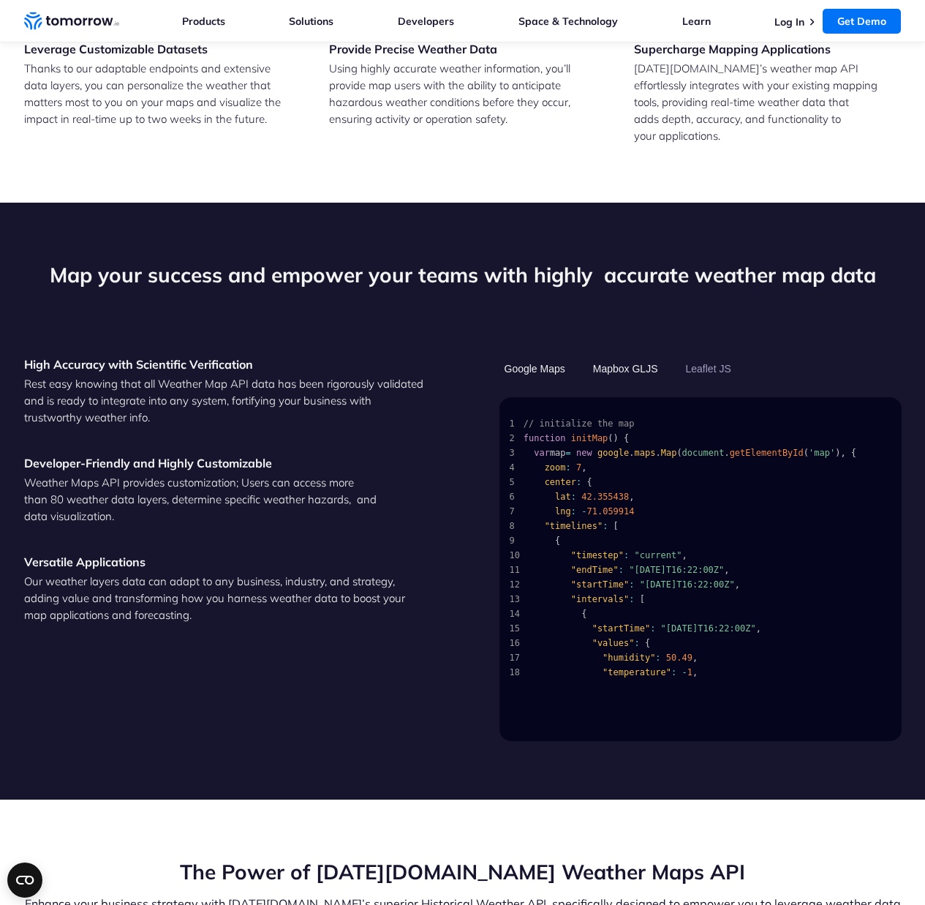
scroll to position [1254, 0]
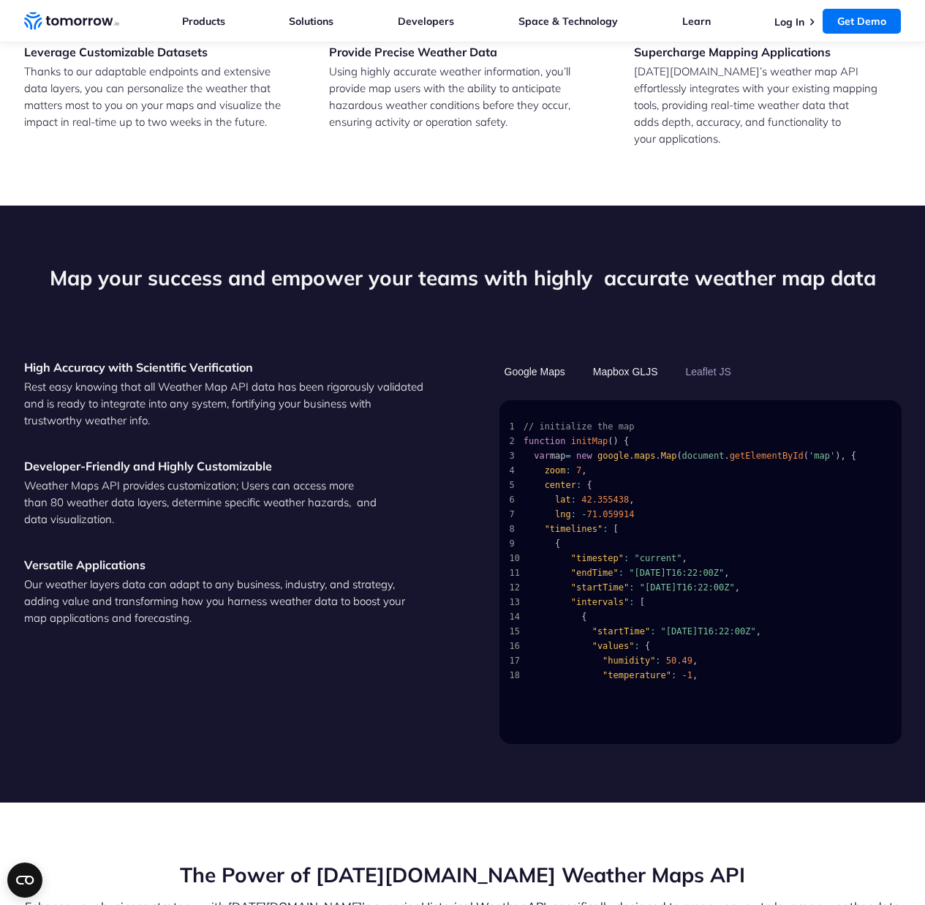
click at [623, 359] on button "Mapbox GLJS" at bounding box center [625, 371] width 75 height 25
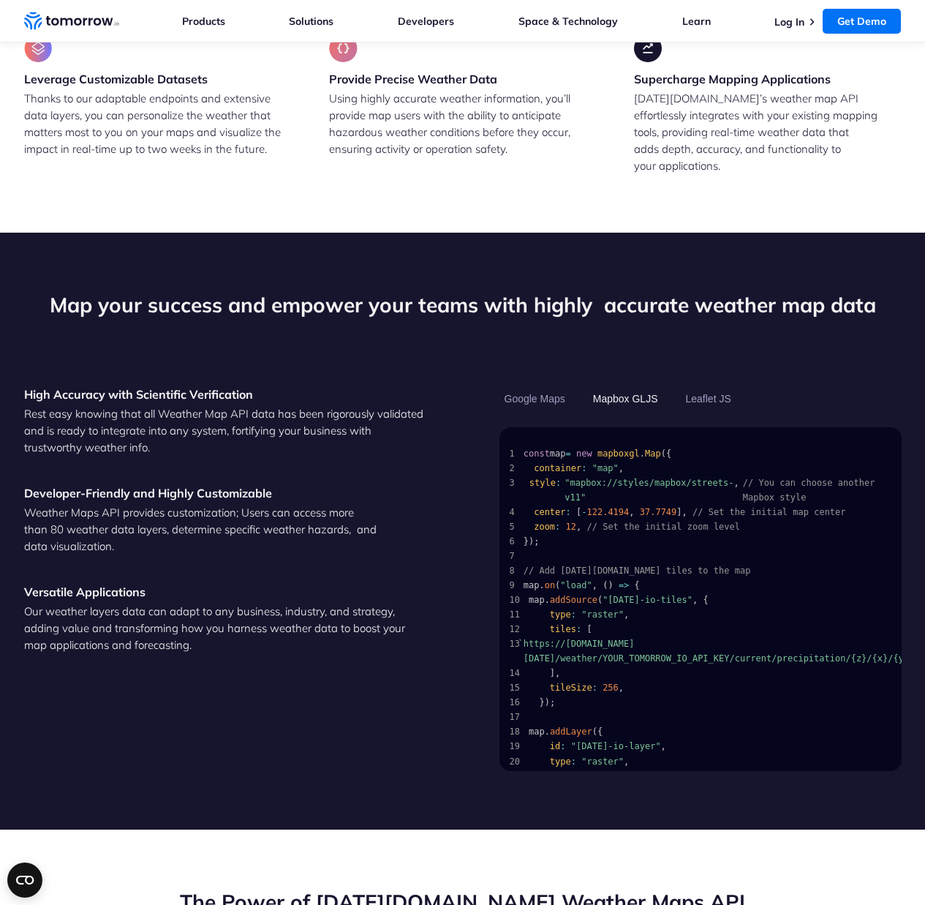
scroll to position [1295, 0]
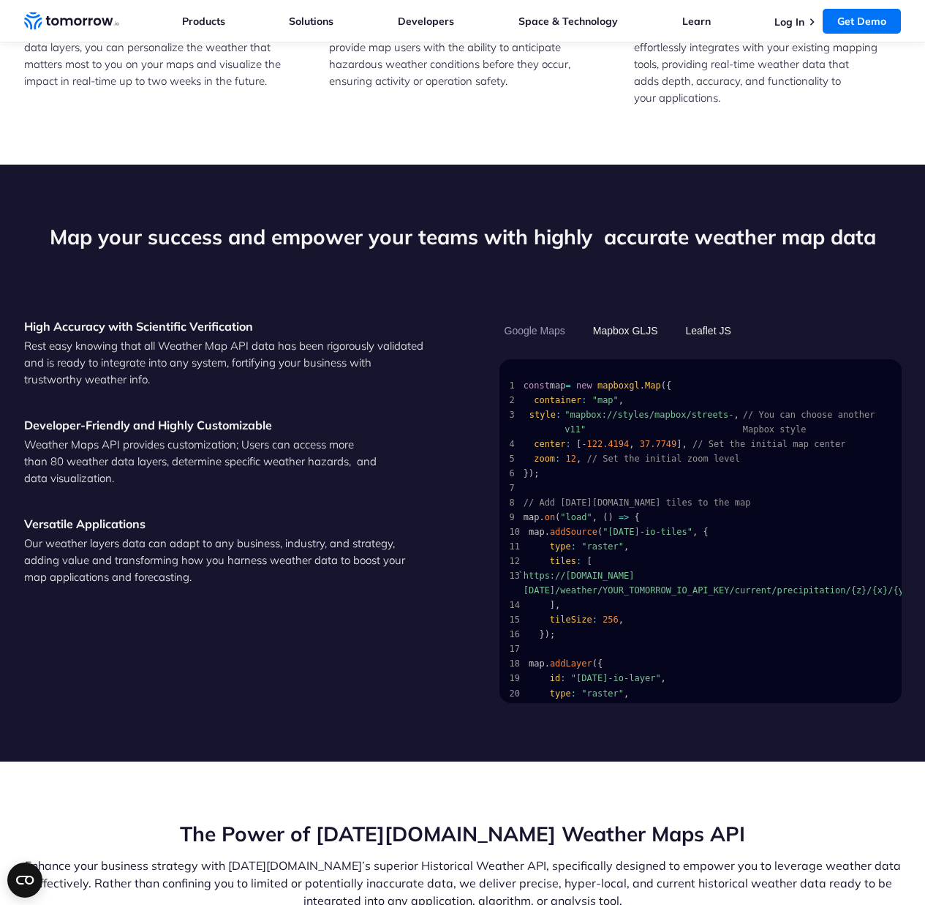
click at [715, 318] on button "Leaflet JS" at bounding box center [709, 330] width 56 height 25
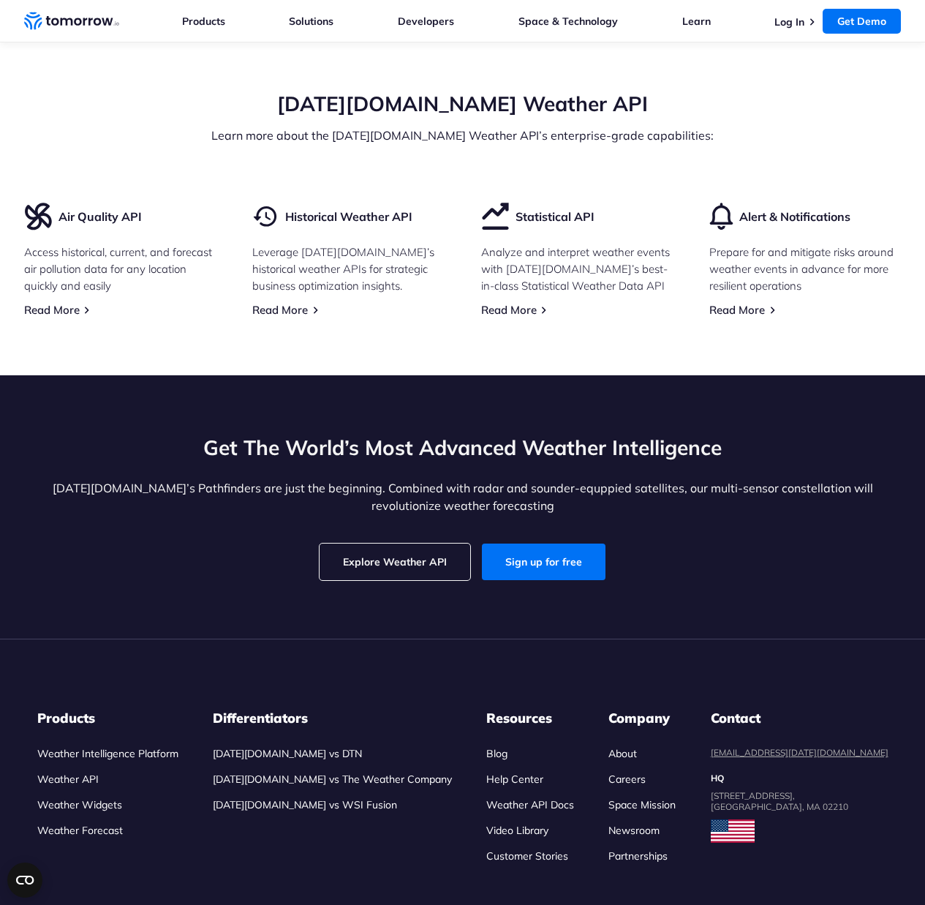
scroll to position [0, 0]
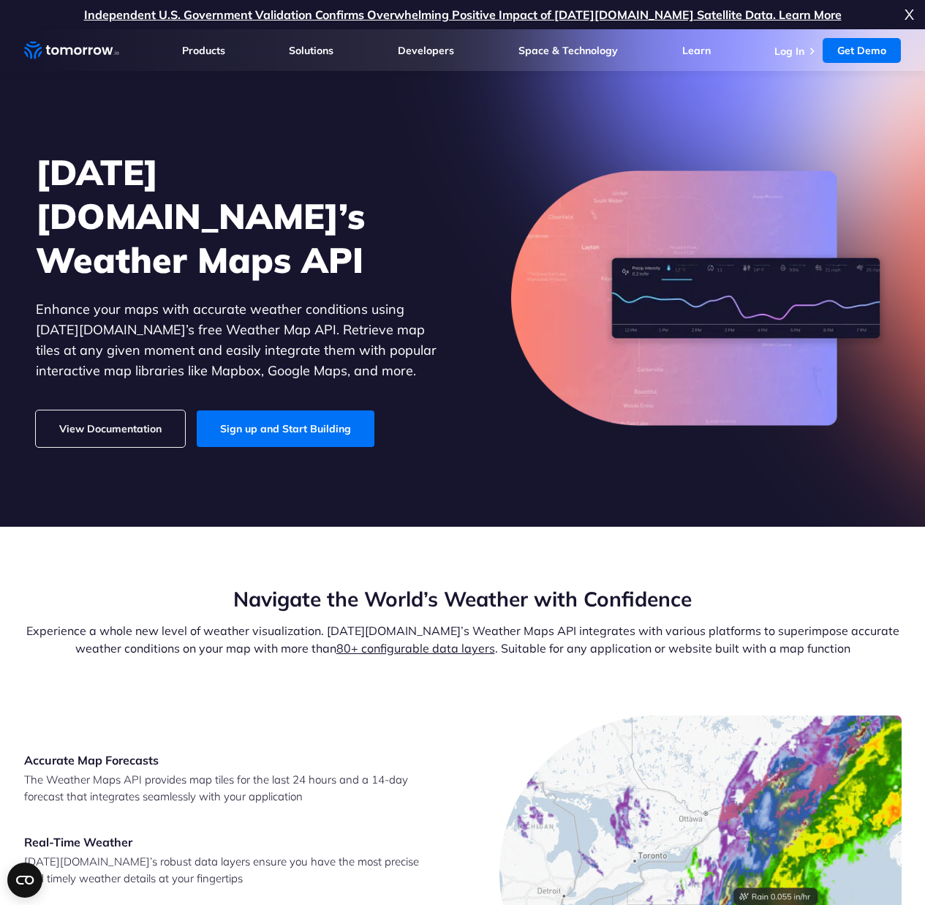
click at [371, 299] on p "Enhance your maps with accurate weather conditions using Tomorrow.io’s free Wea…" at bounding box center [237, 340] width 402 height 82
click at [129, 410] on link "View Documentation" at bounding box center [110, 428] width 149 height 37
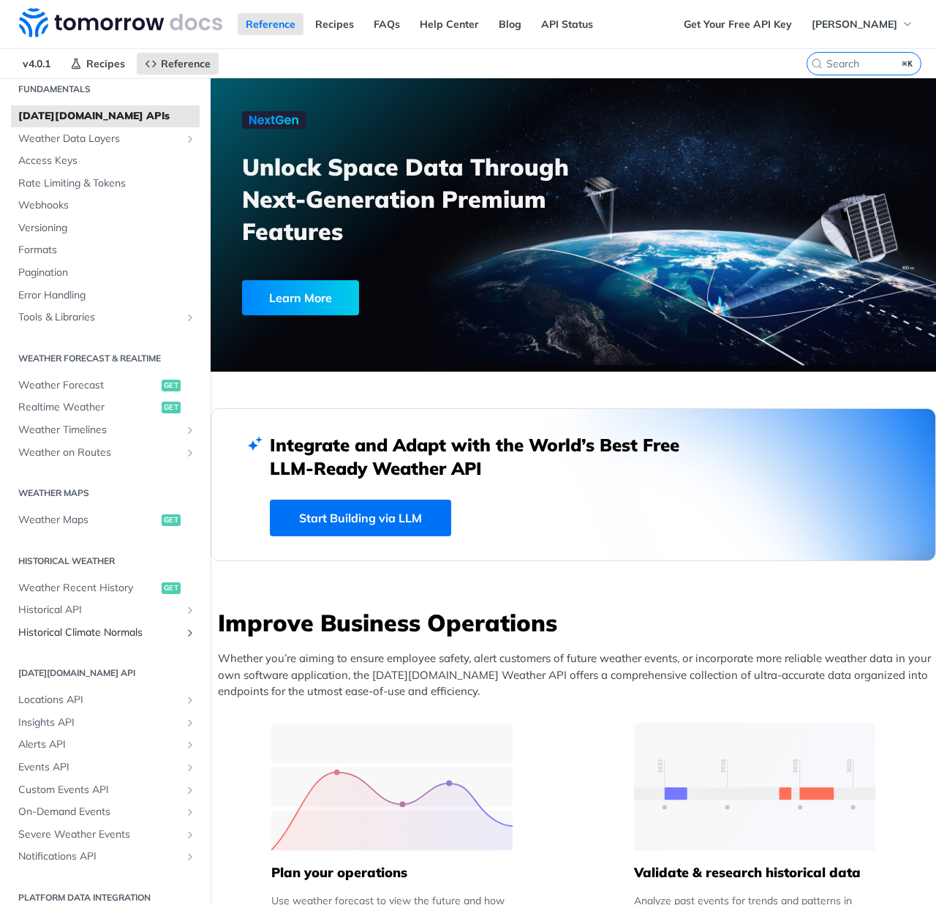
scroll to position [56, 0]
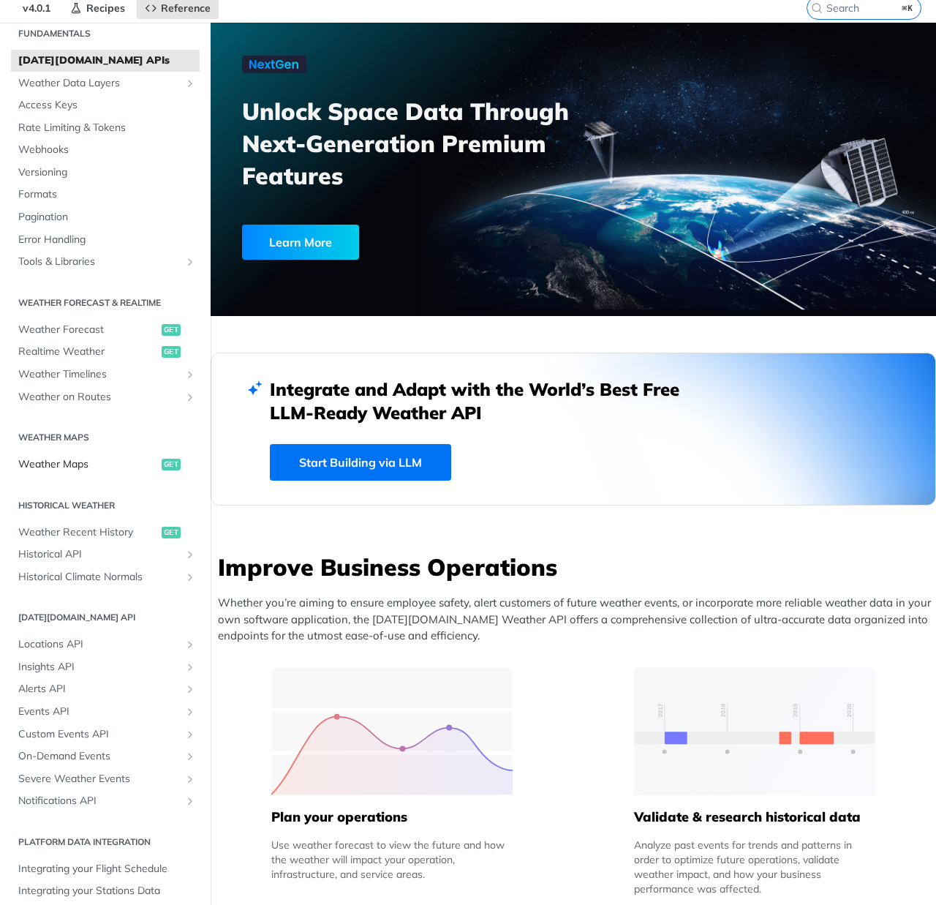
click at [70, 461] on span "Weather Maps" at bounding box center [88, 464] width 140 height 15
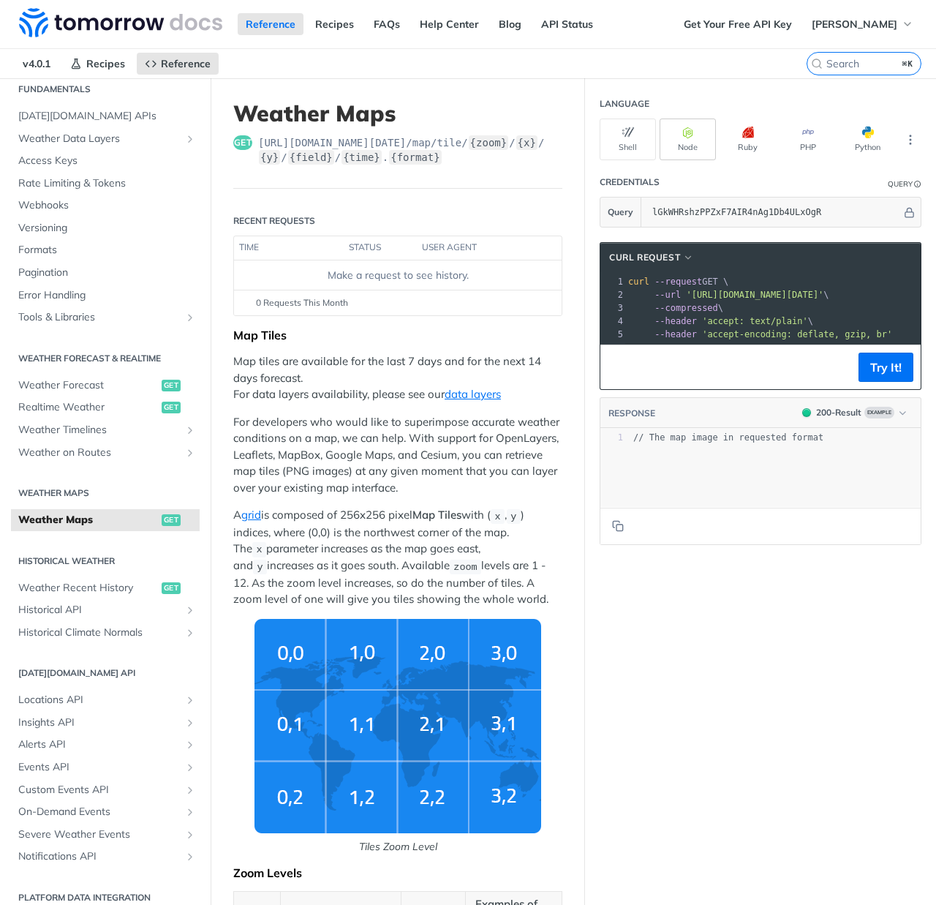
click at [687, 131] on button "Node" at bounding box center [688, 139] width 56 height 42
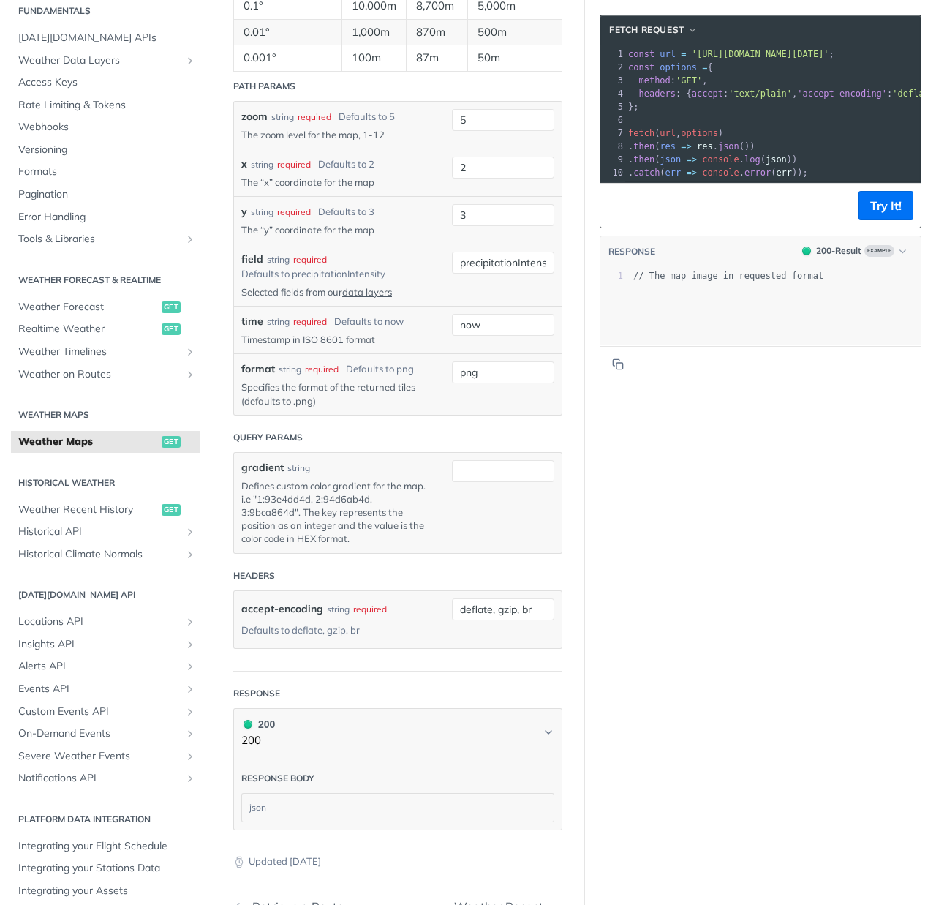
scroll to position [1841, 0]
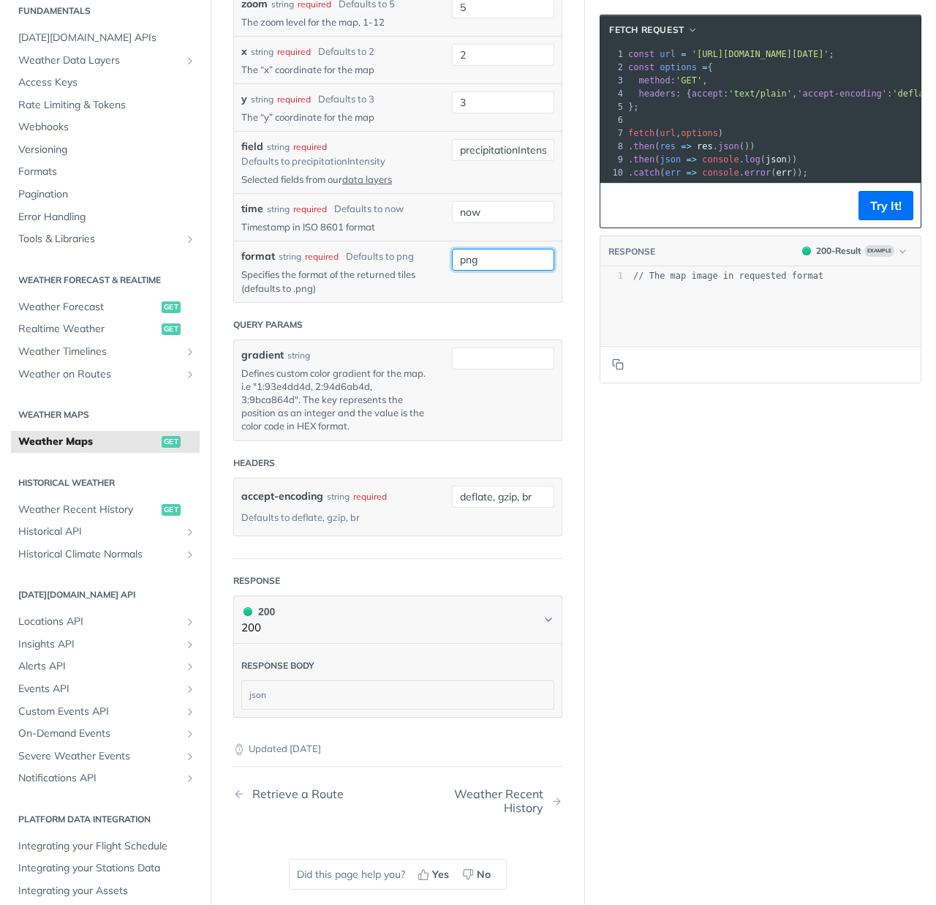
click at [516, 254] on input "png" at bounding box center [503, 260] width 102 height 22
click at [391, 268] on p "Specifies the format of the returned tiles (defaults to .png)" at bounding box center [335, 281] width 189 height 26
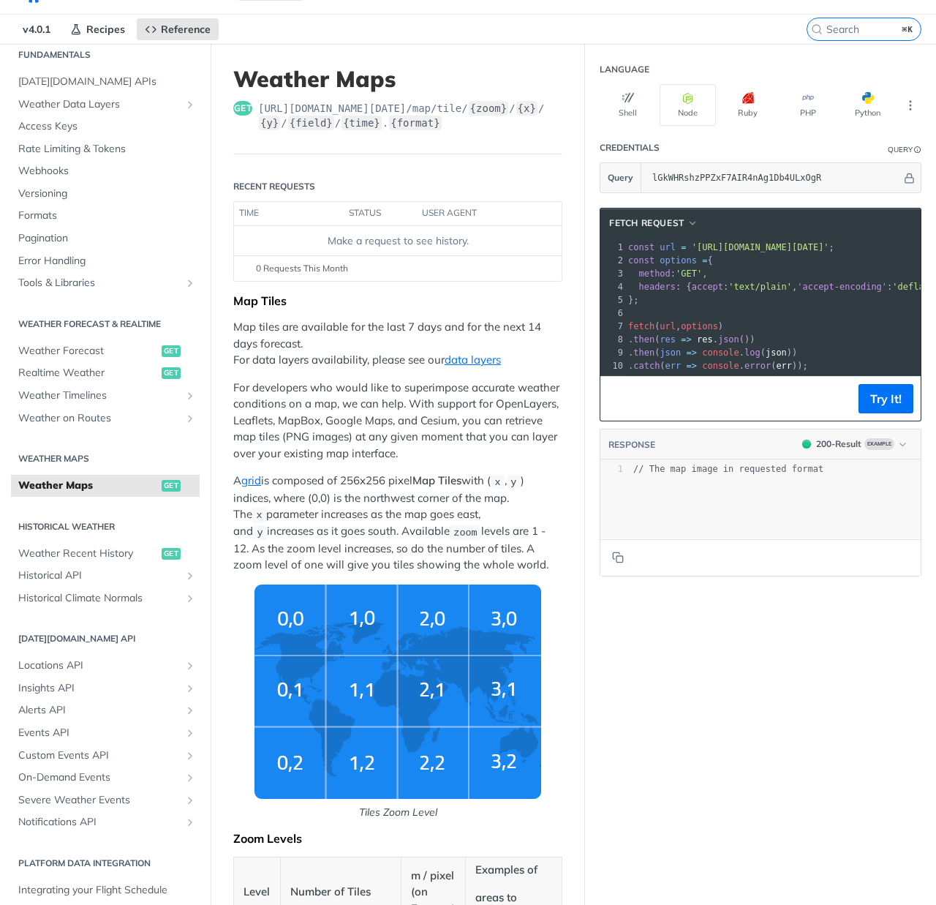
scroll to position [0, 0]
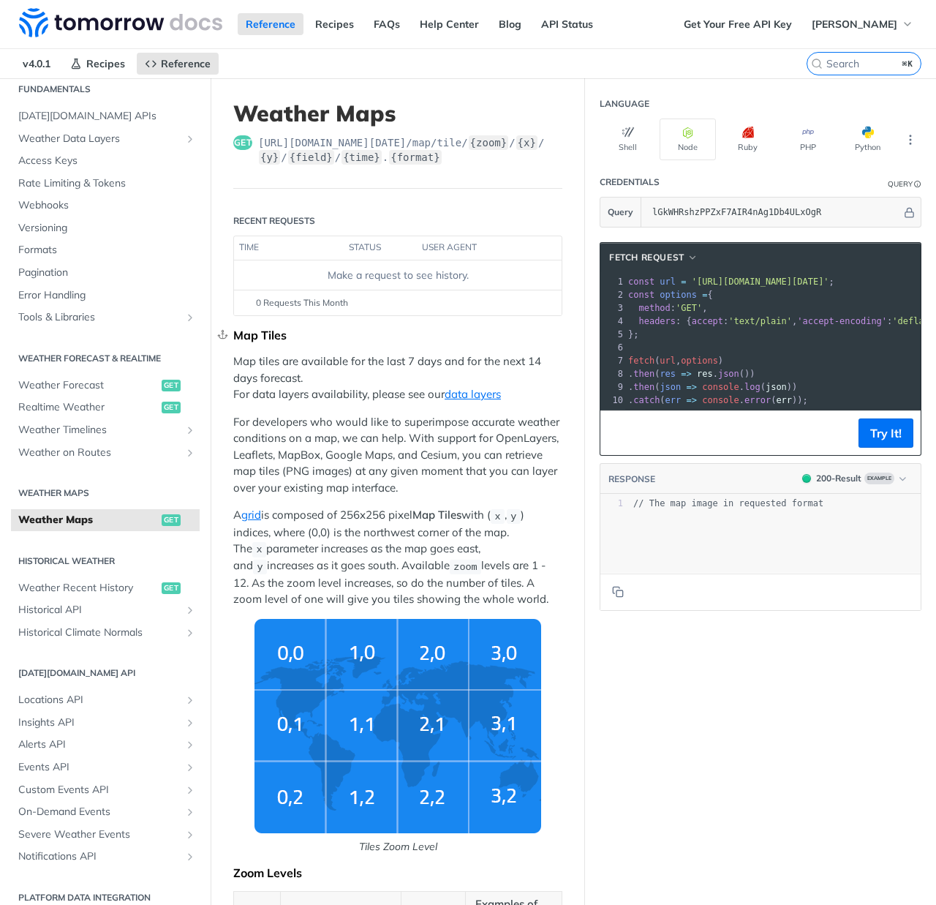
drag, startPoint x: 501, startPoint y: 386, endPoint x: 235, endPoint y: 338, distance: 270.5
copy div "Map Tiles Map tiles are available for the last 7 days and for the next 14 days …"
click at [509, 147] on label "{zoom}" at bounding box center [489, 142] width 40 height 15
click at [606, 129] on button "Shell" at bounding box center [628, 139] width 56 height 42
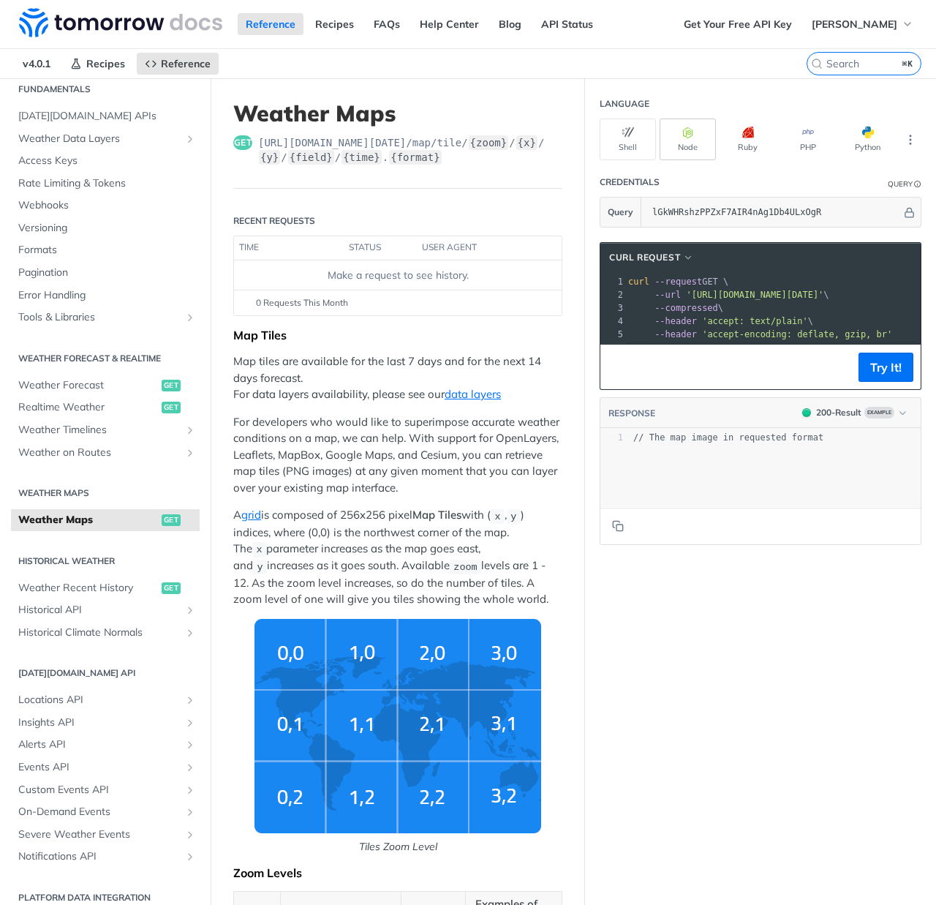
click at [682, 137] on icon "button" at bounding box center [688, 133] width 12 height 12
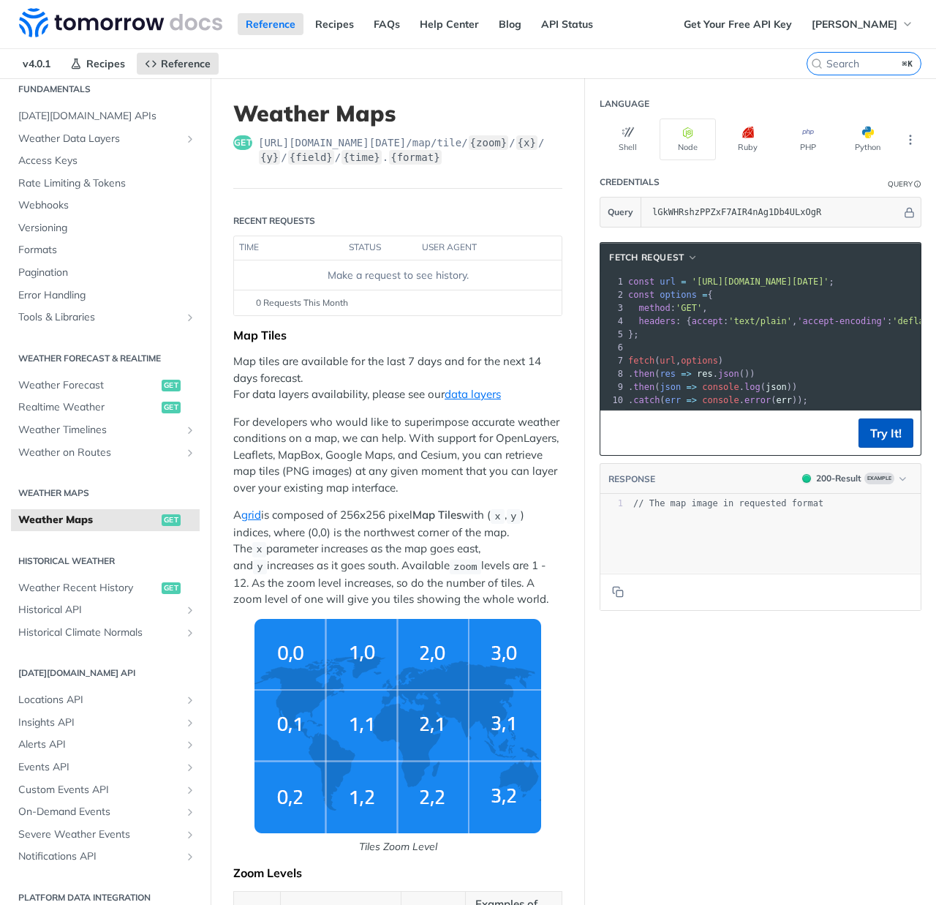
click at [891, 448] on button "Try It!" at bounding box center [886, 432] width 55 height 29
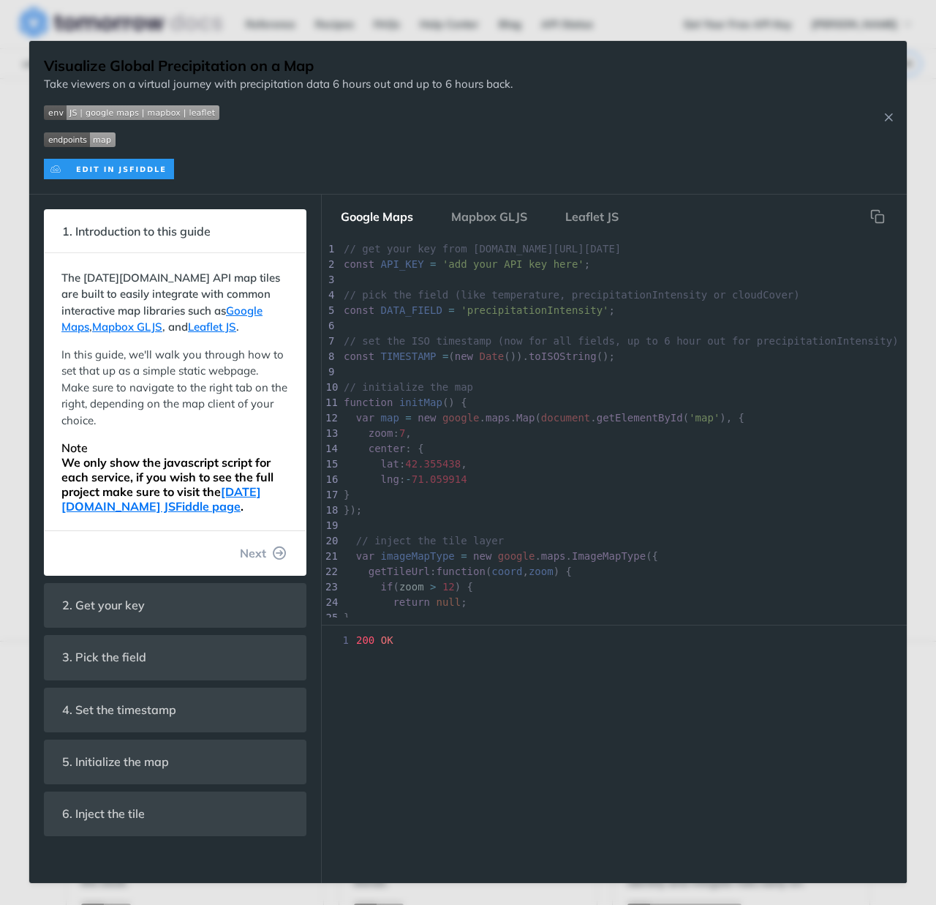
click at [111, 114] on img "Expand image" at bounding box center [132, 112] width 176 height 15
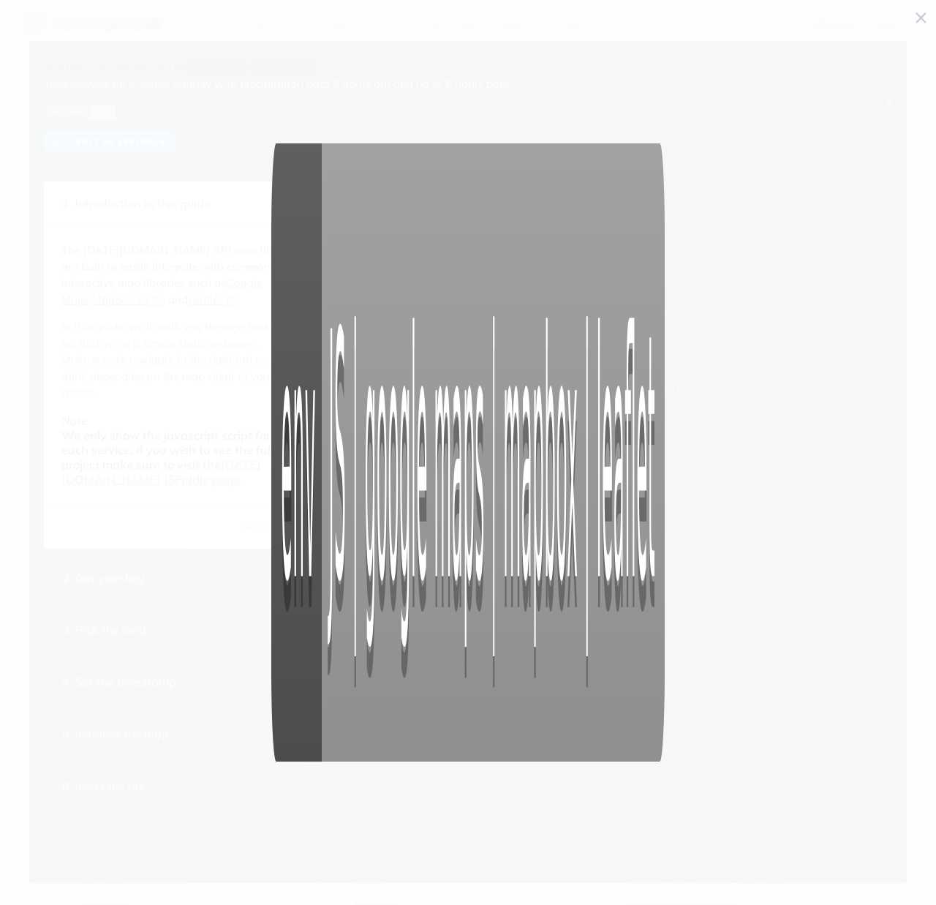
click at [642, 30] on span "Collapse image" at bounding box center [468, 452] width 936 height 905
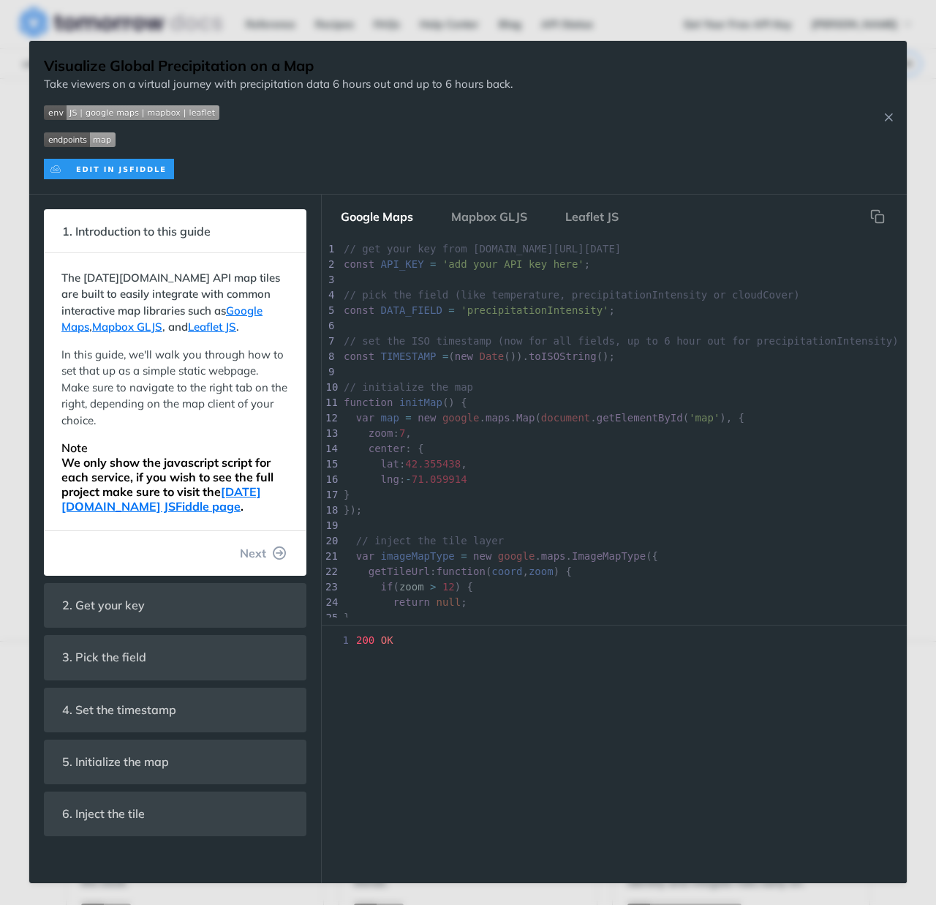
click at [138, 169] on img "Expand image" at bounding box center [109, 169] width 130 height 20
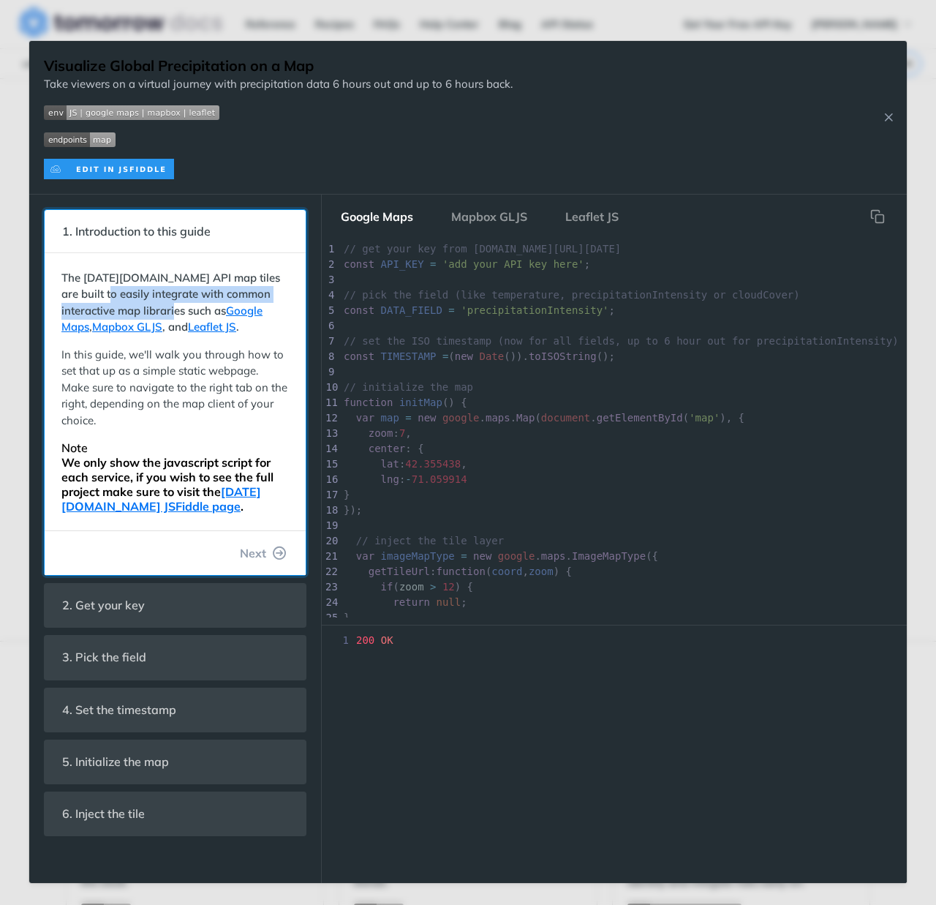
drag, startPoint x: 89, startPoint y: 295, endPoint x: 163, endPoint y: 303, distance: 74.2
click at [162, 303] on strong "The [DATE][DOMAIN_NAME] API map tiles are built to easily integrate with common…" at bounding box center [170, 303] width 219 height 64
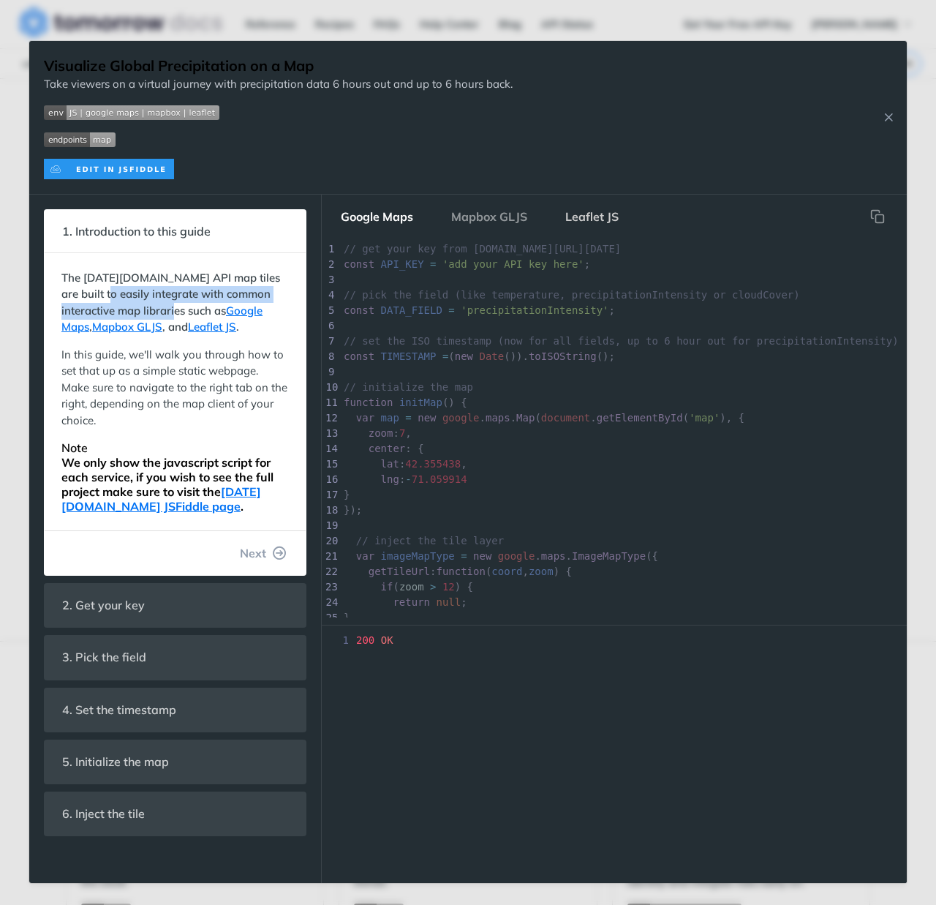
click at [571, 216] on button "Leaflet JS" at bounding box center [592, 216] width 77 height 29
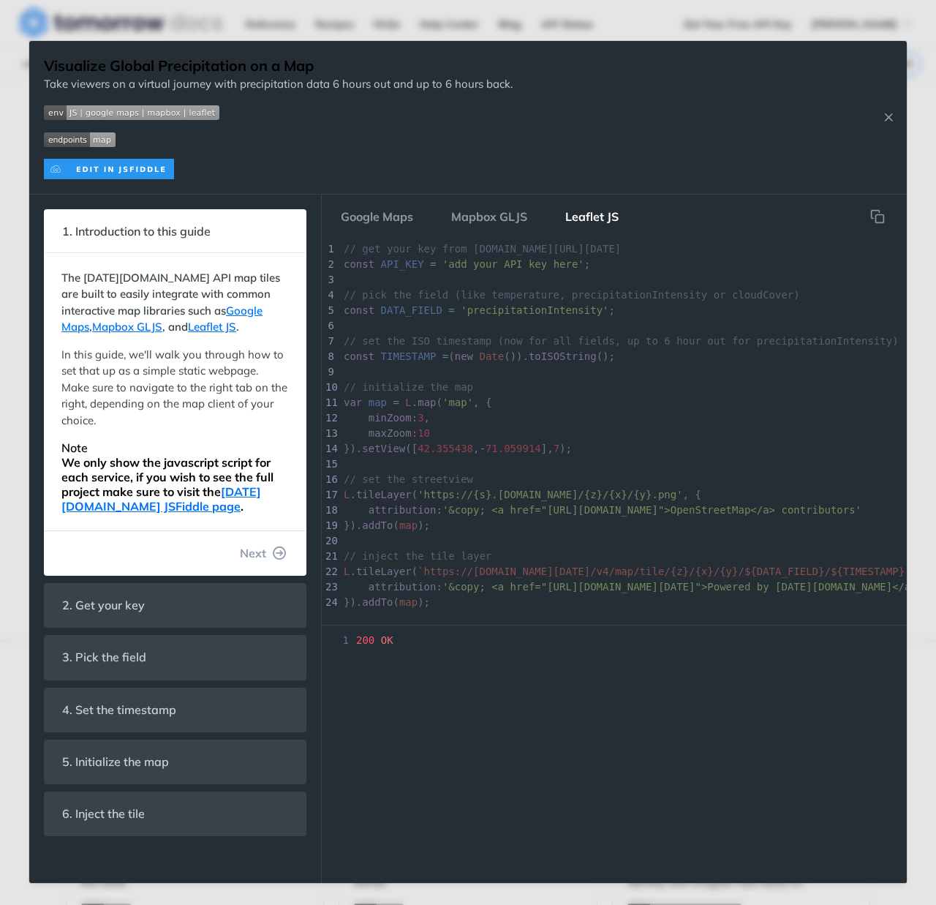
click at [502, 367] on pre "​" at bounding box center [673, 371] width 665 height 15
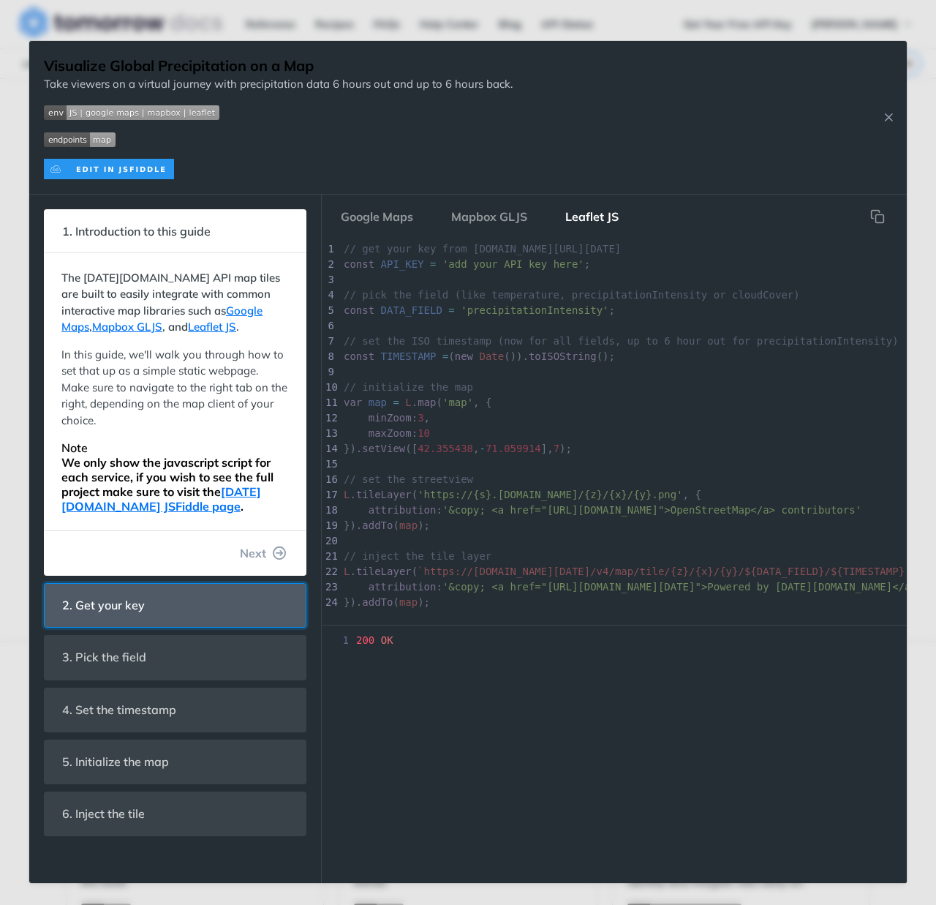
click at [118, 601] on span "2. Get your key" at bounding box center [103, 605] width 103 height 29
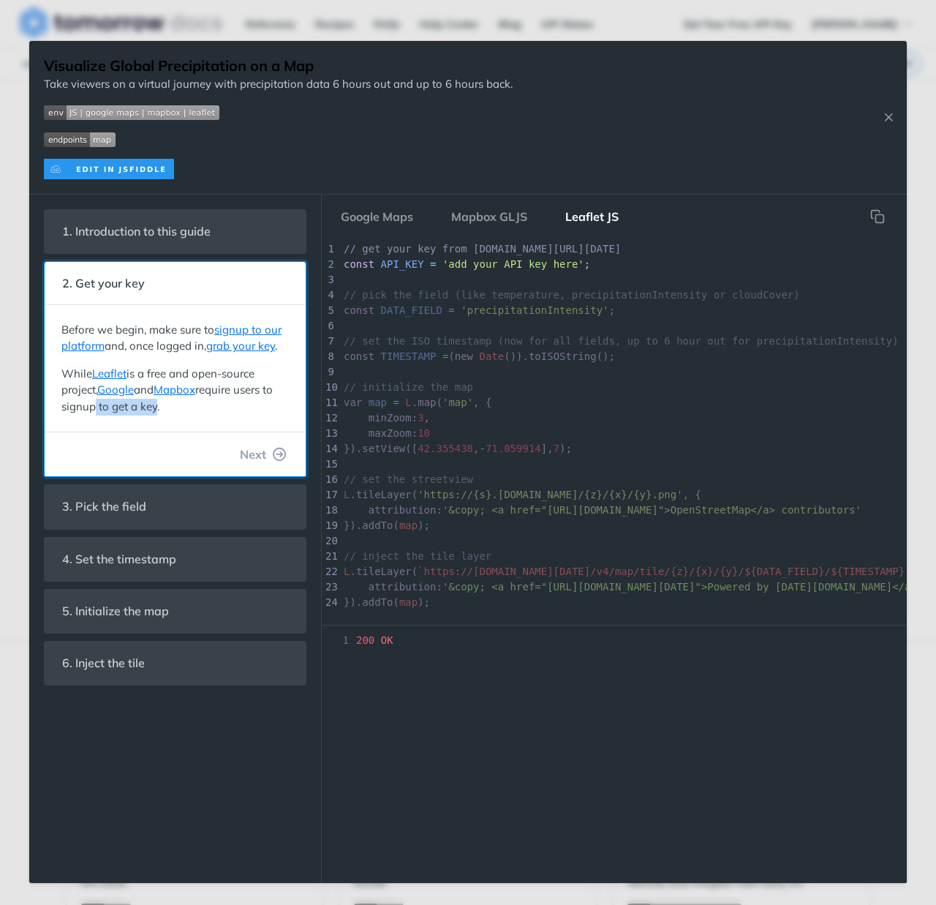
drag, startPoint x: 153, startPoint y: 404, endPoint x: 88, endPoint y: 404, distance: 64.4
click at [88, 404] on p "While Leaflet is a free and open-source project, Google and Mapbox require user…" at bounding box center [174, 391] width 227 height 50
click at [78, 401] on p "While Leaflet is a free and open-source project, Google and Mapbox require user…" at bounding box center [174, 391] width 227 height 50
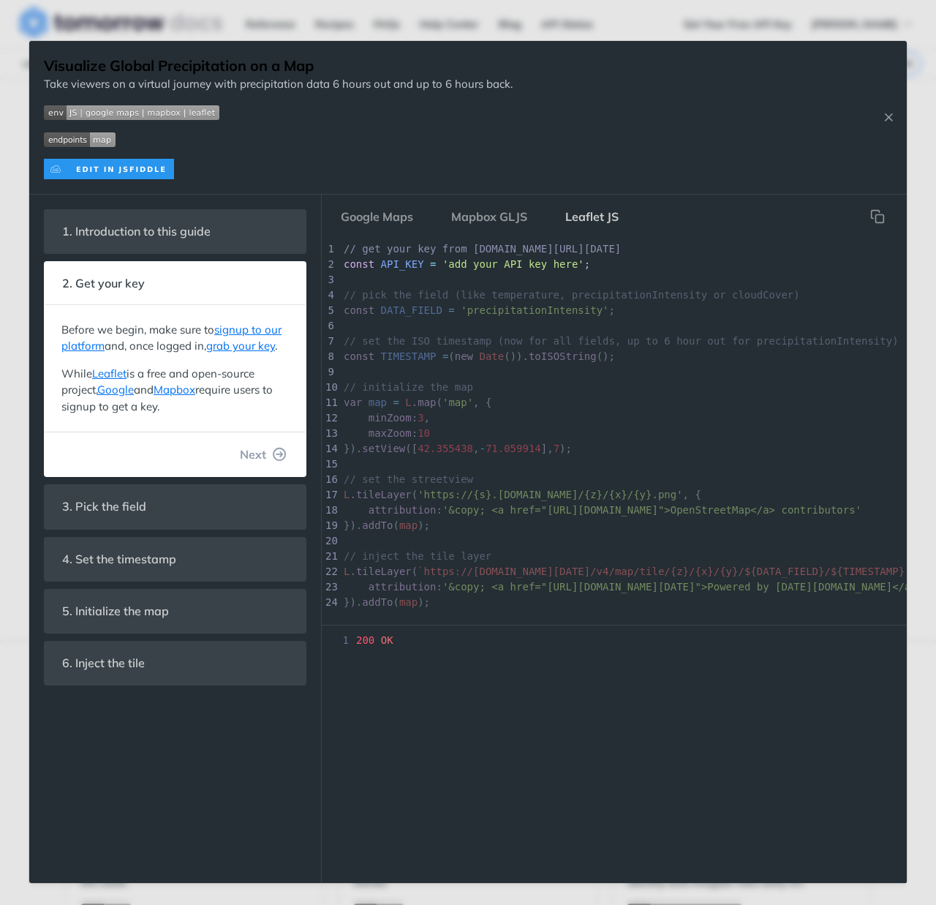
click at [580, 221] on button "Leaflet JS" at bounding box center [592, 216] width 77 height 29
click at [875, 222] on icon "hidden" at bounding box center [877, 216] width 15 height 15
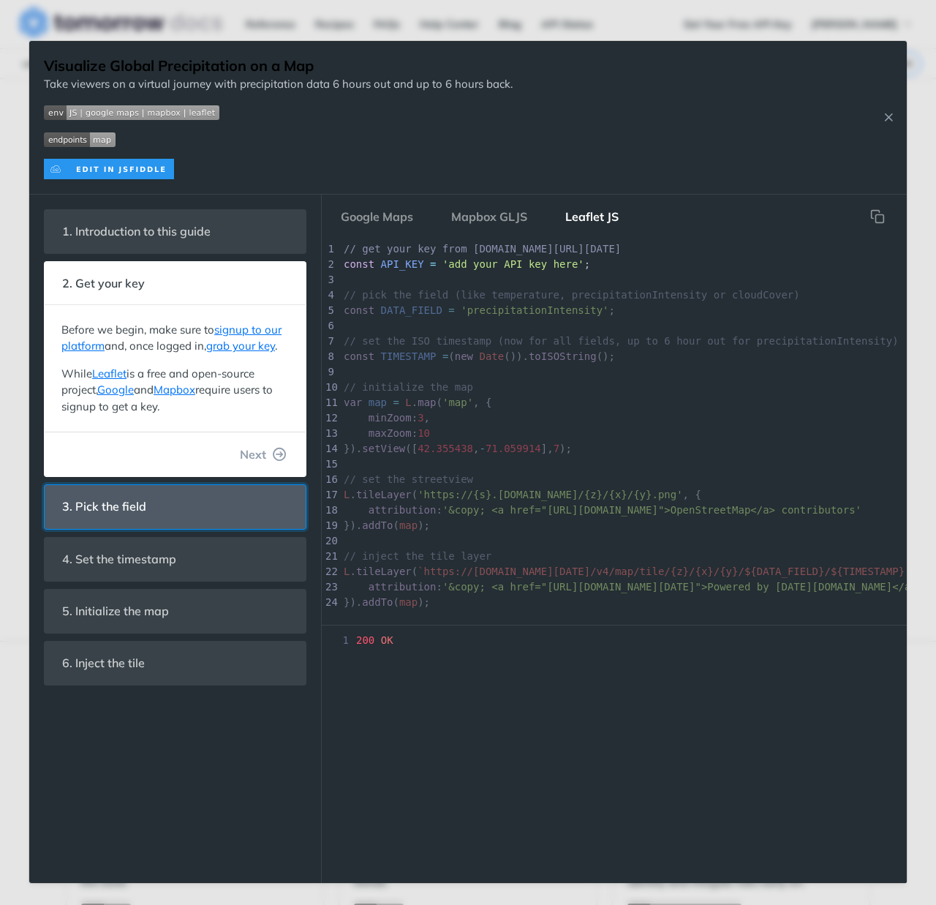
click at [140, 494] on span "3. Pick the field" at bounding box center [104, 506] width 105 height 29
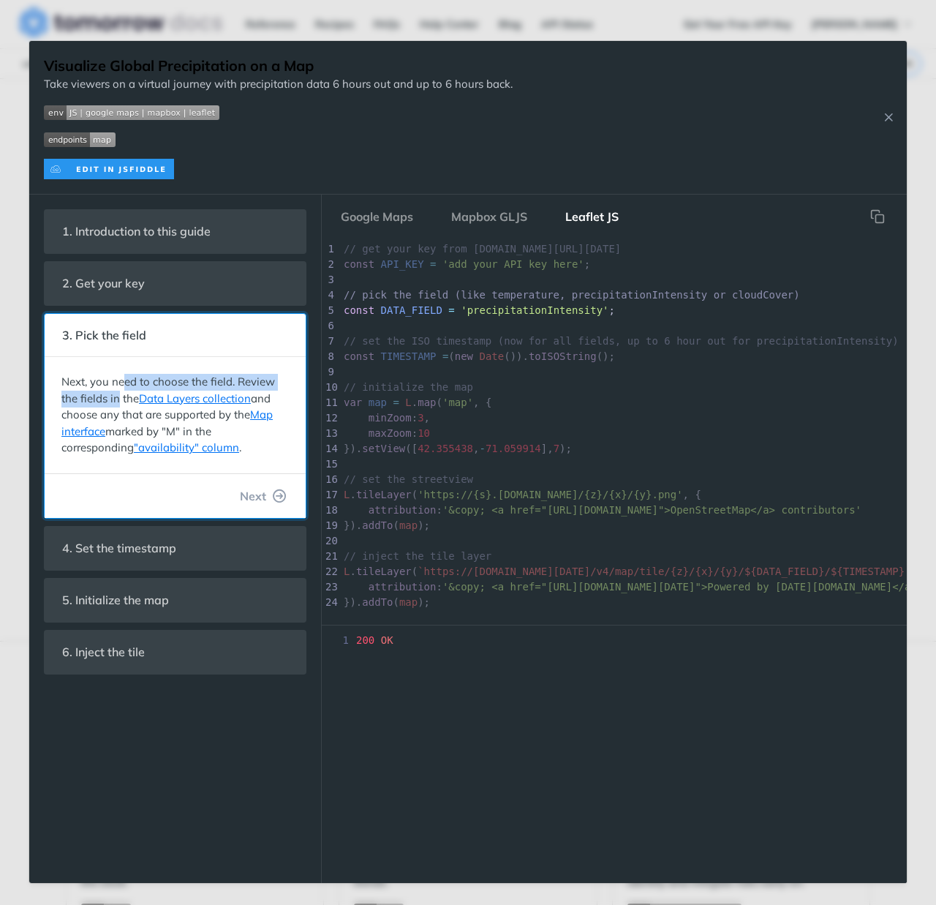
drag, startPoint x: 125, startPoint y: 380, endPoint x: 120, endPoint y: 390, distance: 11.4
click at [120, 390] on p "Next, you need to choose the field. Review the fields in the Data Layers collec…" at bounding box center [174, 415] width 227 height 83
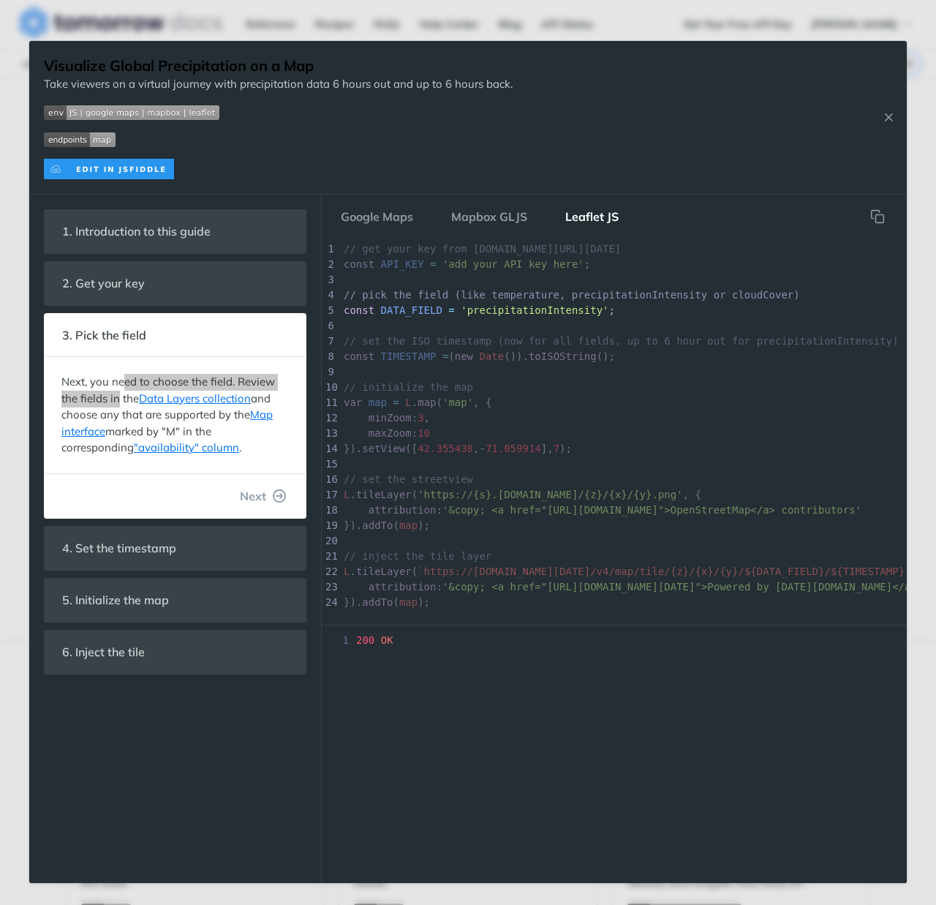
drag, startPoint x: 199, startPoint y: 863, endPoint x: 113, endPoint y: 393, distance: 478.1
click at [113, 393] on p "Next, you need to choose the field. Review the fields in the Data Layers collec…" at bounding box center [174, 415] width 227 height 83
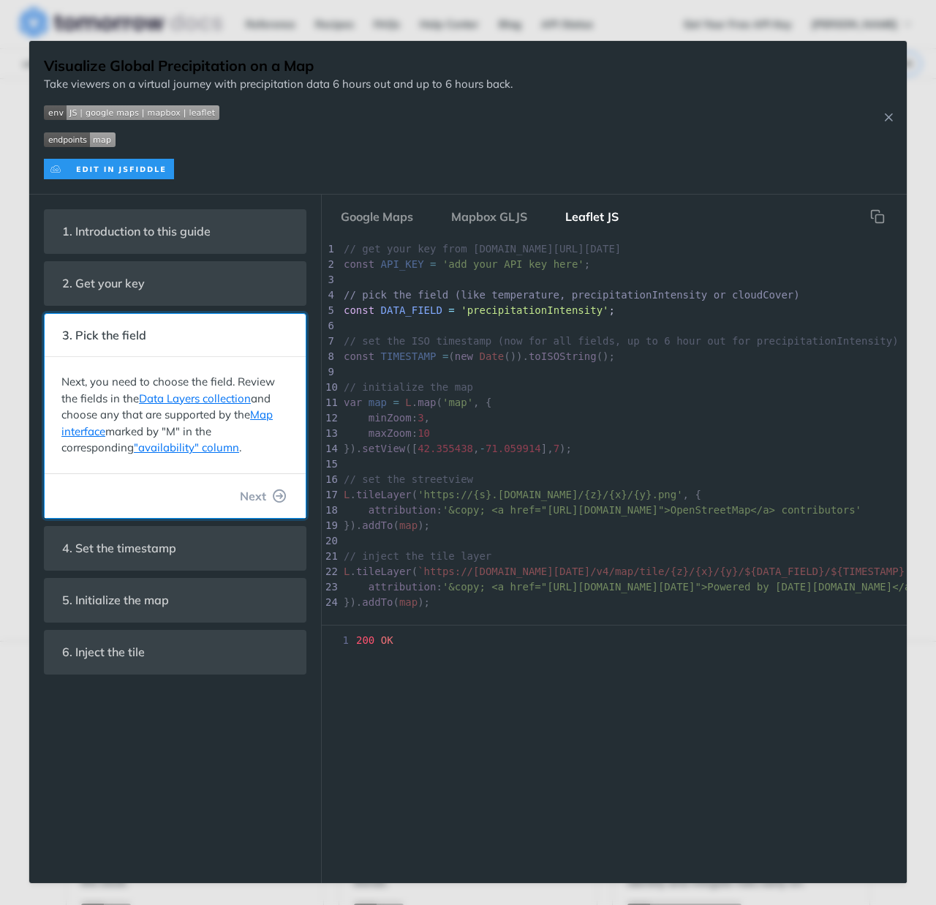
click at [112, 412] on p "Next, you need to choose the field. Review the fields in the Data Layers collec…" at bounding box center [174, 415] width 227 height 83
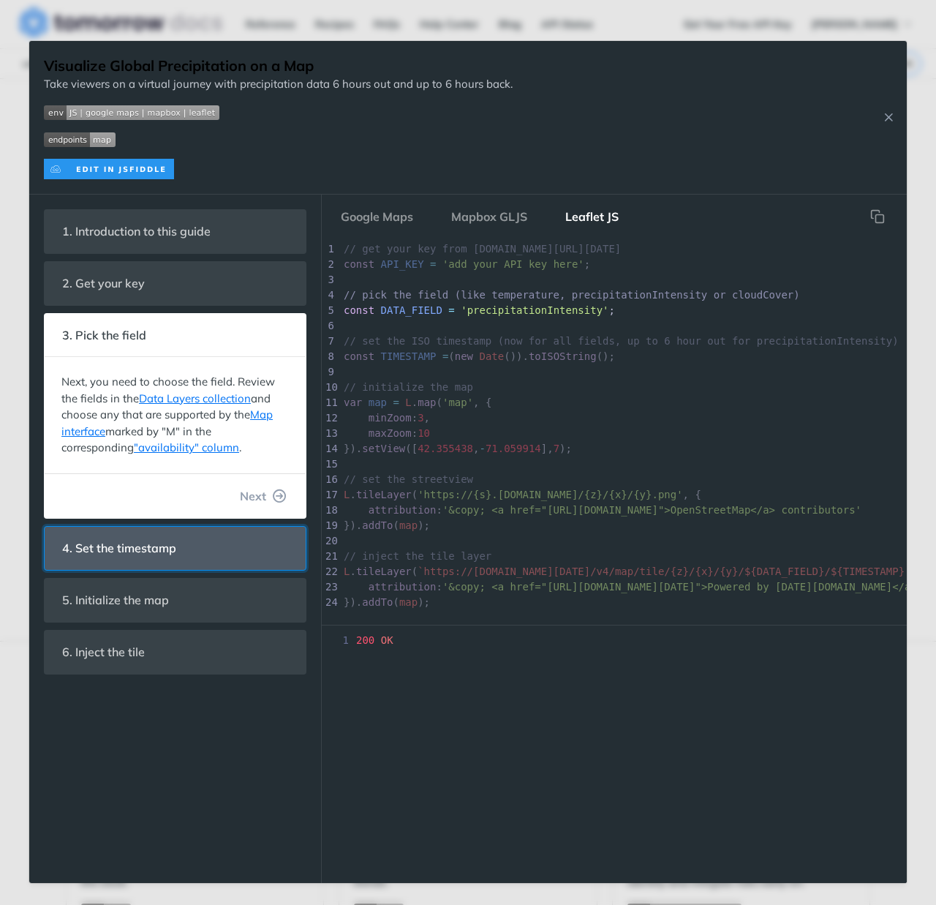
click at [108, 548] on span "4. Set the timestamp" at bounding box center [119, 548] width 135 height 29
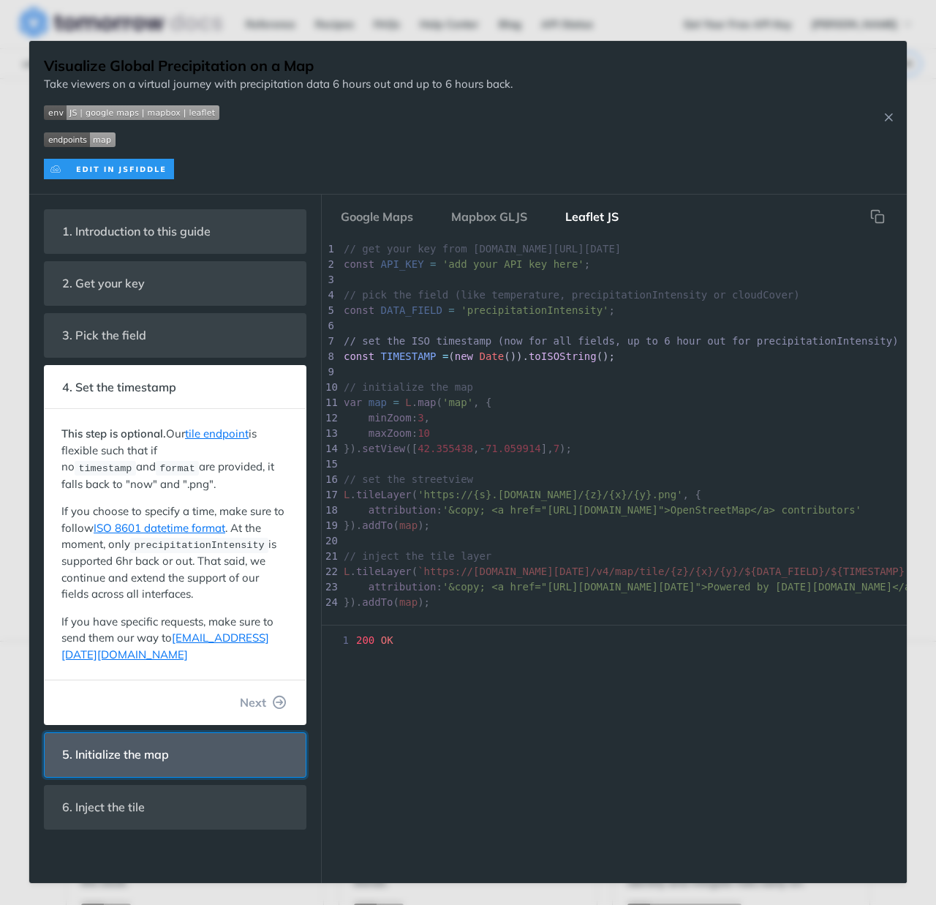
click at [127, 740] on span "5. Initialize the map" at bounding box center [115, 754] width 127 height 29
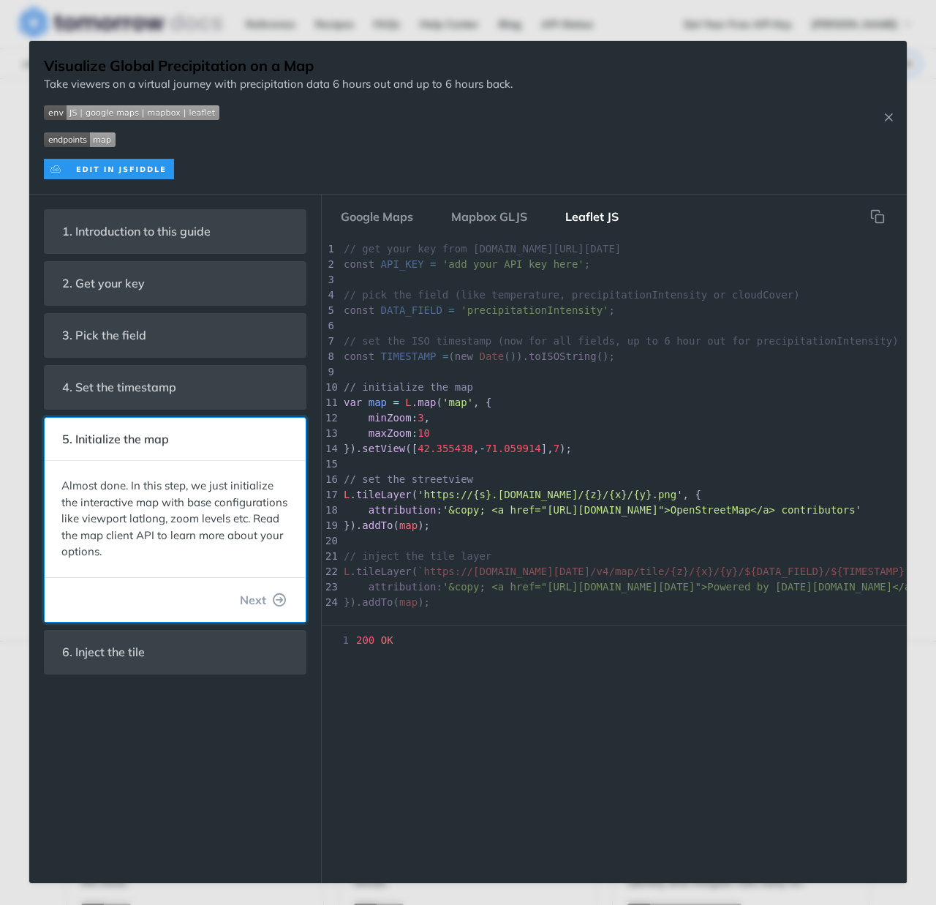
scroll to position [14, 0]
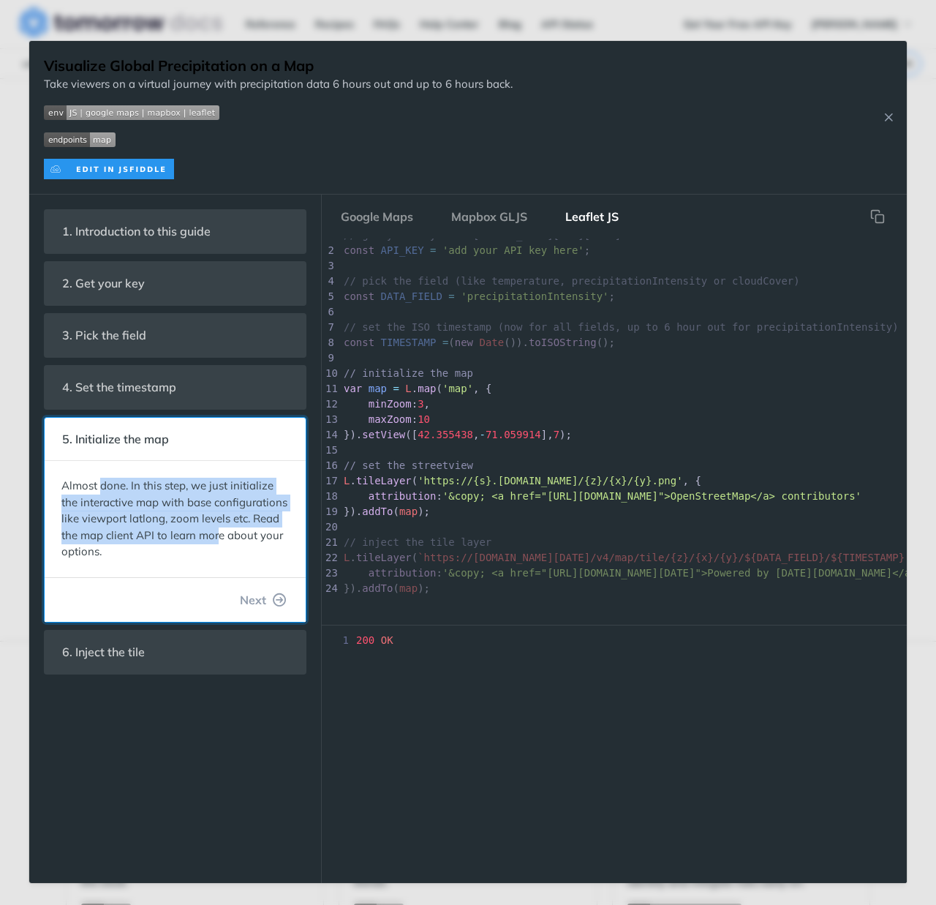
drag, startPoint x: 102, startPoint y: 483, endPoint x: 216, endPoint y: 531, distance: 123.9
click at [216, 531] on p "Almost done. In this step, we just initialize the interactive map with base con…" at bounding box center [174, 519] width 227 height 83
click at [135, 538] on p "Almost done. In this step, we just initialize the interactive map with base con…" at bounding box center [174, 519] width 227 height 83
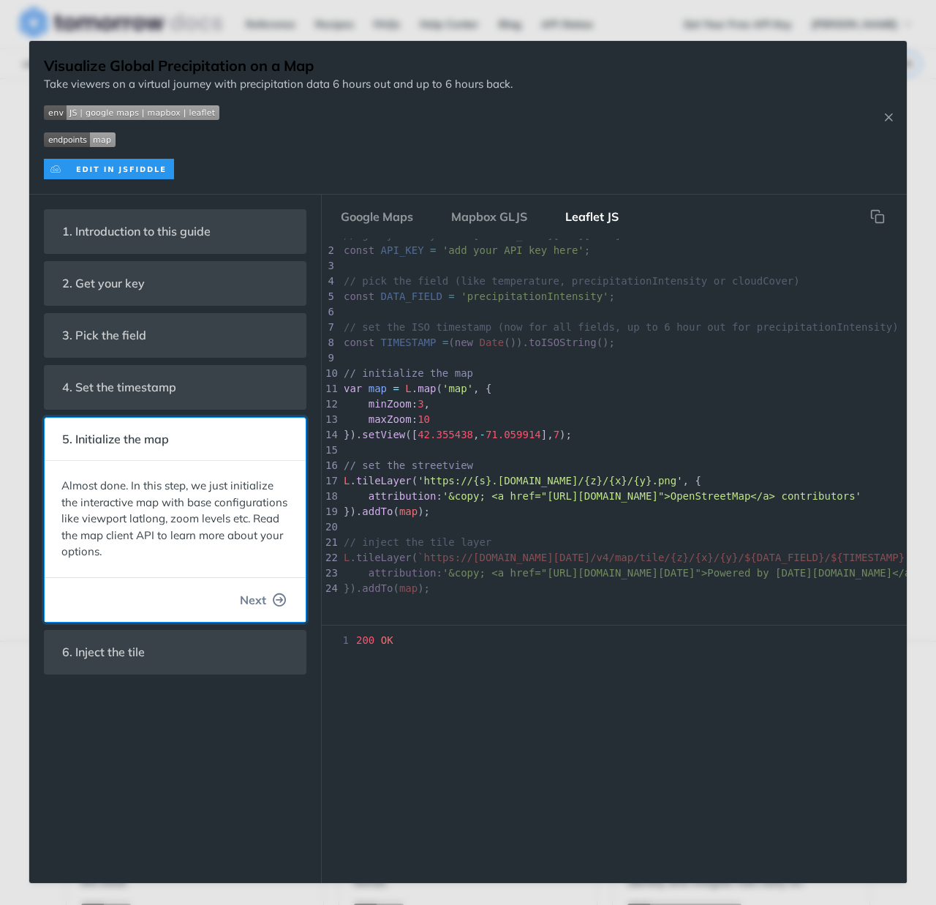
click at [265, 599] on span "Next" at bounding box center [253, 600] width 26 height 18
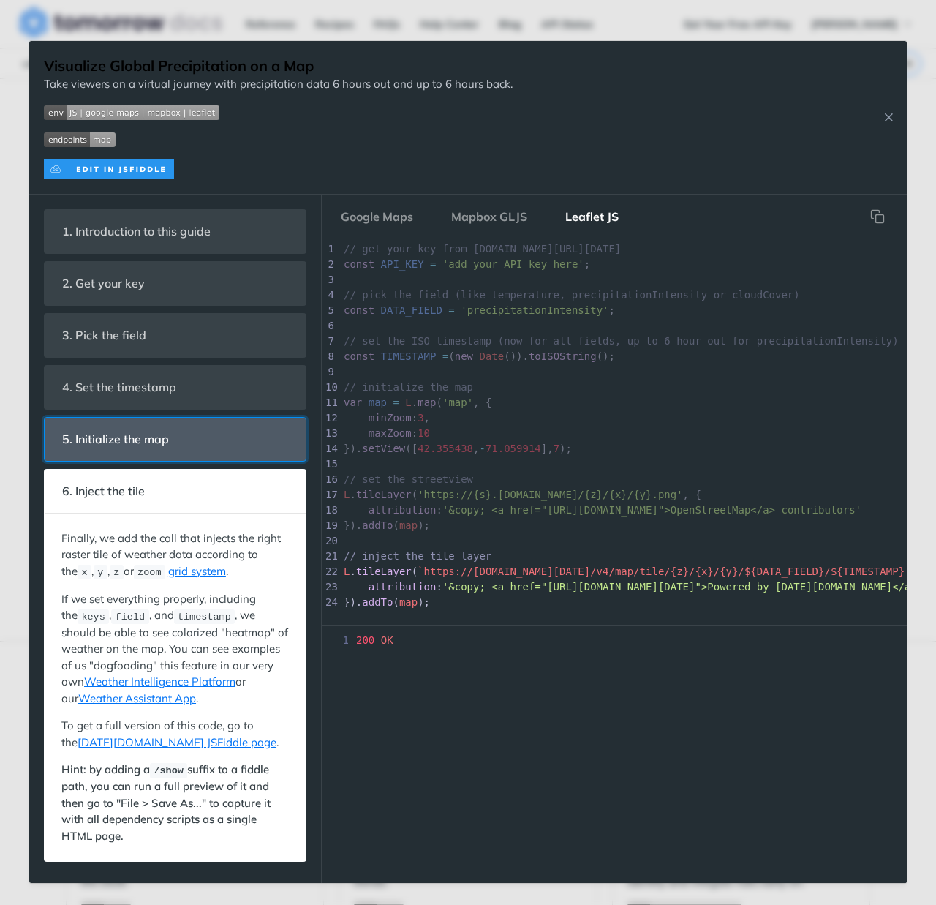
scroll to position [42, 0]
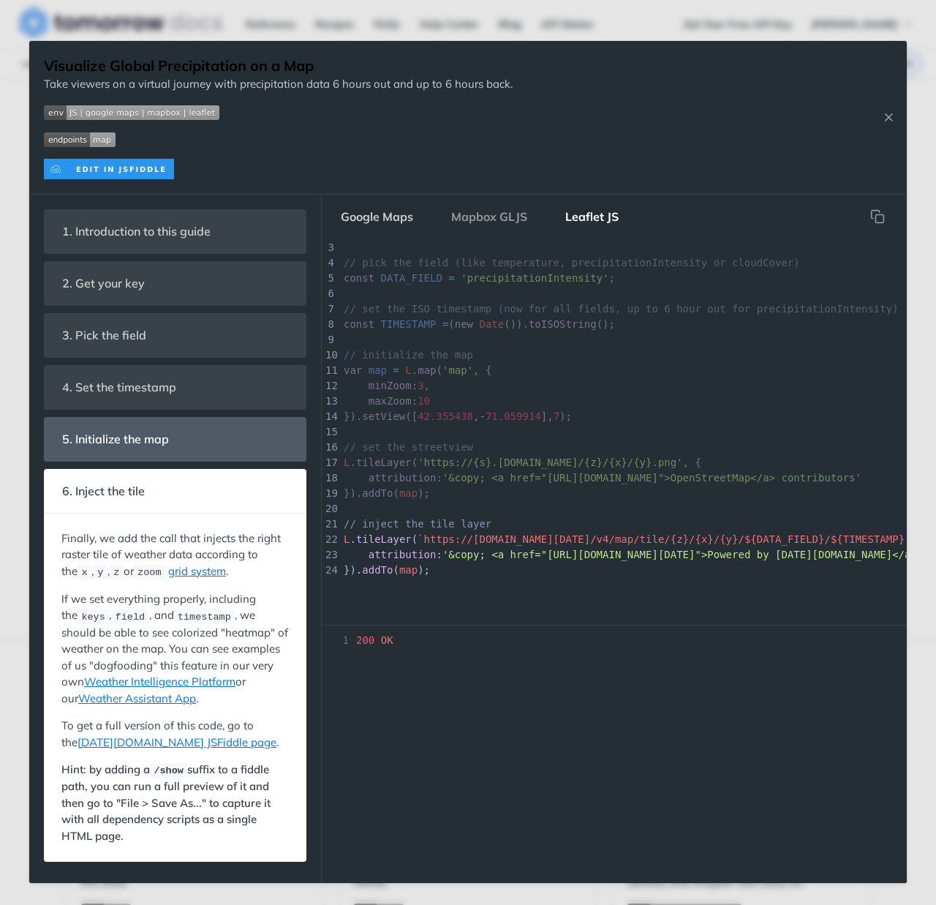
click at [375, 222] on button "Google Maps" at bounding box center [377, 216] width 96 height 29
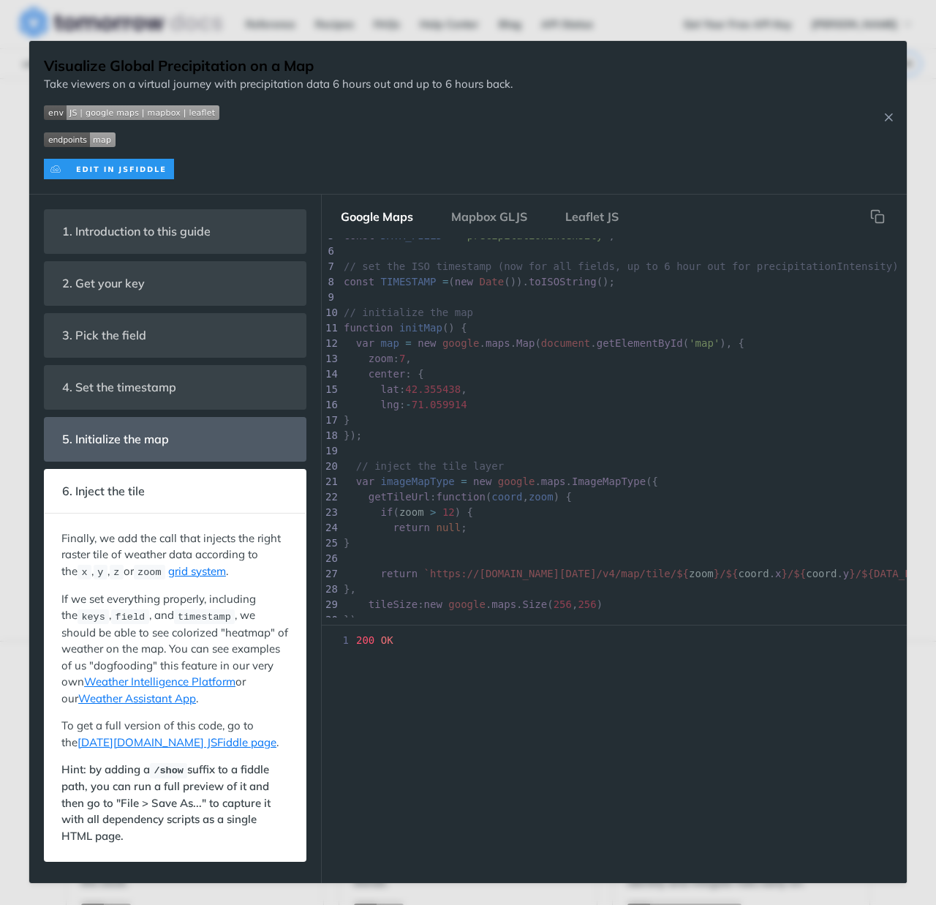
scroll to position [0, 0]
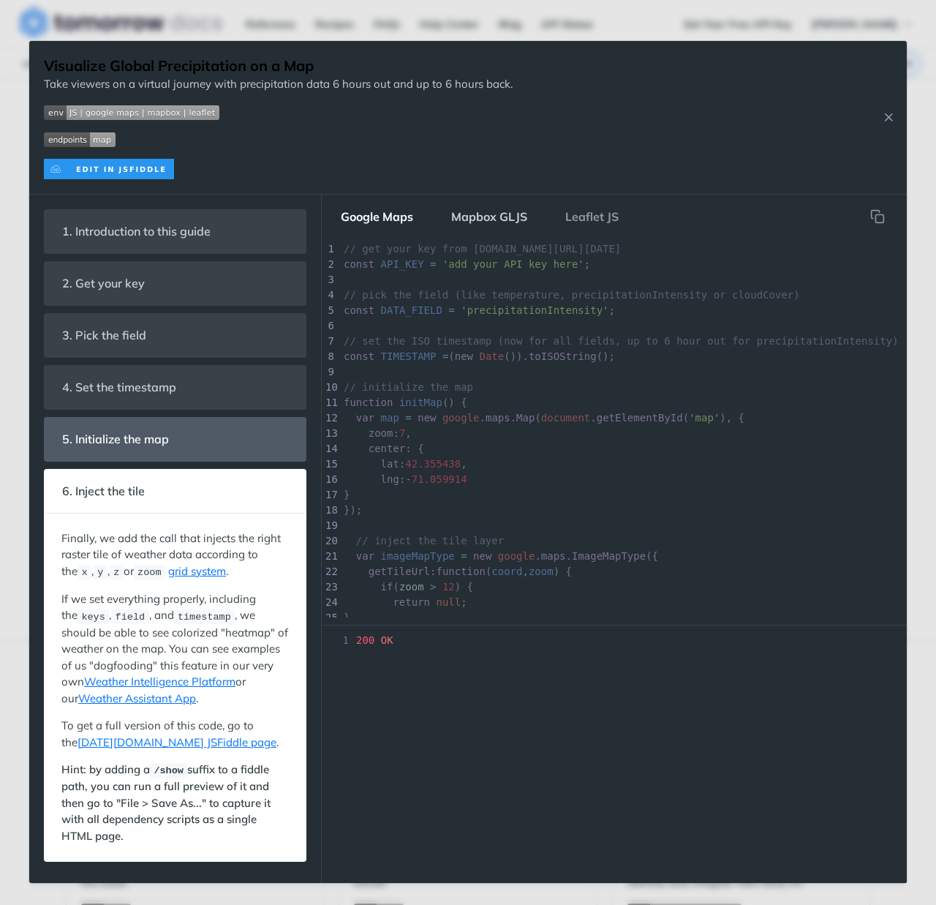
click at [485, 209] on button "Mapbox GLJS" at bounding box center [489, 216] width 99 height 29
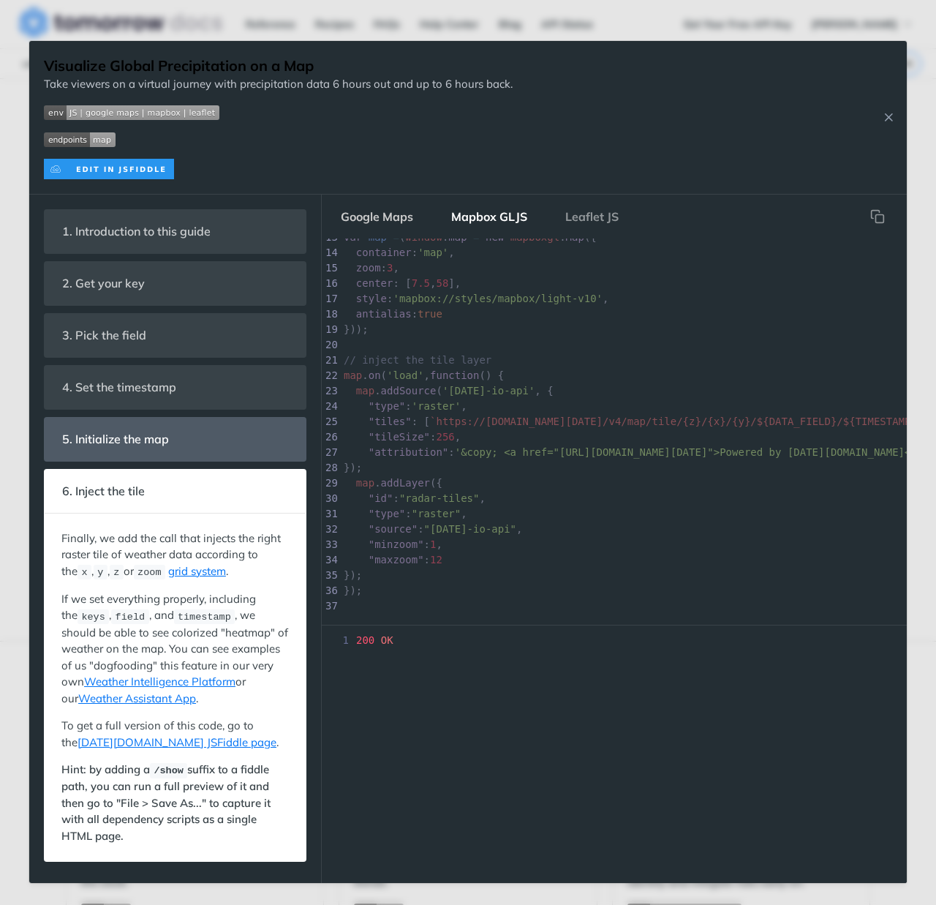
click at [388, 214] on button "Google Maps" at bounding box center [377, 216] width 96 height 29
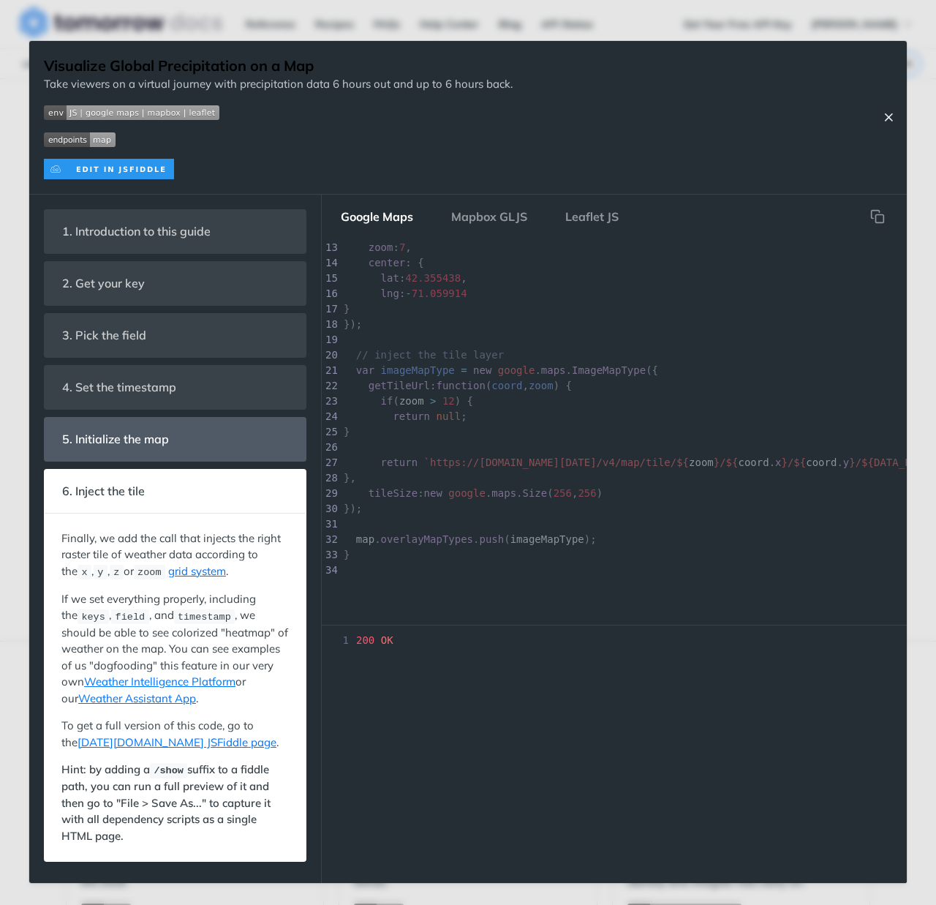
click at [888, 116] on icon "Close Recipe" at bounding box center [888, 116] width 13 height 13
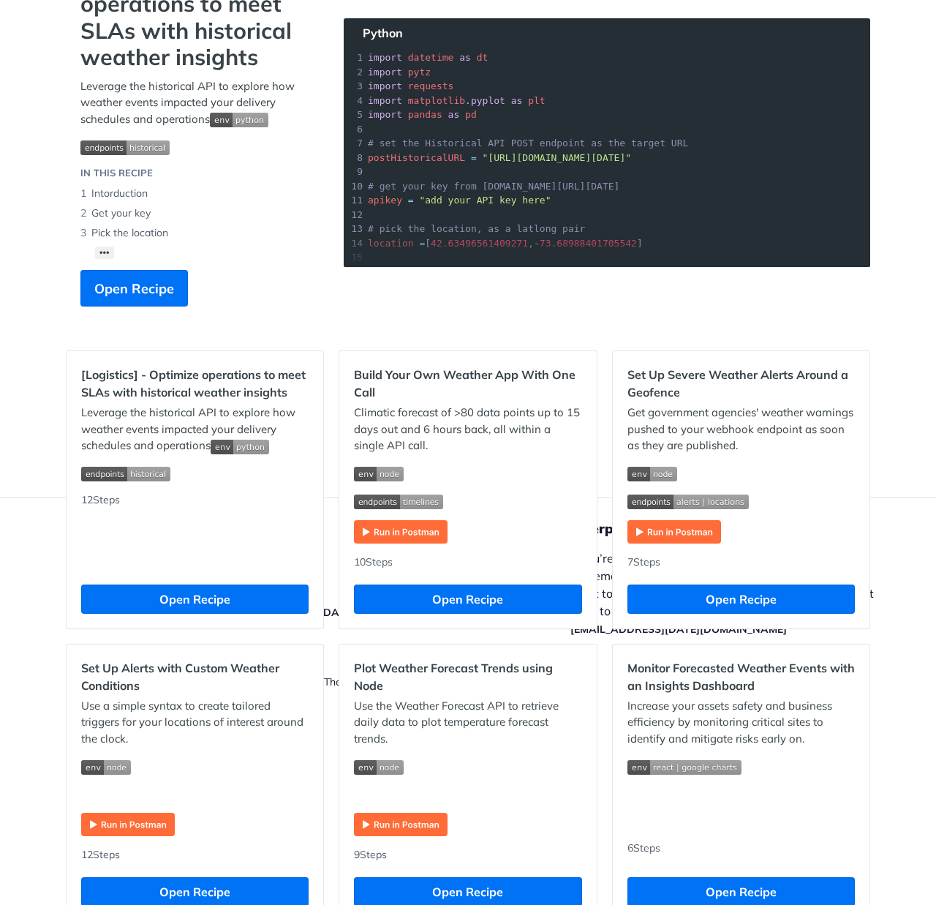
scroll to position [209, 0]
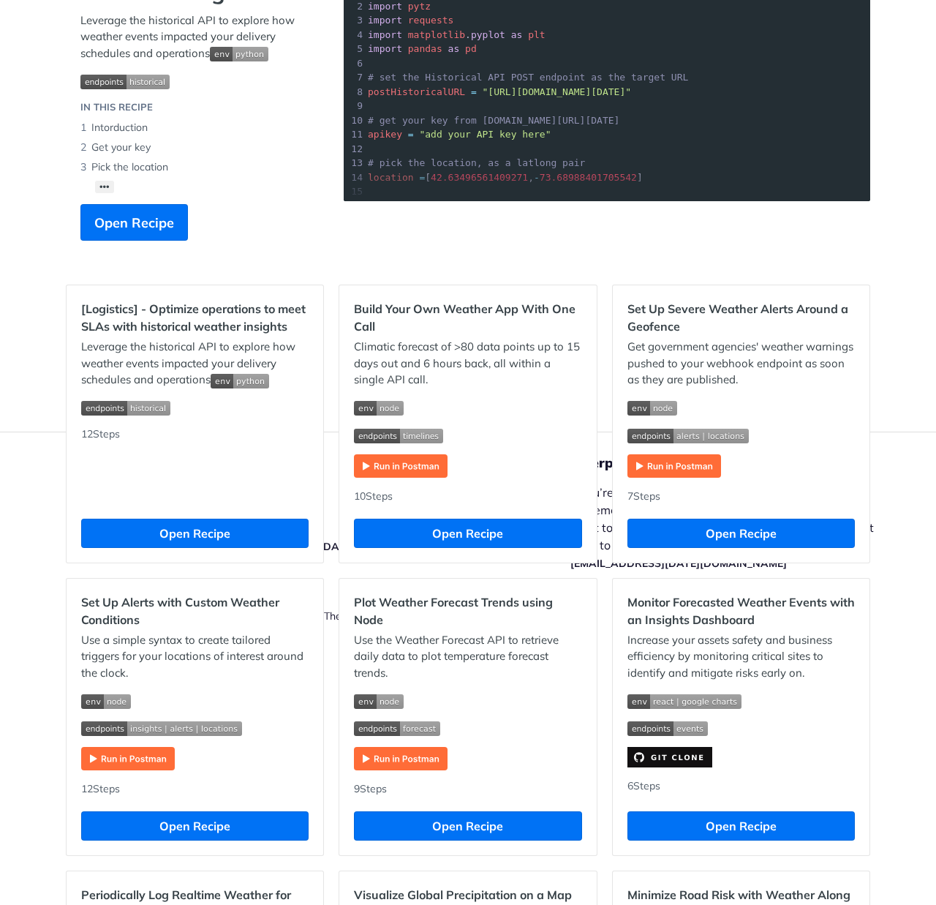
click at [318, 418] on li "[Logistics] - Optimize operations to meet SLAs with historical weather insights…" at bounding box center [195, 423] width 258 height 279
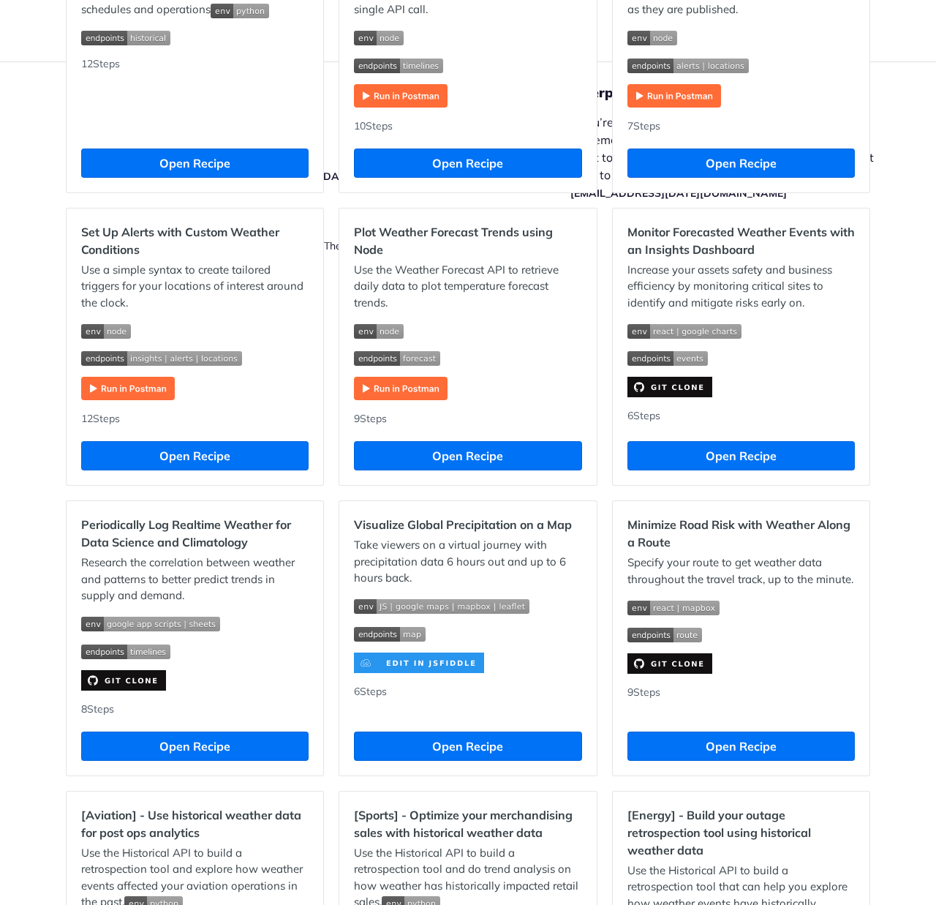
scroll to position [702, 0]
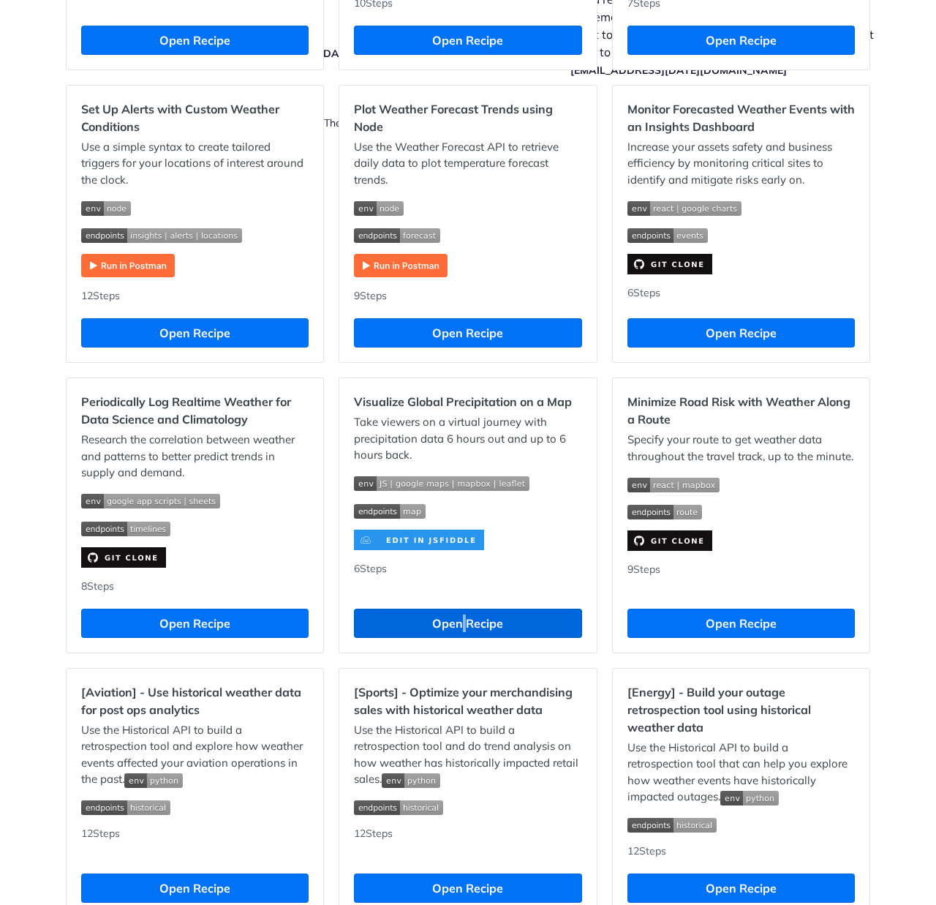
click at [453, 617] on button "Open Recipe" at bounding box center [467, 622] width 227 height 29
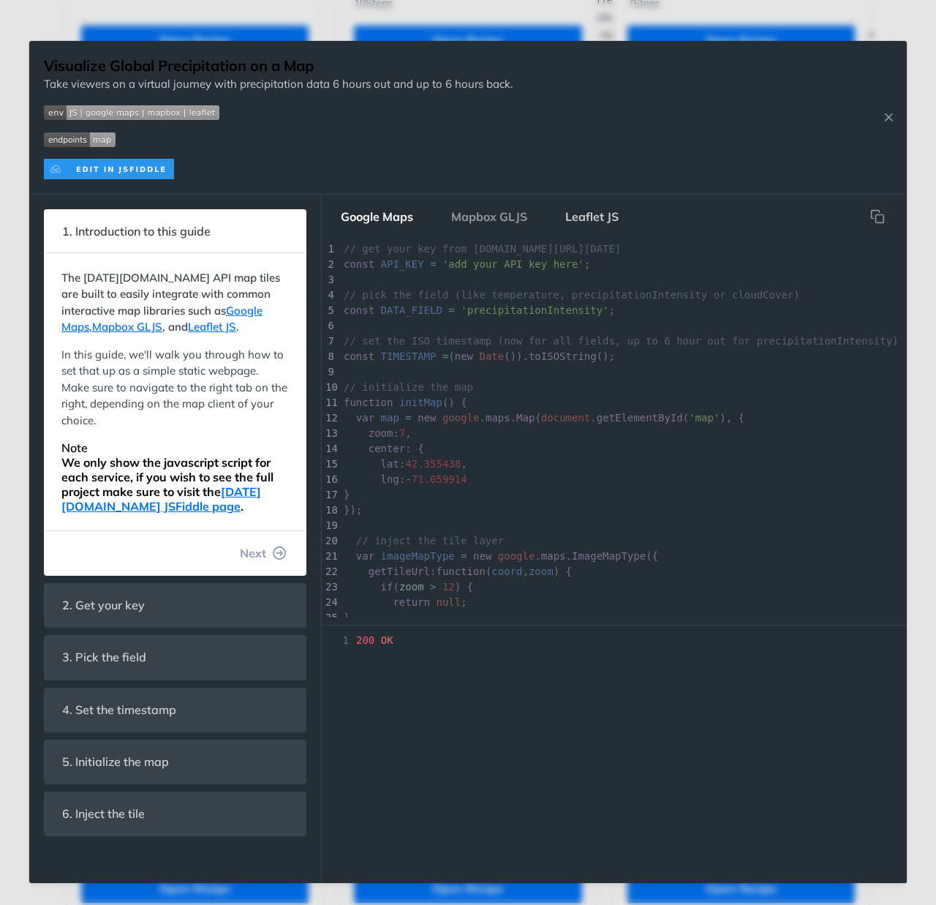
click at [612, 216] on button "Leaflet JS" at bounding box center [592, 216] width 77 height 29
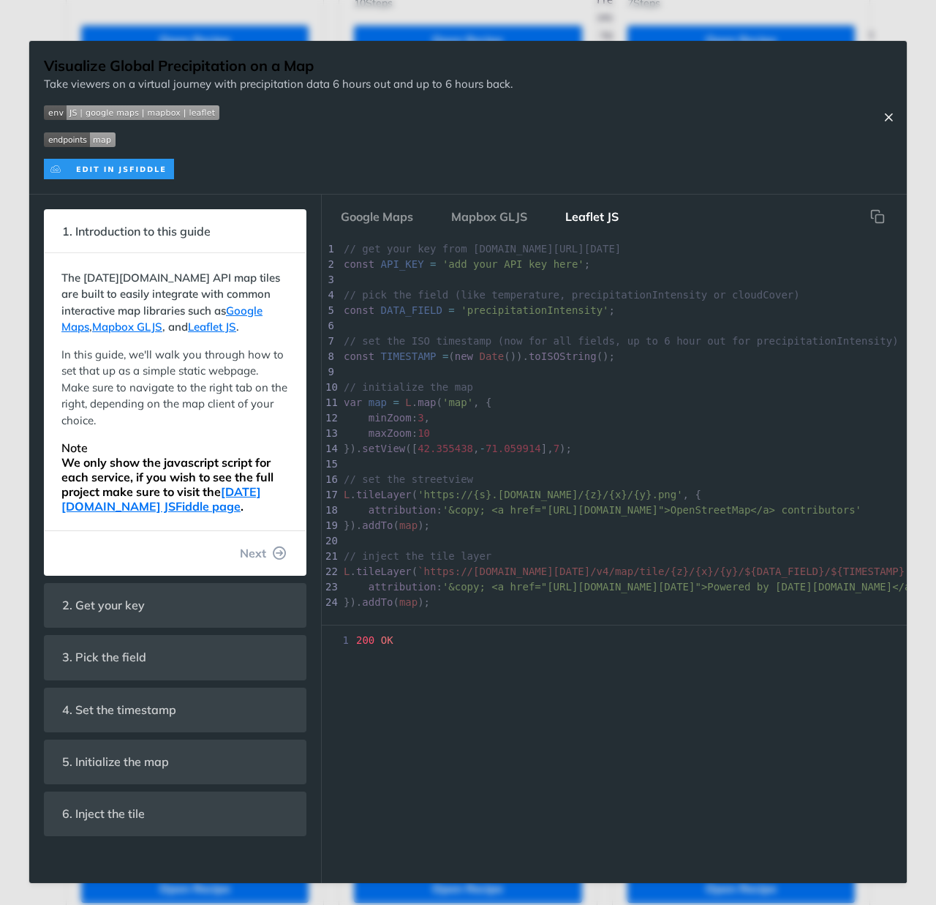
click at [883, 121] on icon "Close Recipe" at bounding box center [888, 116] width 13 height 13
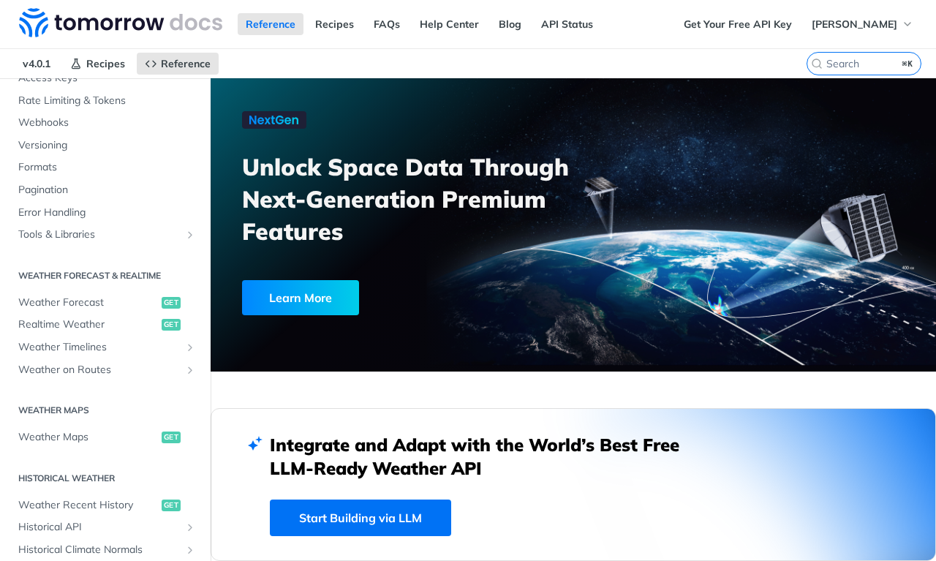
scroll to position [146, 0]
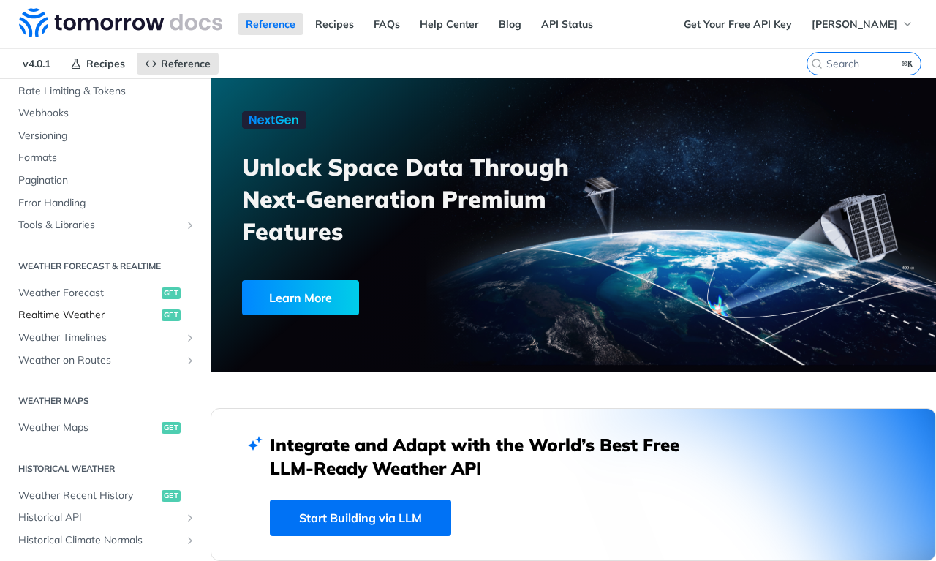
click at [75, 308] on span "Realtime Weather" at bounding box center [88, 315] width 140 height 15
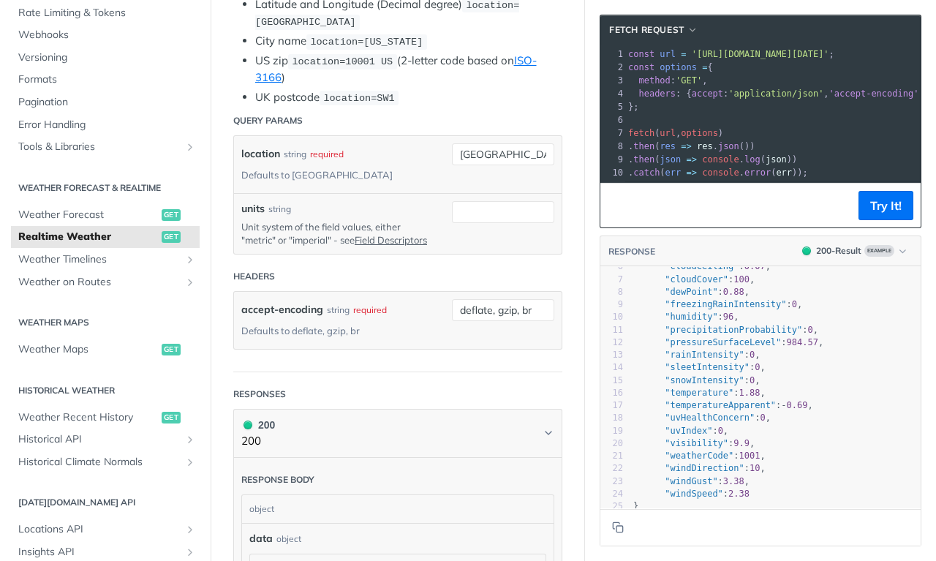
scroll to position [74, 0]
click at [697, 361] on span ""sleetIntensity"" at bounding box center [707, 366] width 85 height 10
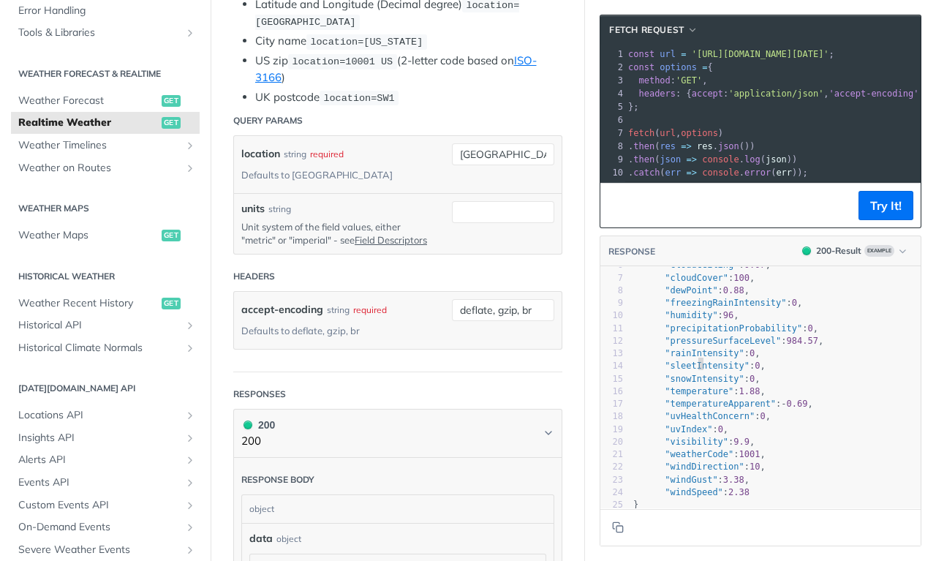
scroll to position [266, 0]
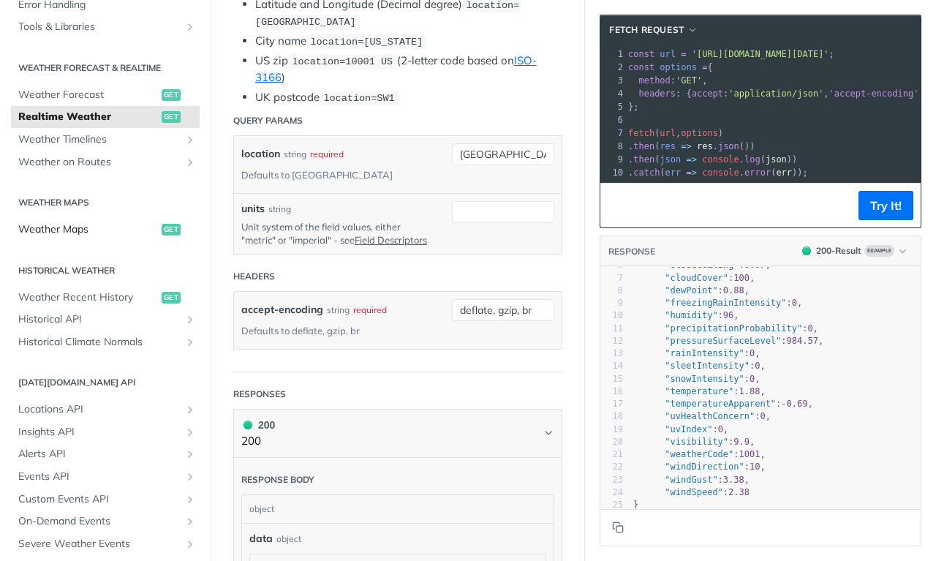
click at [83, 222] on span "Weather Maps" at bounding box center [88, 229] width 140 height 15
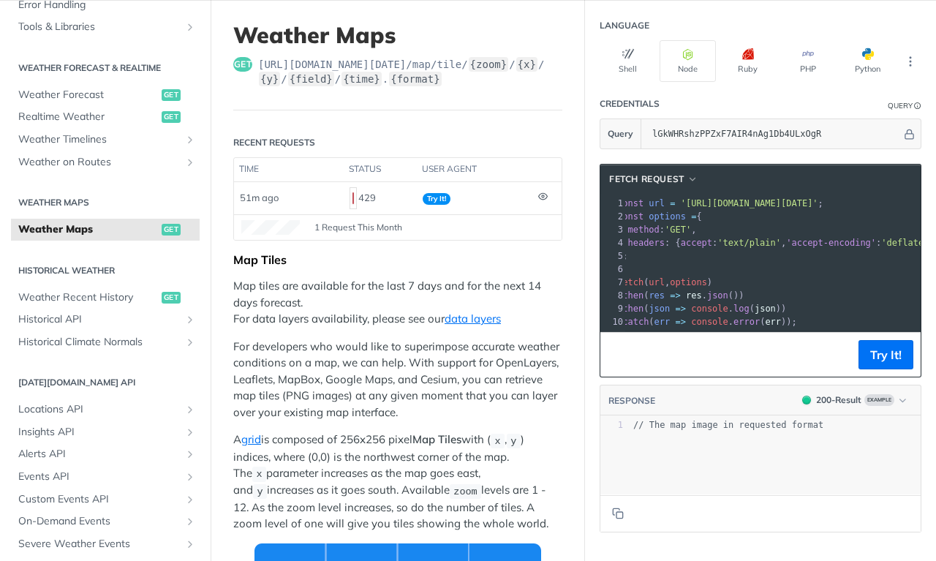
scroll to position [80, 0]
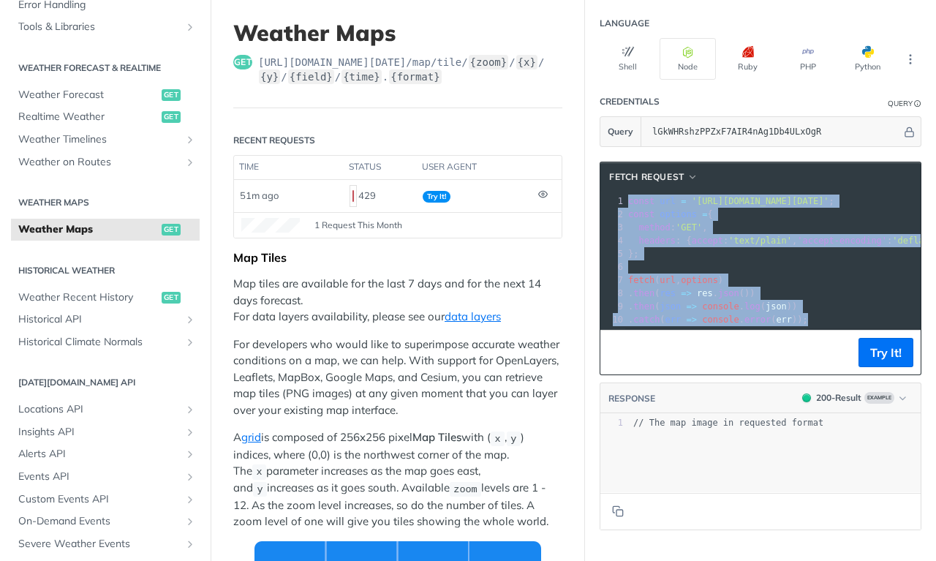
drag, startPoint x: 837, startPoint y: 320, endPoint x: 626, endPoint y: 200, distance: 242.4
copy div "const url = 'https://api.tomorrow.io/v4/map/tile/5/2/3/precipitationIntensity/n…"
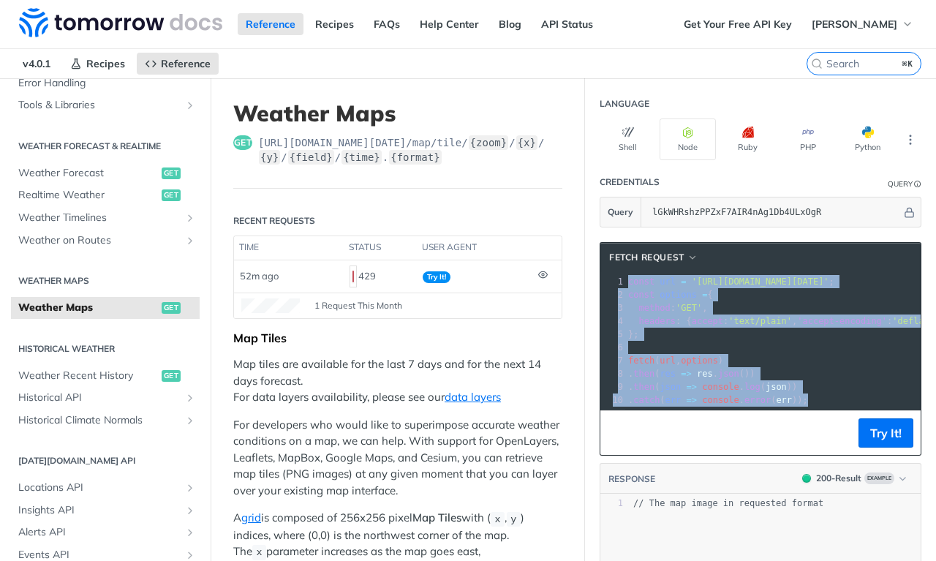
scroll to position [0, 0]
click at [774, 23] on link "Get Your Free API Key" at bounding box center [738, 24] width 124 height 22
click at [834, 20] on span "Lloyd Christmas" at bounding box center [855, 24] width 86 height 13
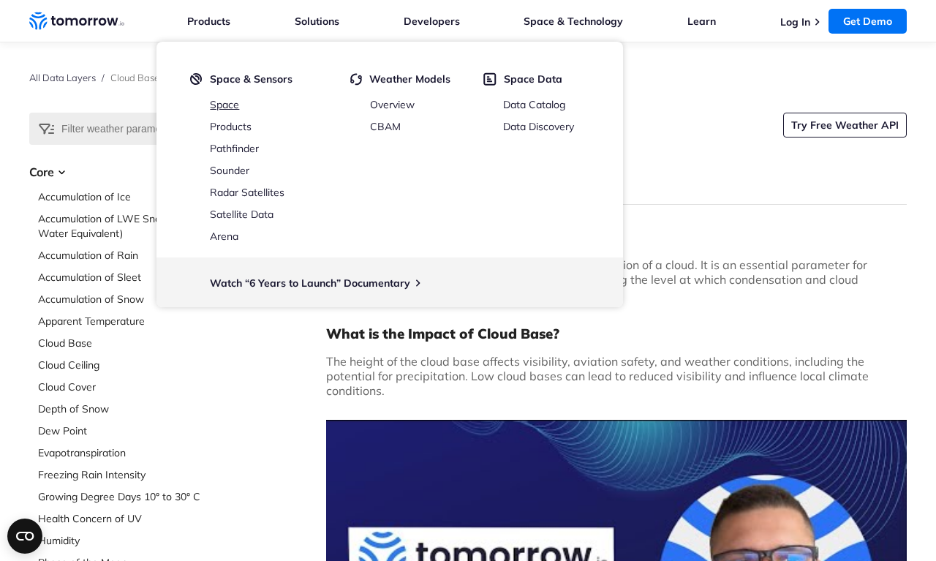
click at [227, 106] on link "Space" at bounding box center [224, 104] width 29 height 13
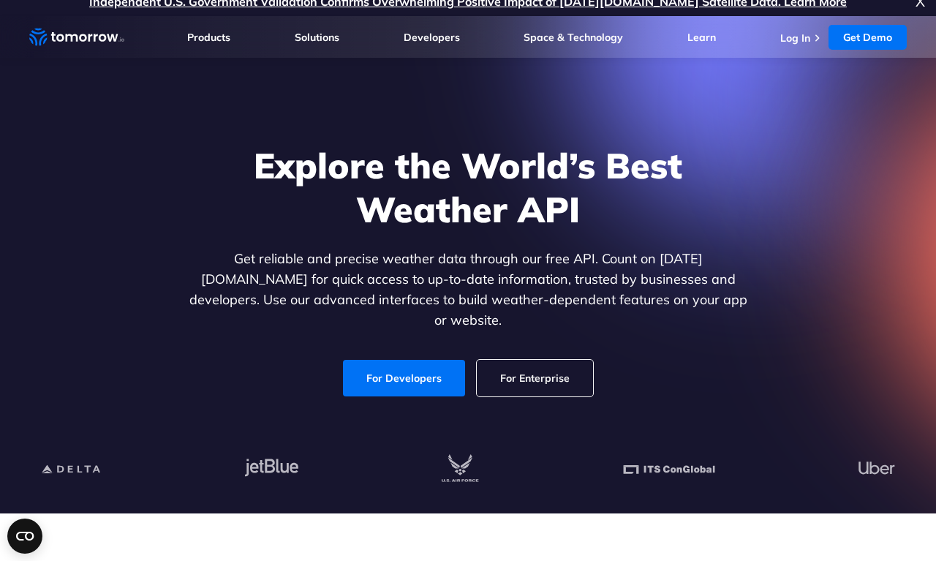
click at [514, 364] on link "For Enterprise" at bounding box center [535, 378] width 116 height 37
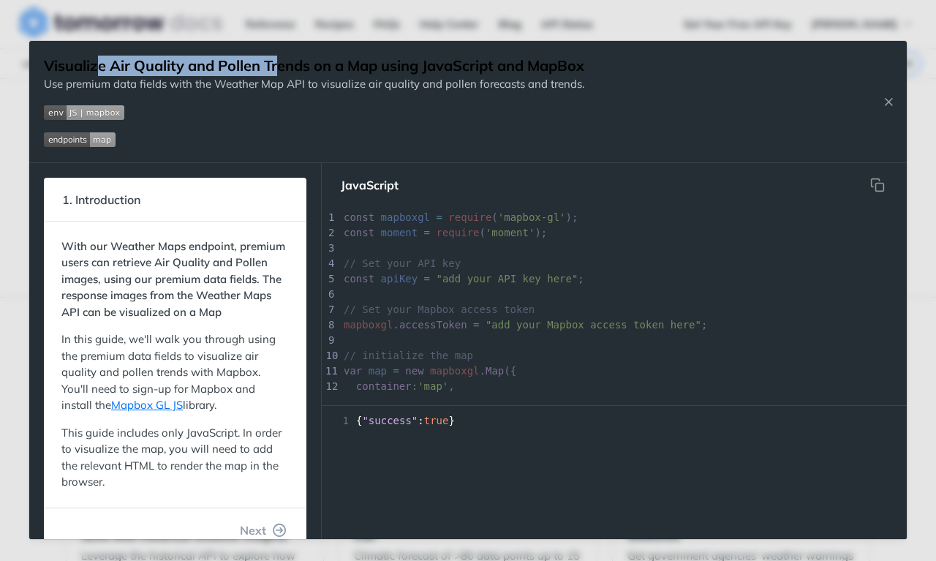
drag, startPoint x: 102, startPoint y: 70, endPoint x: 287, endPoint y: 70, distance: 185.0
click at [287, 70] on h1 "Visualize Air Quality and Pollen Trends on a Map using JavaScript and MapBox" at bounding box center [314, 66] width 540 height 20
click at [355, 73] on h1 "Visualize Air Quality and Pollen Trends on a Map using JavaScript and MapBox" at bounding box center [314, 66] width 540 height 20
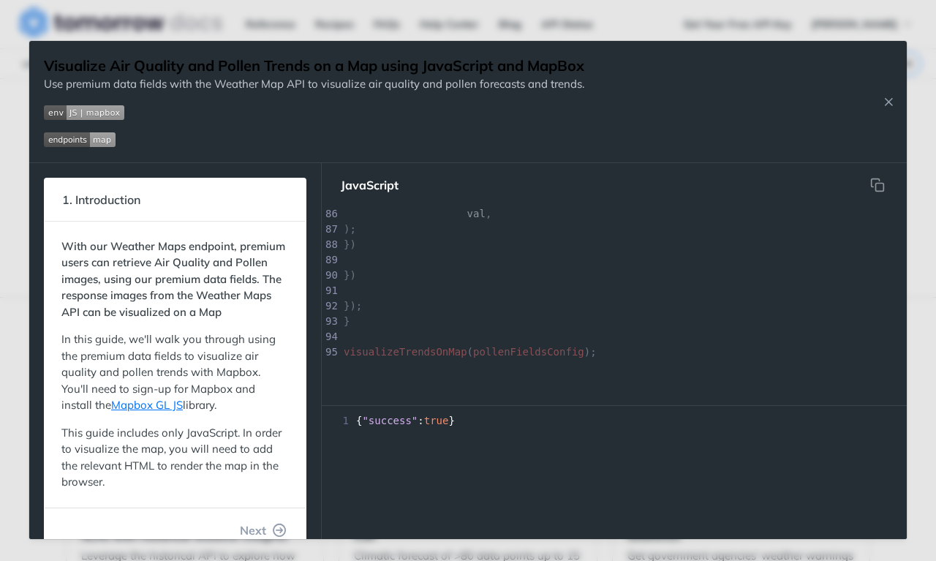
scroll to position [1200, 0]
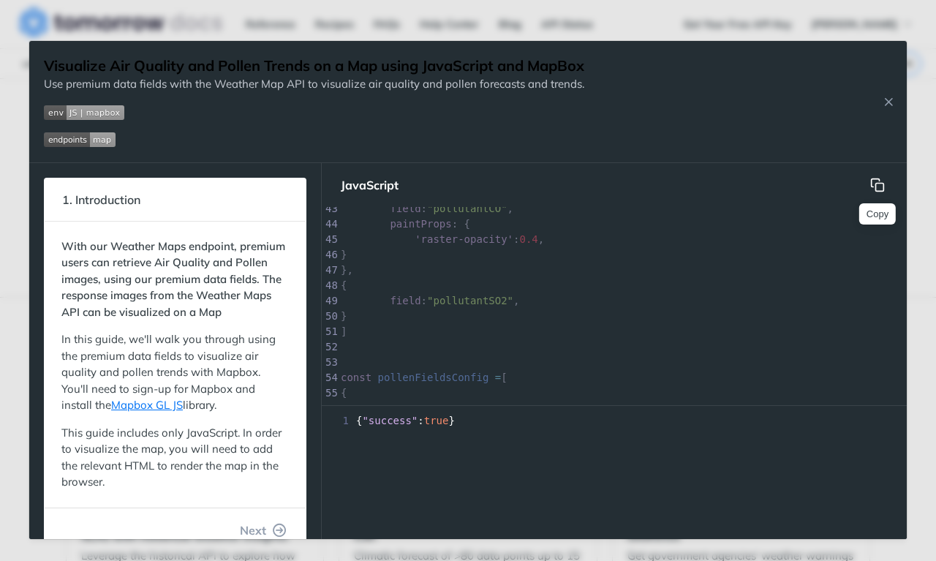
click at [882, 187] on icon "hidden" at bounding box center [877, 185] width 15 height 15
